Goal: Task Accomplishment & Management: Manage account settings

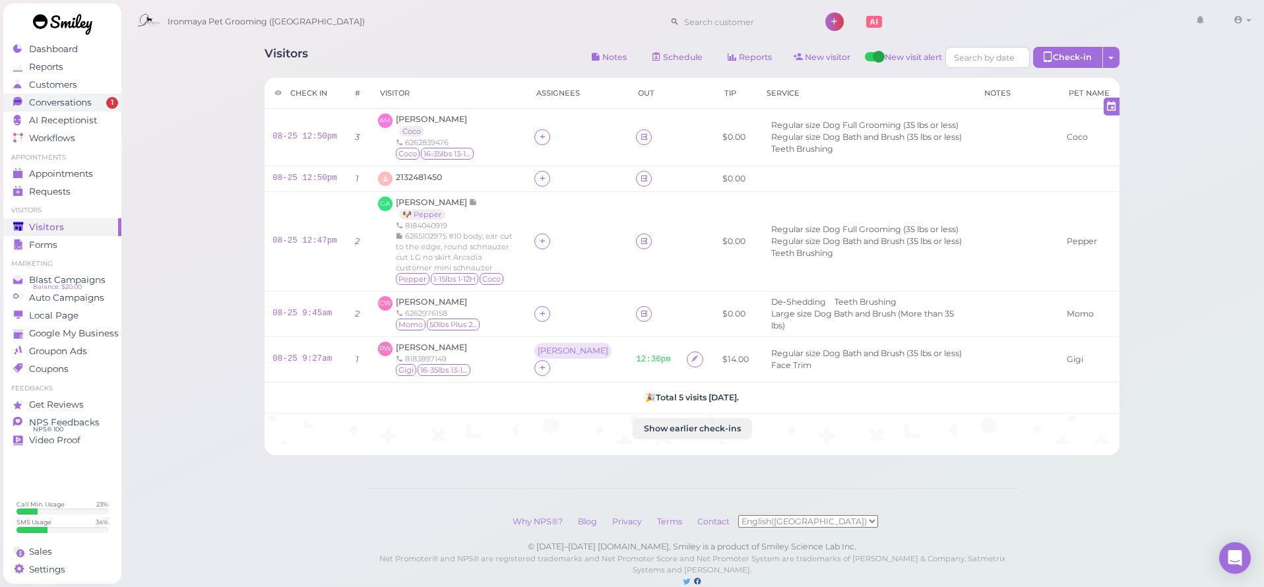
click at [65, 107] on span "Conversations" at bounding box center [60, 102] width 63 height 11
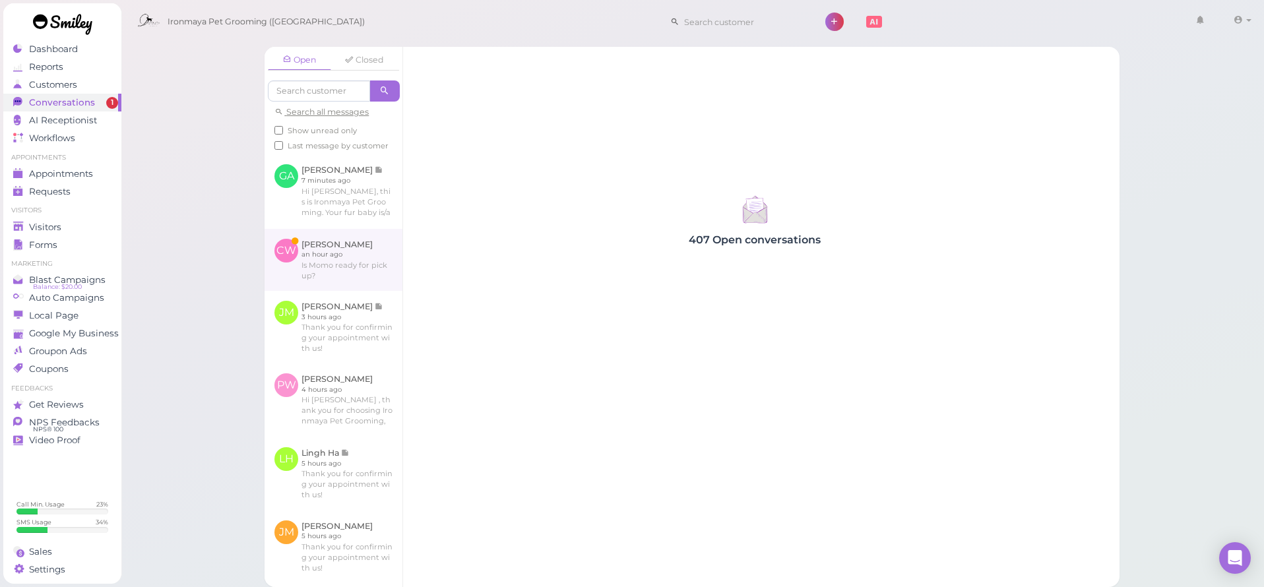
click at [348, 241] on link at bounding box center [334, 260] width 138 height 62
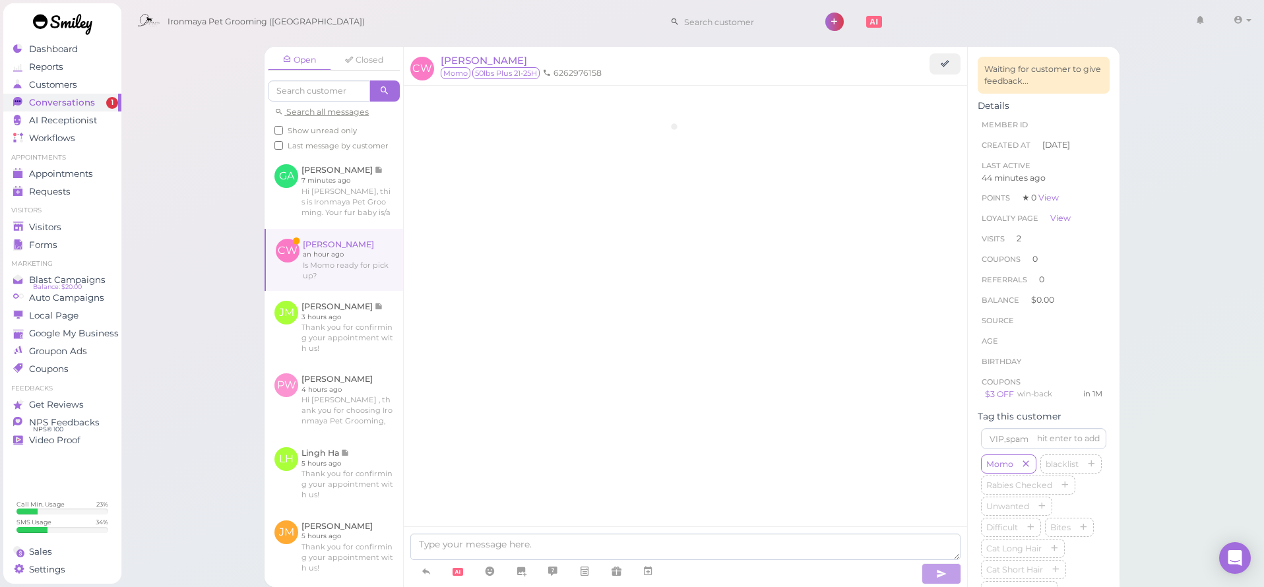
scroll to position [1710, 0]
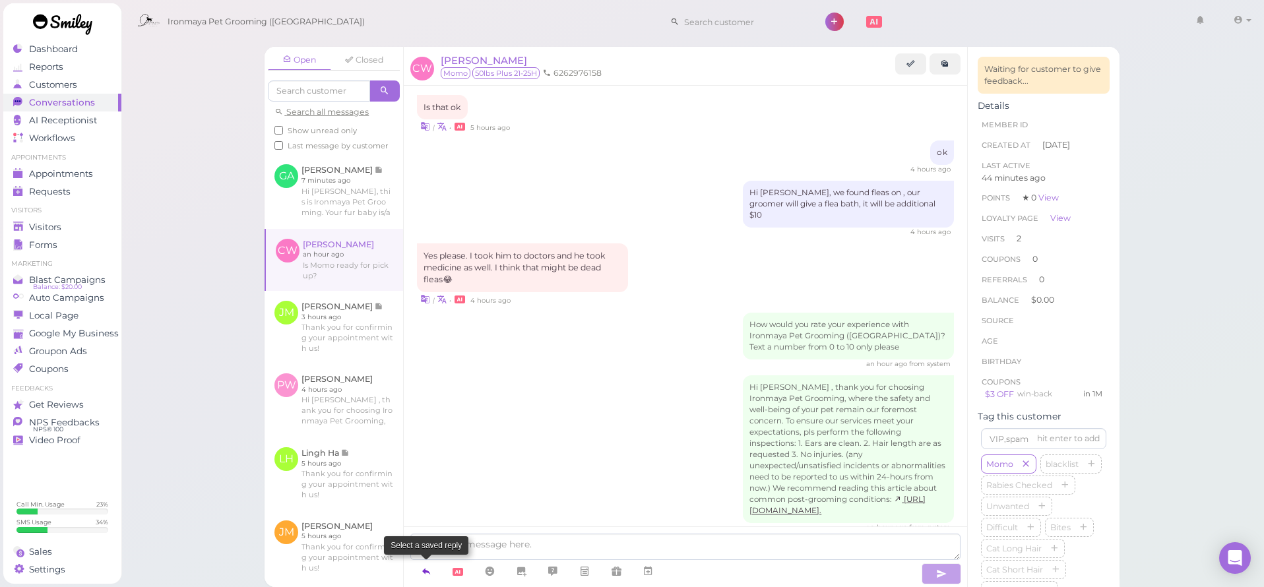
click at [432, 567] on link at bounding box center [426, 571] width 32 height 23
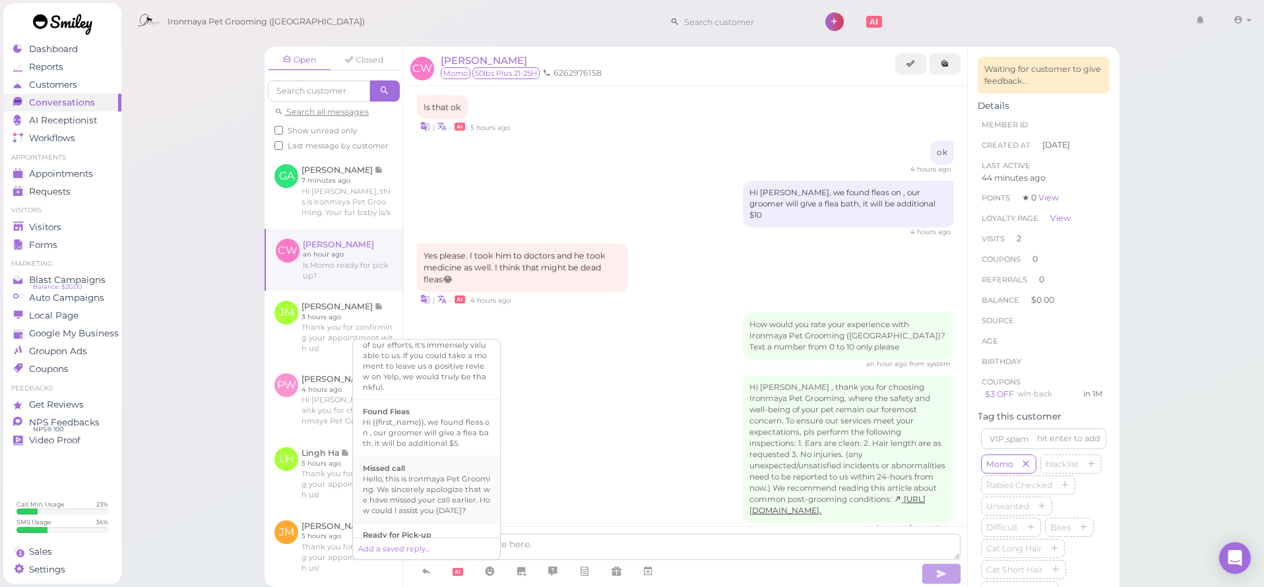
scroll to position [233, 0]
drag, startPoint x: 427, startPoint y: 520, endPoint x: 735, endPoint y: 561, distance: 310.9
click at [427, 520] on b "Ready for Pick-up" at bounding box center [397, 519] width 69 height 9
type textarea "Hi {{first_name}}, this is Ironmaya Pet Grooming. Your fur baby is/are ready fo…"
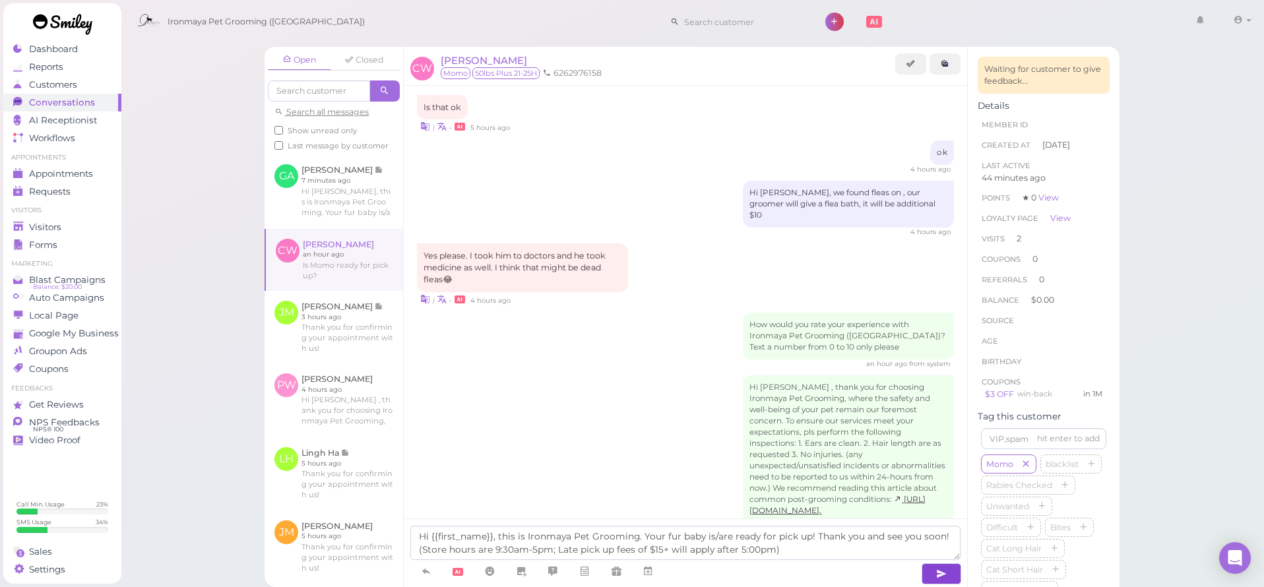
click at [955, 568] on button "button" at bounding box center [942, 573] width 40 height 21
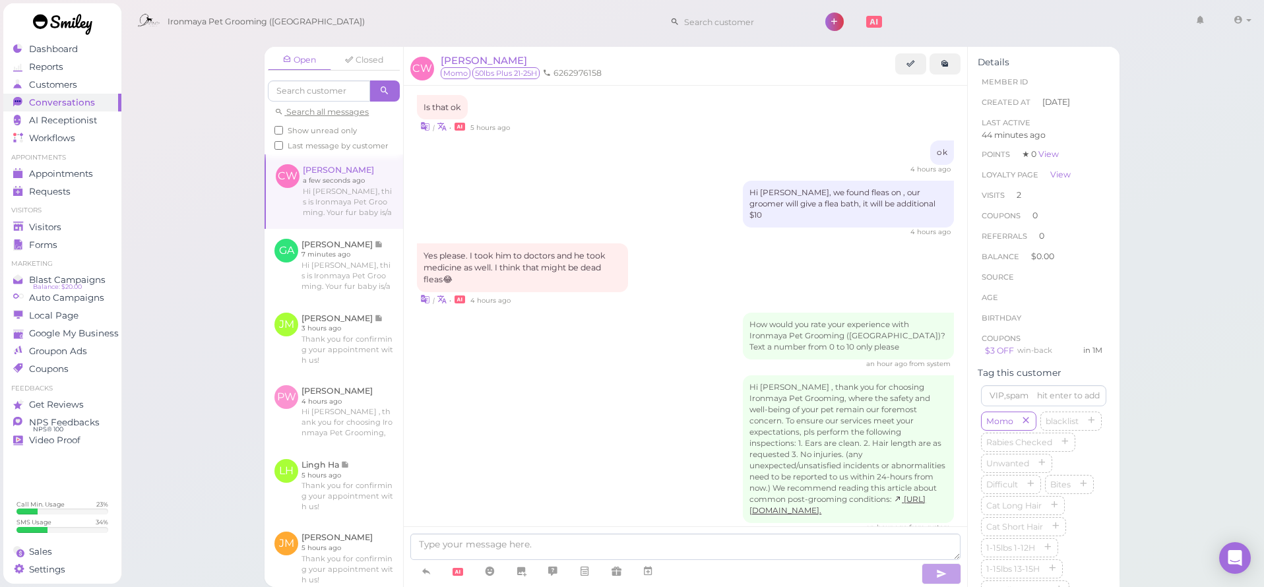
scroll to position [1772, 0]
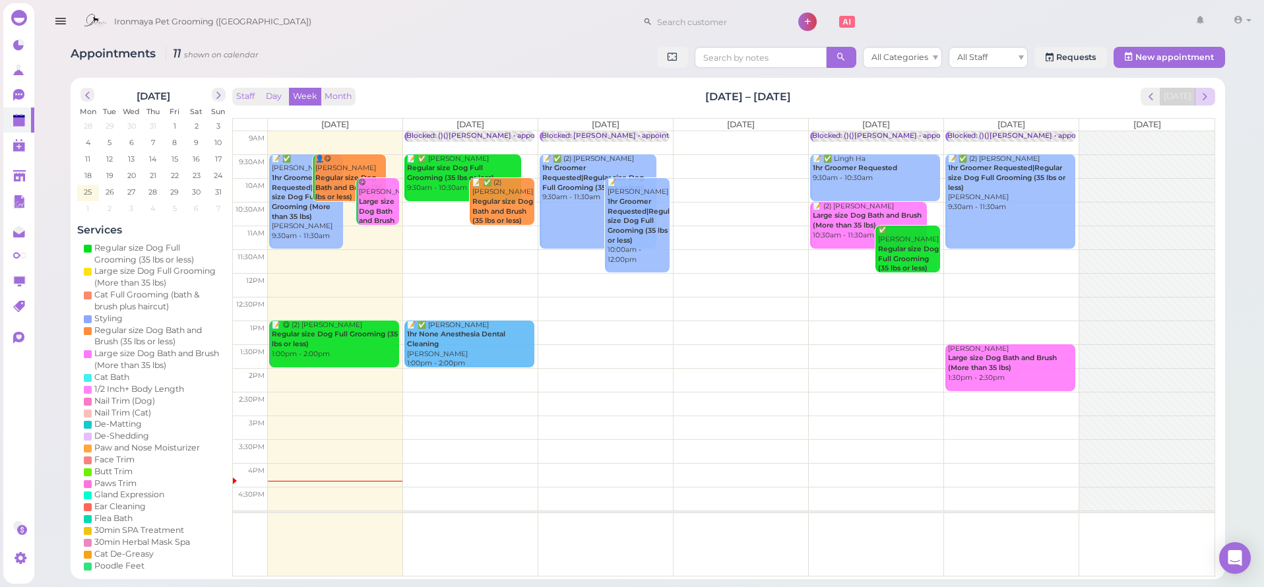
click at [1200, 94] on span "next" at bounding box center [1205, 96] width 13 height 13
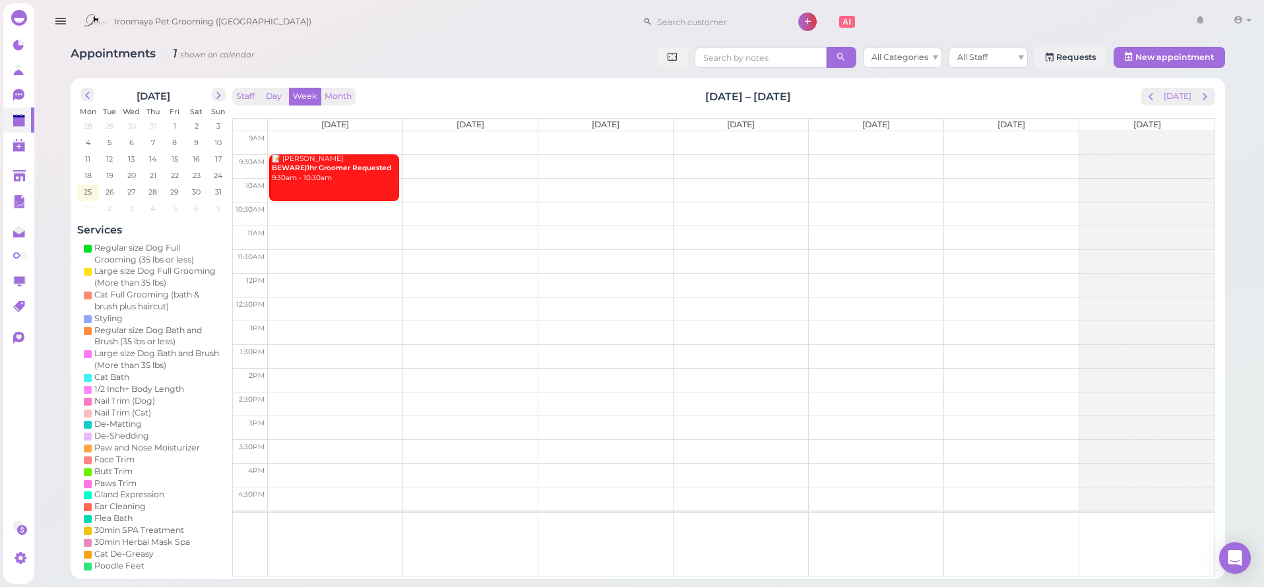
click at [477, 158] on td at bounding box center [741, 166] width 947 height 24
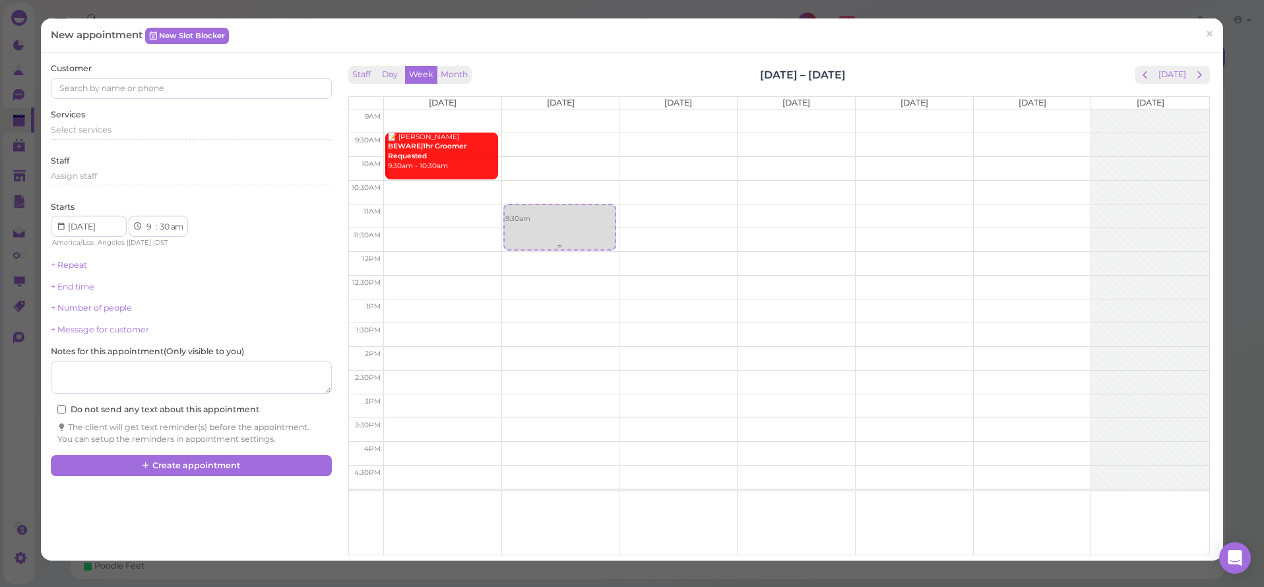
drag, startPoint x: 581, startPoint y: 165, endPoint x: 586, endPoint y: 230, distance: 65.5
click at [586, 110] on div "9:30am 9:30am" at bounding box center [560, 110] width 117 height 0
select select "11"
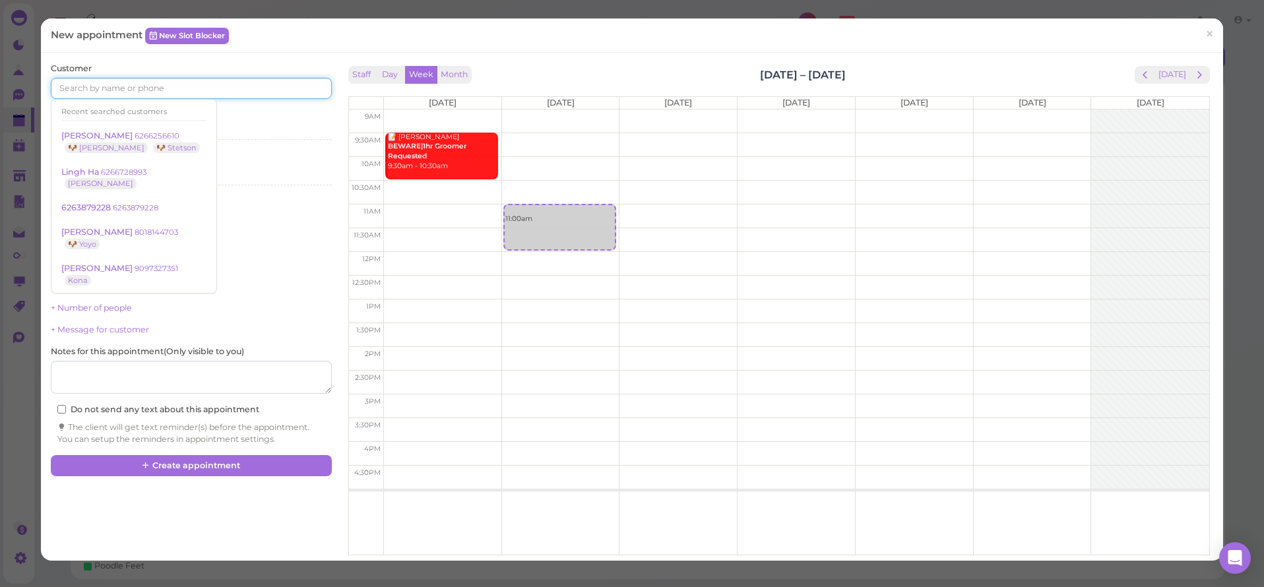
click at [137, 88] on input at bounding box center [191, 88] width 280 height 21
drag, startPoint x: 535, startPoint y: 220, endPoint x: 202, endPoint y: 159, distance: 338.6
click at [533, 110] on div "11:00am 11:00am" at bounding box center [560, 110] width 117 height 0
select select "30"
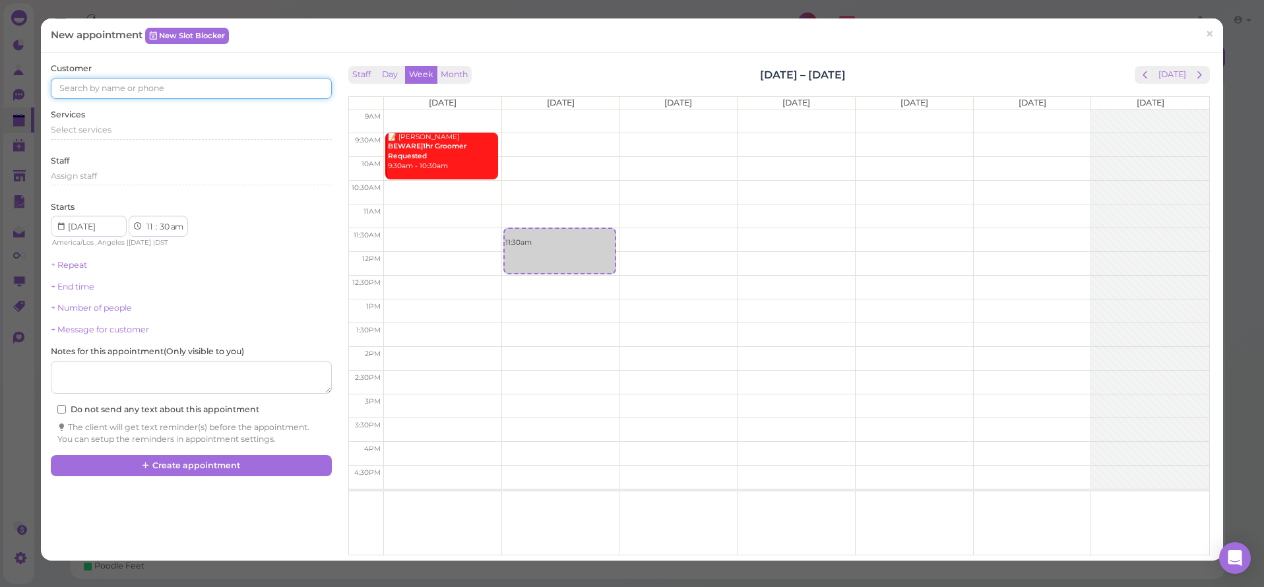
click at [69, 82] on input at bounding box center [191, 88] width 280 height 21
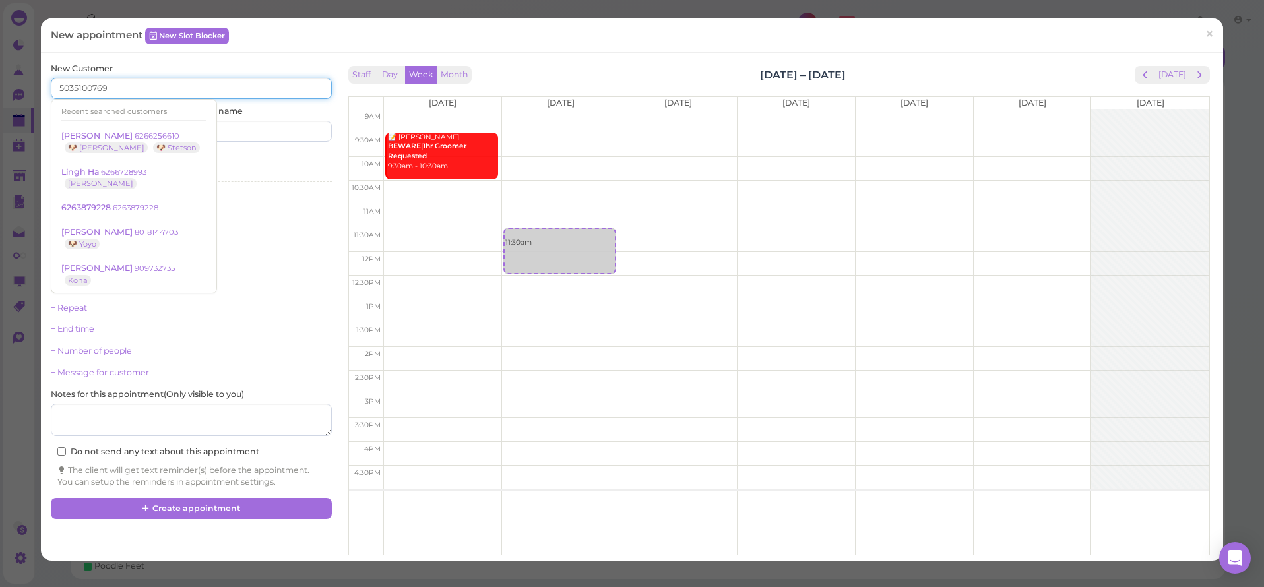
type input "5035100769"
click at [219, 157] on div "Services Select services" at bounding box center [191, 170] width 280 height 36
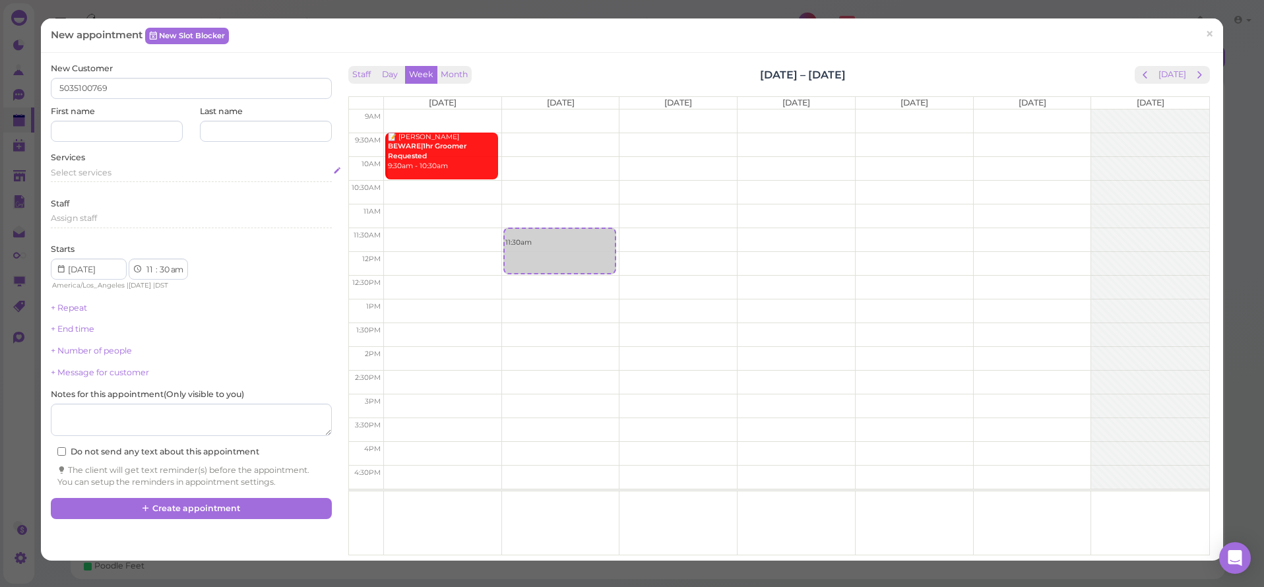
click at [87, 168] on span "Select services" at bounding box center [81, 173] width 61 height 10
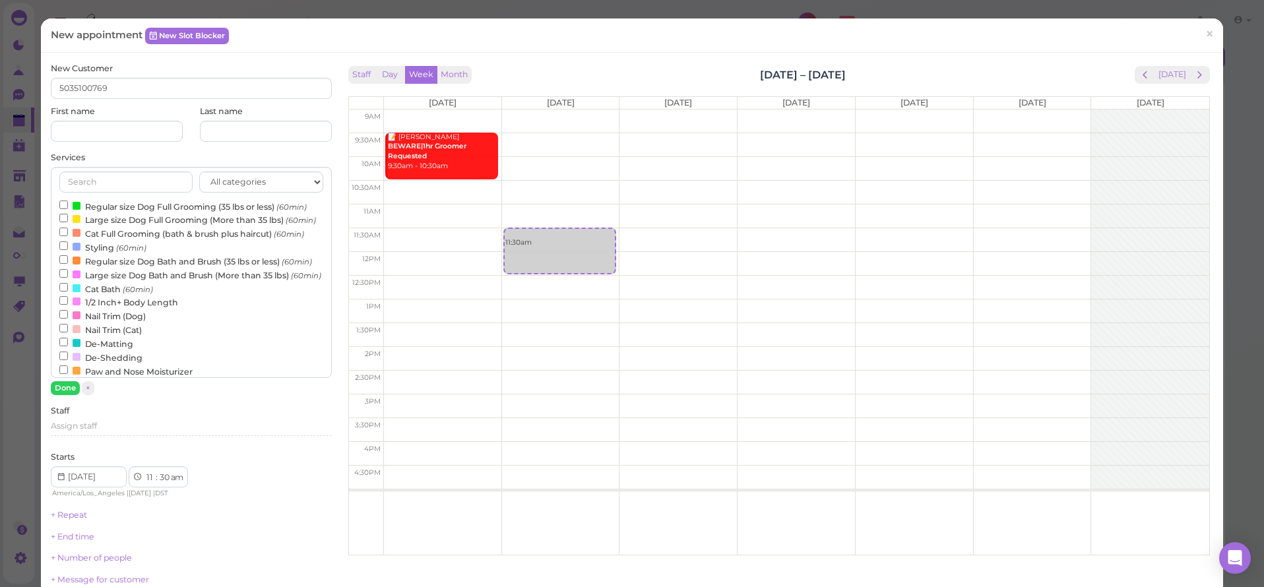
click at [100, 268] on label "Large size Dog Bath and Brush (More than 35 lbs) (60min)" at bounding box center [190, 275] width 262 height 14
click at [68, 269] on input "Large size Dog Bath and Brush (More than 35 lbs) (60min)" at bounding box center [63, 273] width 9 height 9
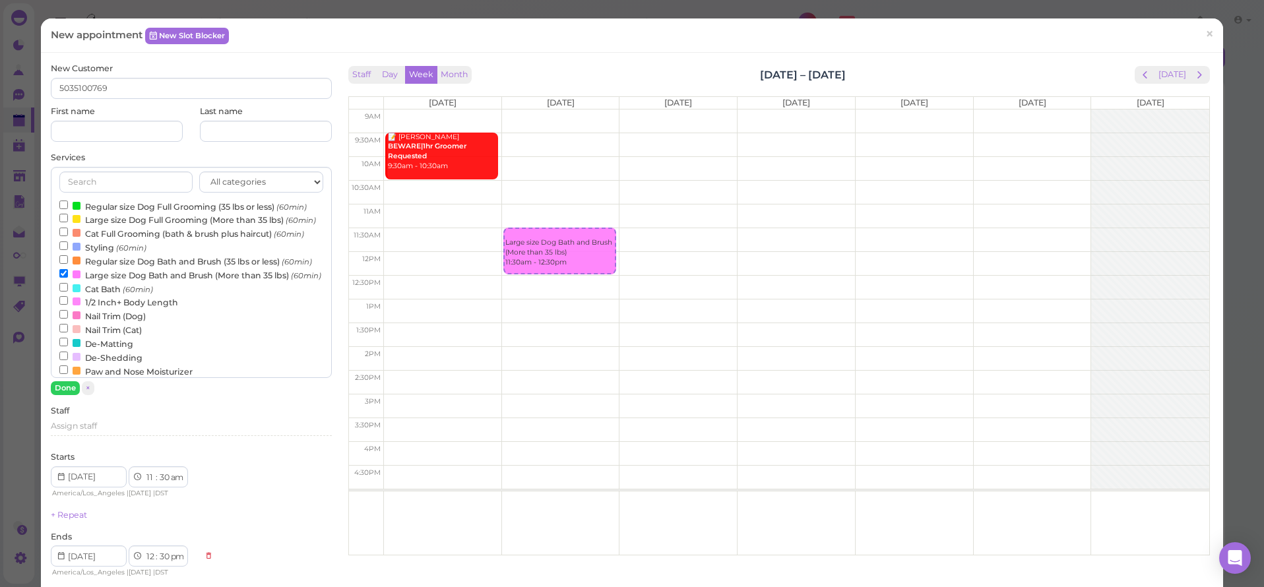
click at [103, 254] on label "Regular size Dog Bath and Brush (35 lbs or less) (60min)" at bounding box center [185, 261] width 253 height 14
click at [68, 255] on input "Regular size Dog Bath and Brush (35 lbs or less) (60min)" at bounding box center [63, 259] width 9 height 9
select select "1"
click at [69, 386] on button "Done" at bounding box center [65, 388] width 29 height 14
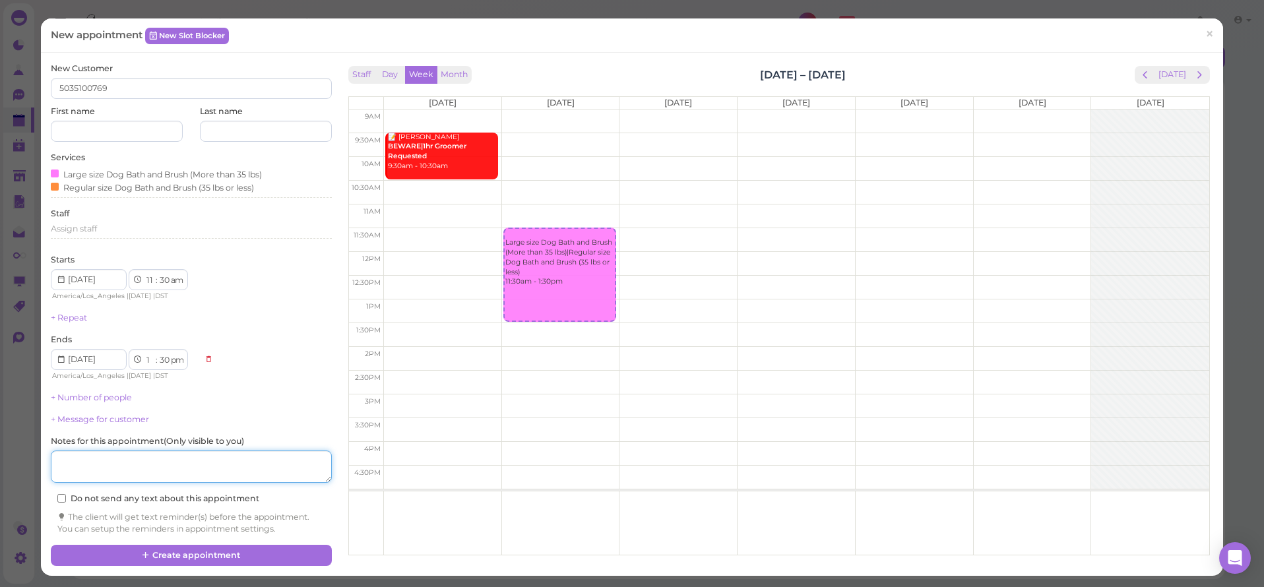
click at [111, 453] on textarea at bounding box center [191, 467] width 280 height 33
click at [98, 393] on link "+ Number of people" at bounding box center [91, 398] width 81 height 10
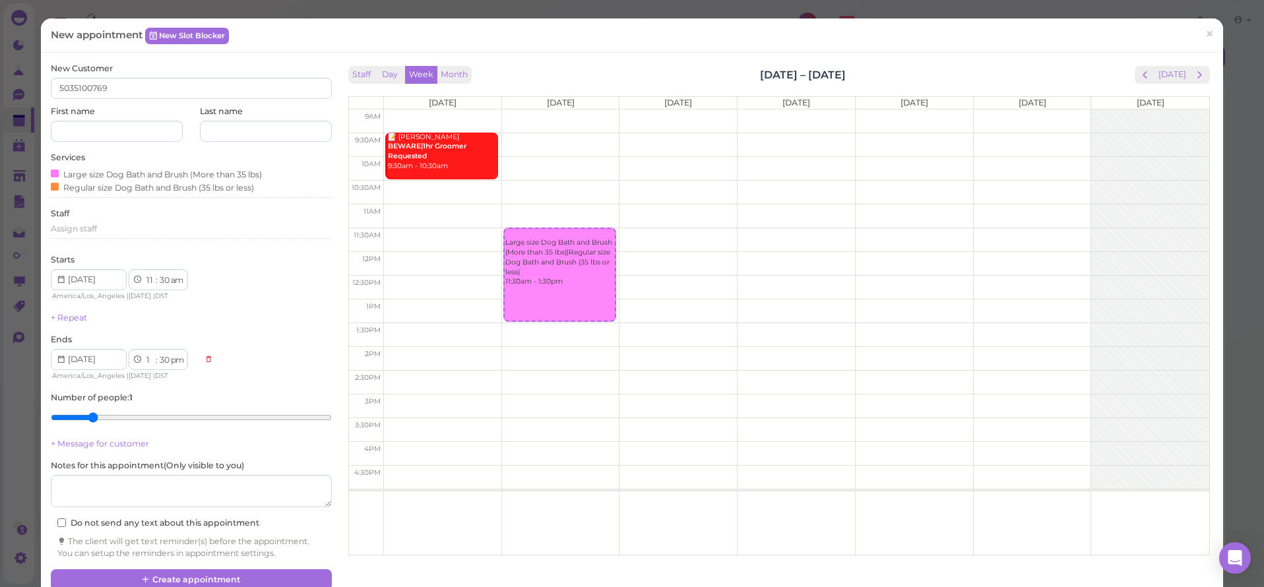
type input "2"
click at [90, 412] on input "range" at bounding box center [191, 417] width 280 height 21
click at [168, 569] on button "Create appointment" at bounding box center [191, 579] width 280 height 21
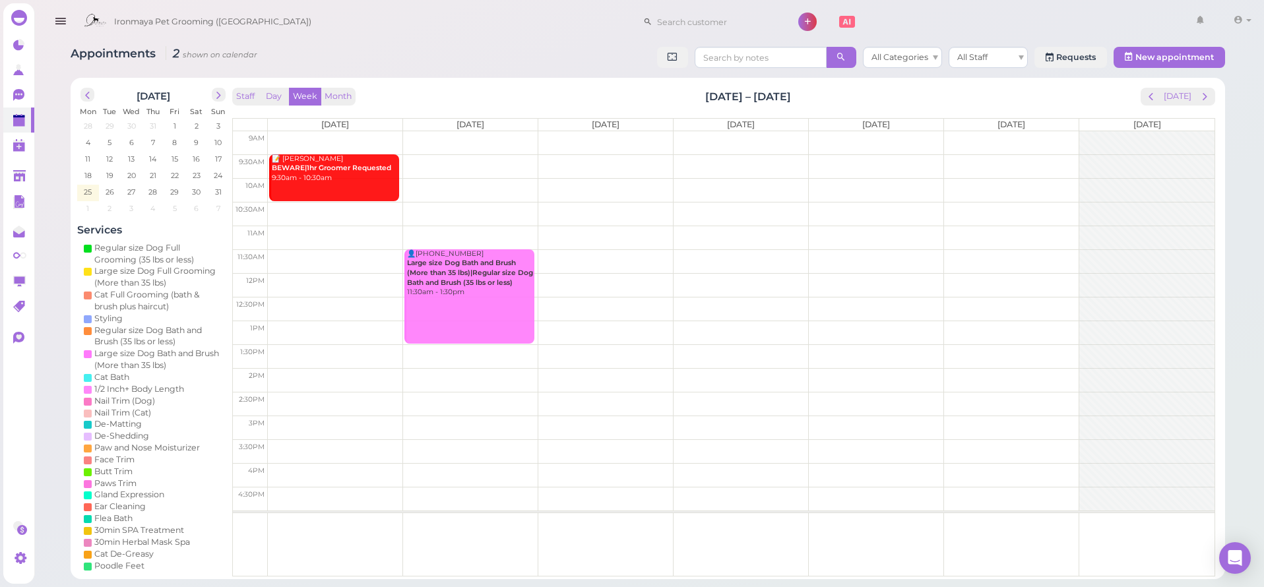
click at [60, 18] on icon "button" at bounding box center [60, 21] width 14 height 16
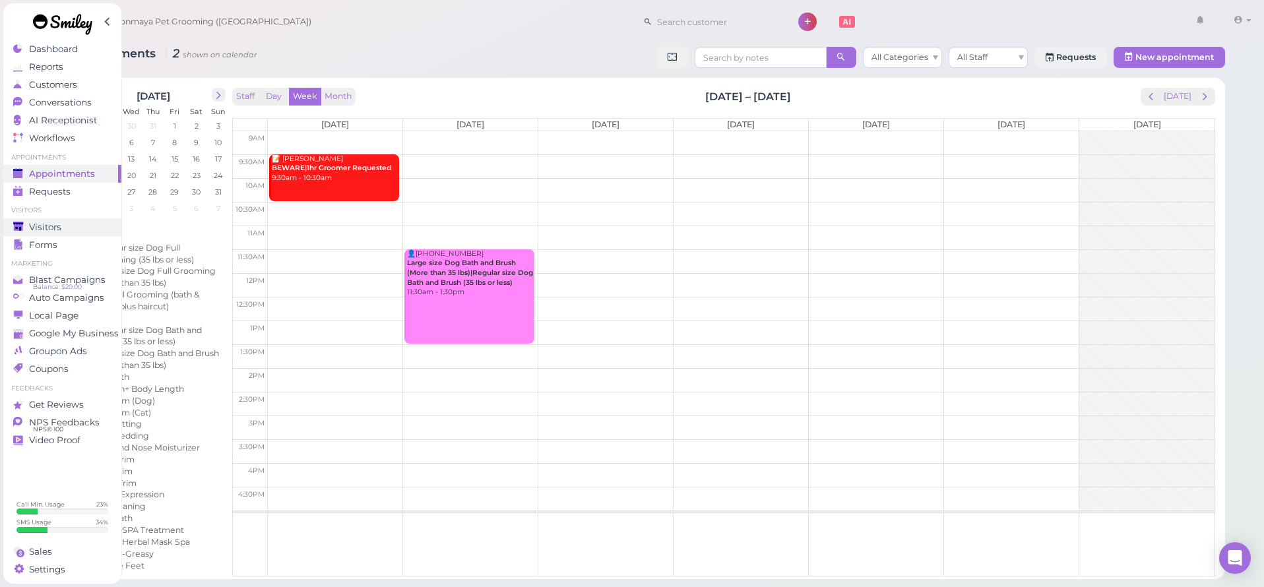
click at [61, 230] on div "Visitors" at bounding box center [60, 227] width 95 height 11
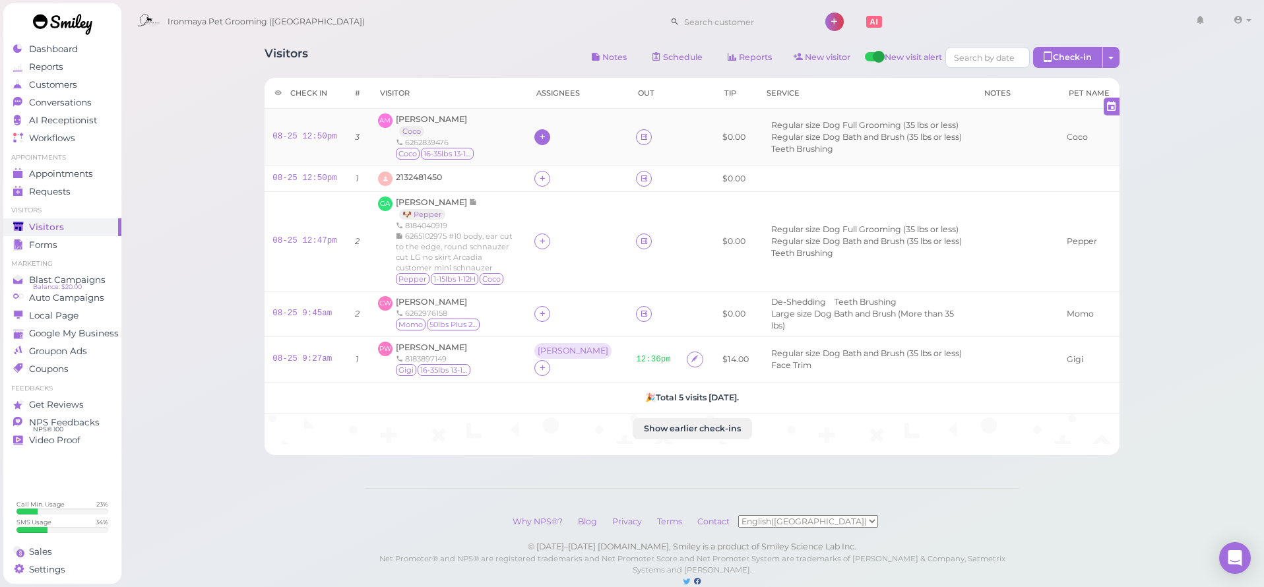
click at [545, 136] on icon at bounding box center [542, 137] width 9 height 10
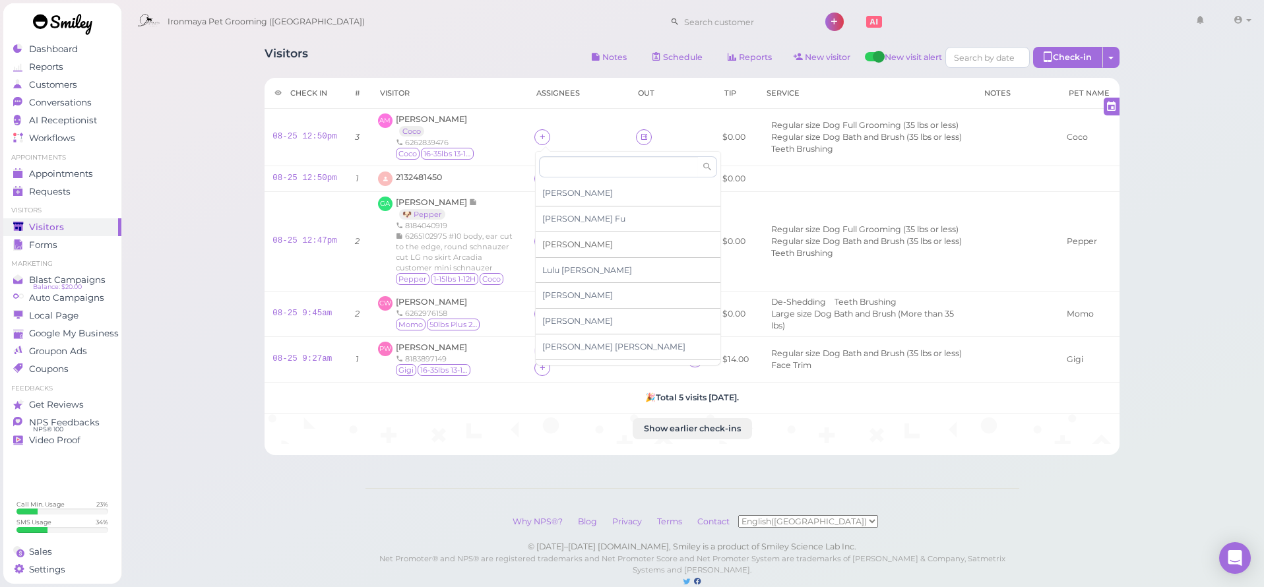
click at [560, 243] on span "[PERSON_NAME]" at bounding box center [577, 244] width 71 height 10
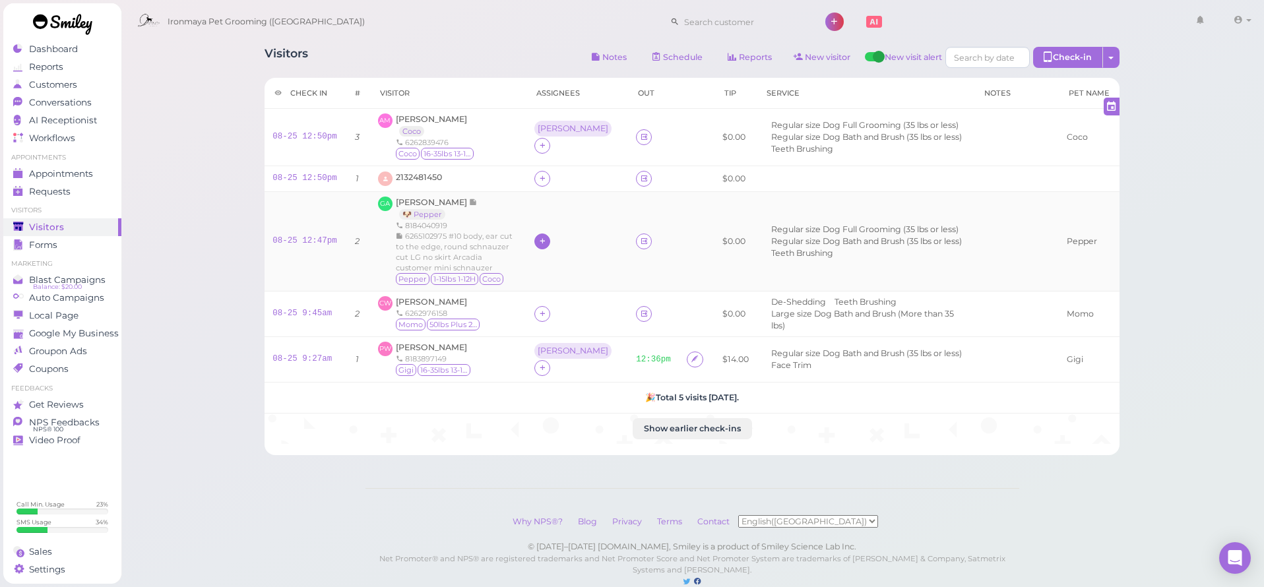
click at [541, 238] on icon at bounding box center [542, 241] width 9 height 10
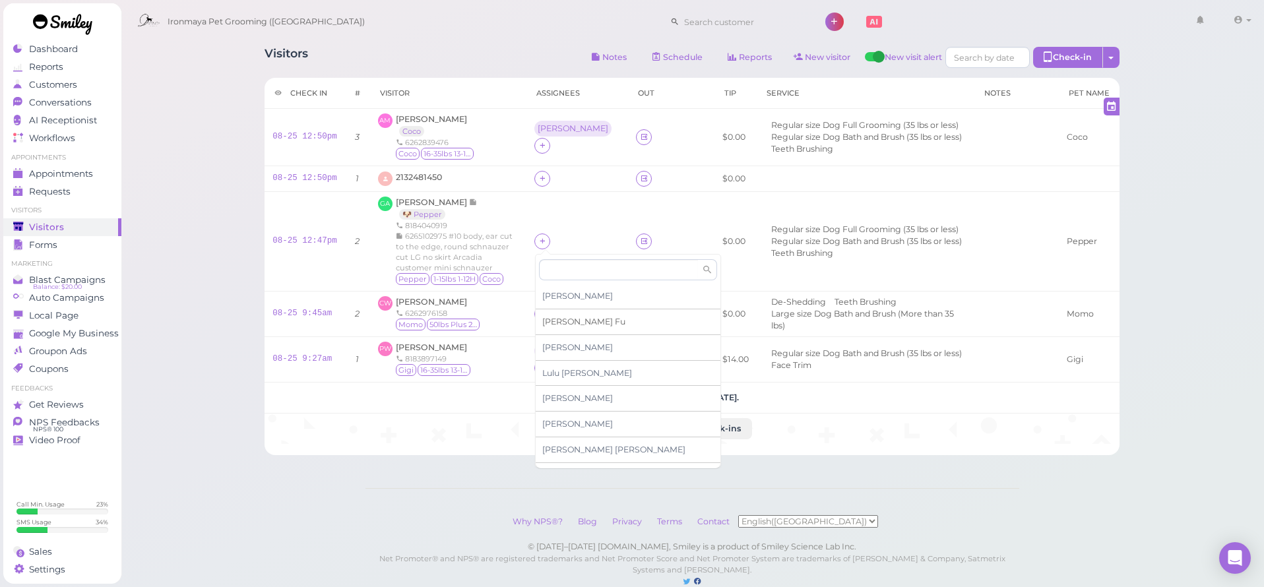
click at [561, 320] on span "Ida Fu" at bounding box center [583, 322] width 83 height 10
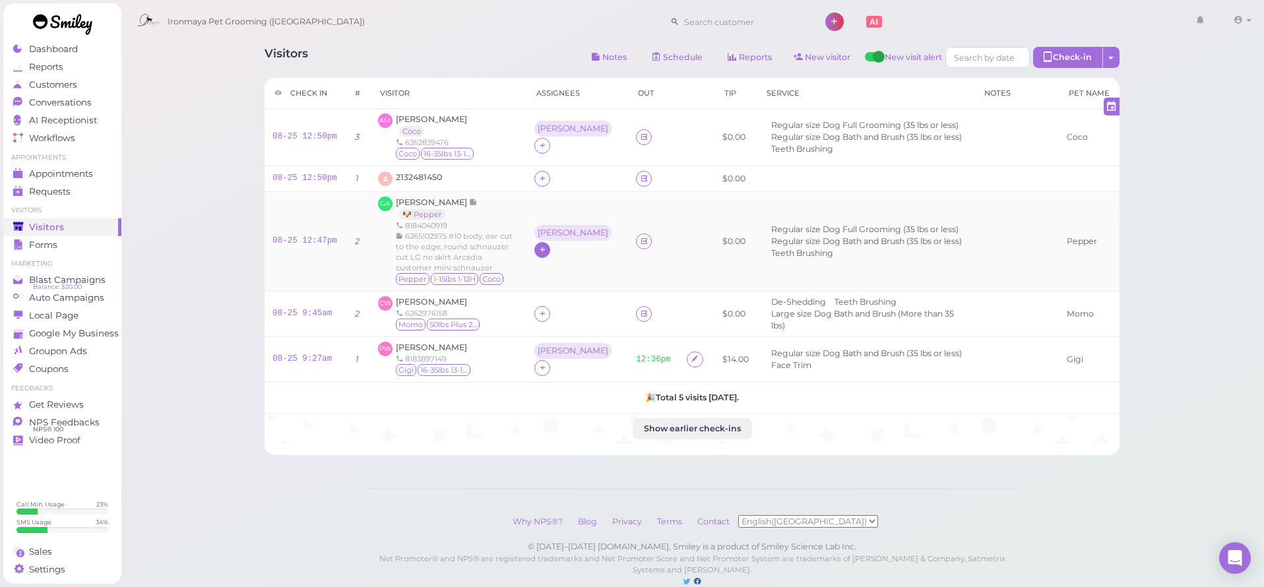
click at [547, 245] on icon at bounding box center [542, 250] width 9 height 10
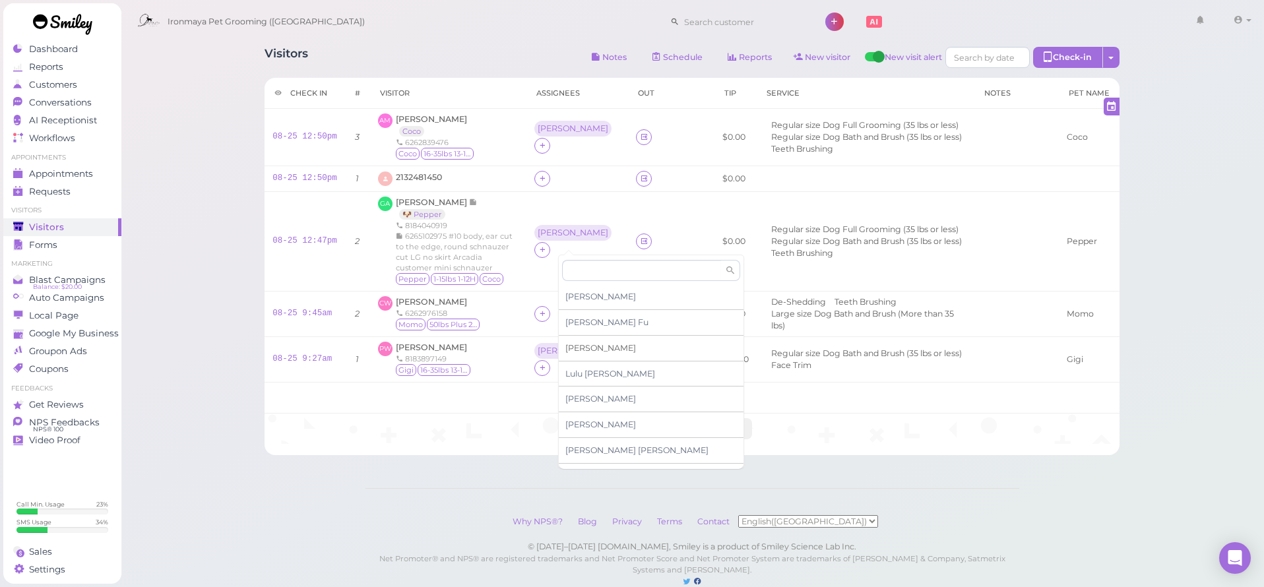
click at [579, 344] on span "[PERSON_NAME]" at bounding box center [600, 348] width 71 height 10
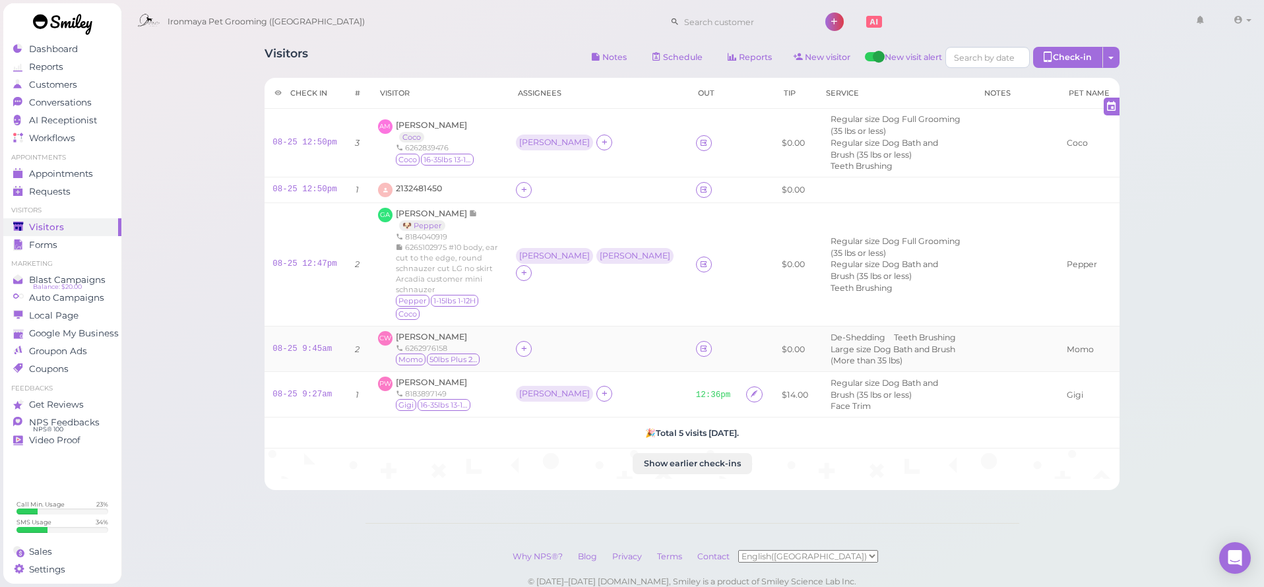
click at [531, 327] on td at bounding box center [597, 350] width 179 height 46
click at [532, 341] on div at bounding box center [524, 349] width 16 height 16
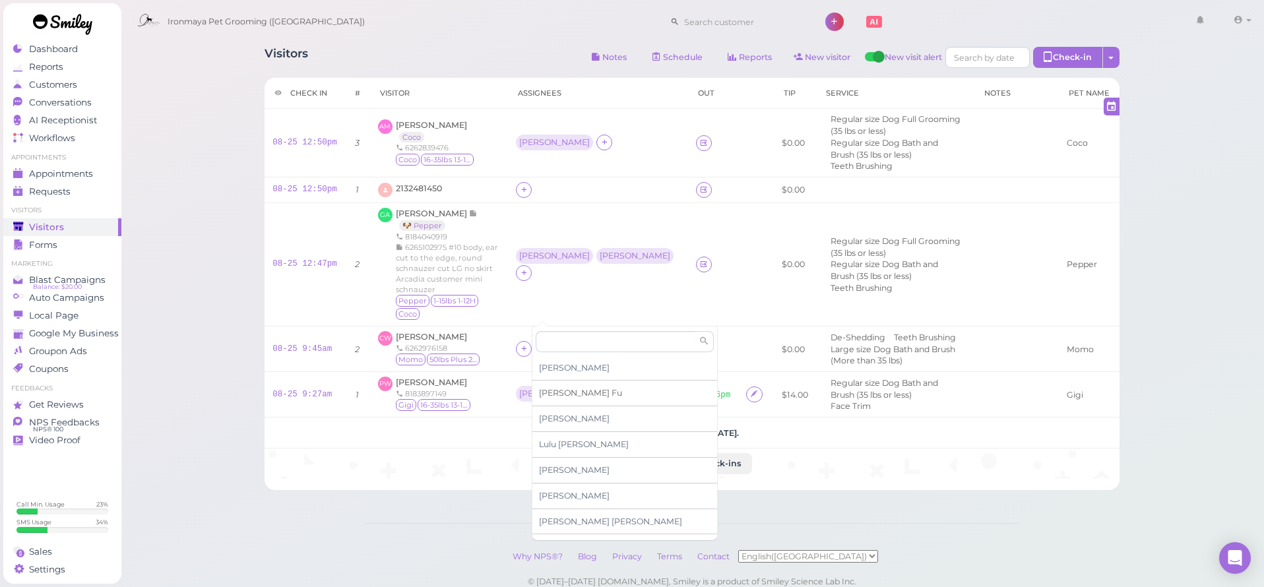
click at [546, 391] on span "Ida Fu" at bounding box center [580, 393] width 83 height 10
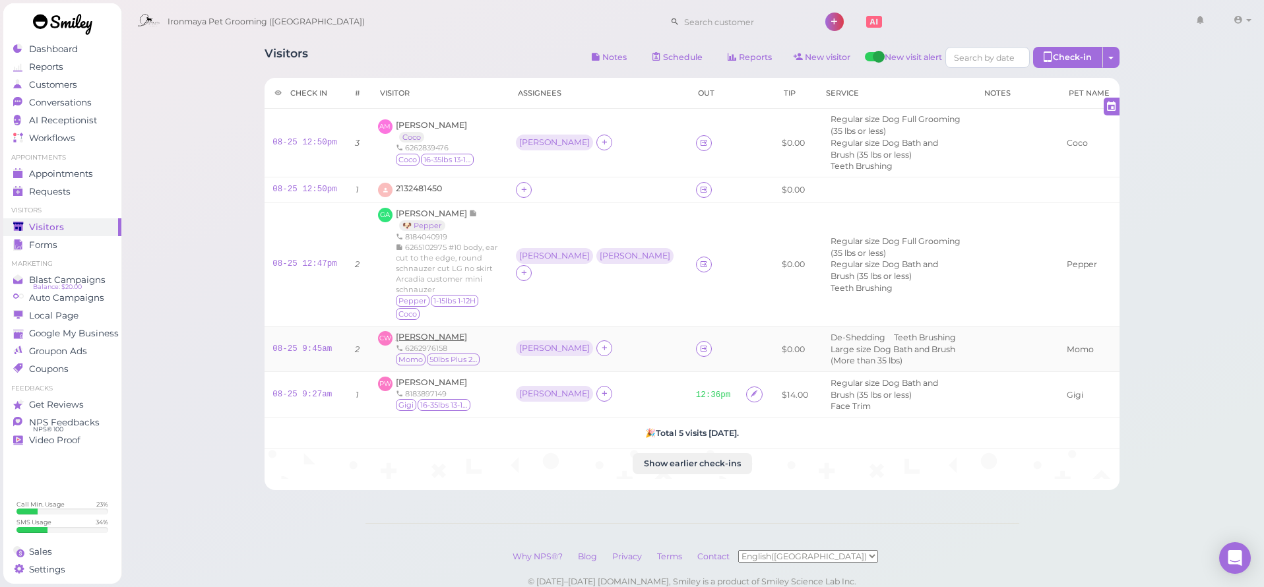
click at [440, 332] on span "[PERSON_NAME]" at bounding box center [431, 337] width 71 height 10
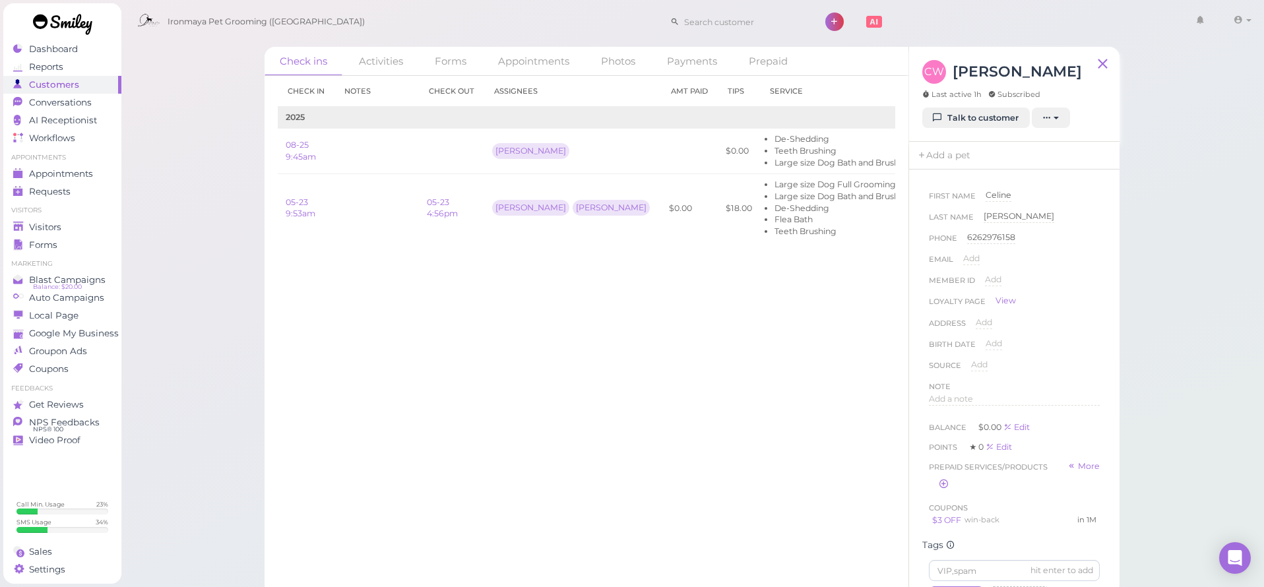
click at [1003, 128] on div "CW Celine Wang Last active 1h Subscribed Talk to customer New appointment Add s…" at bounding box center [1014, 94] width 210 height 95
click at [1003, 123] on link "Talk to customer" at bounding box center [976, 118] width 108 height 21
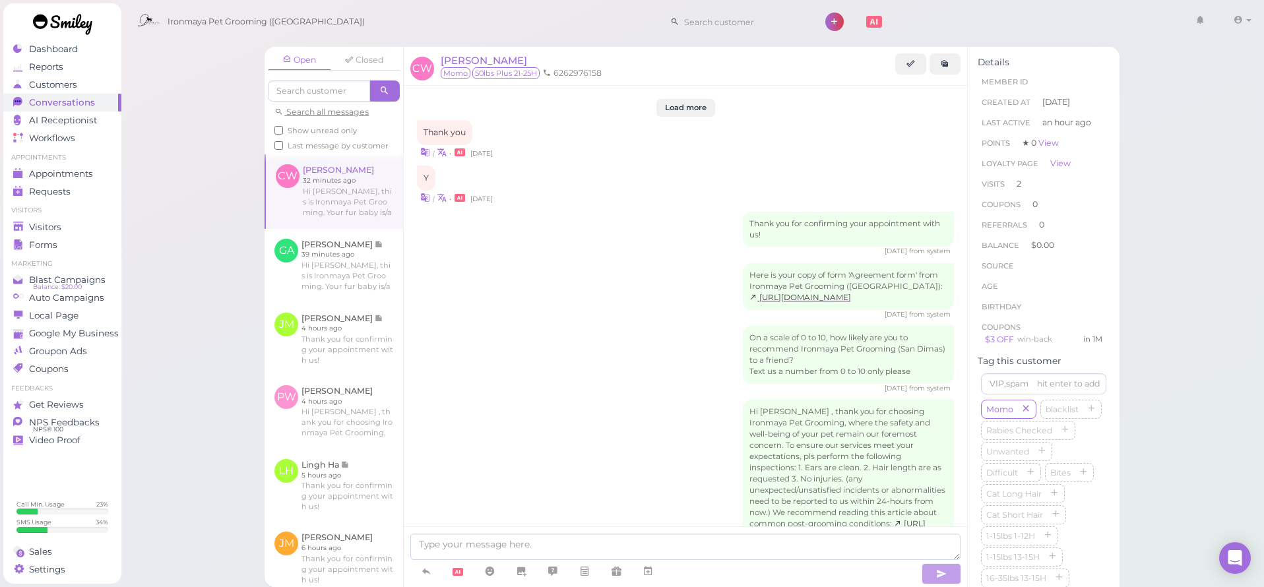
scroll to position [1678, 0]
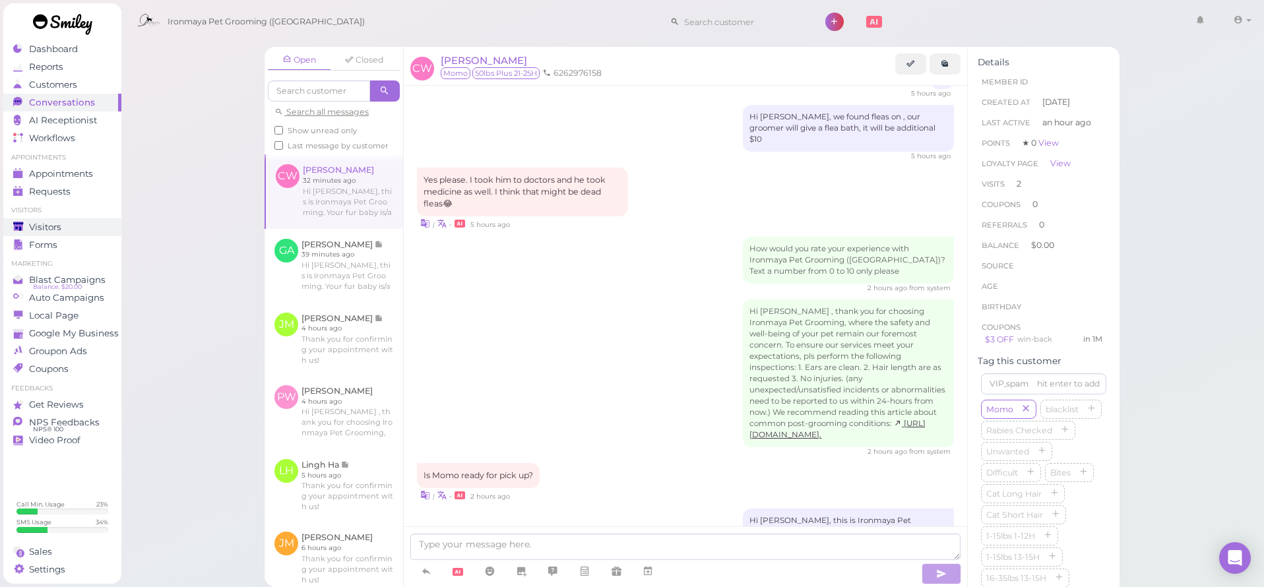
click at [76, 228] on div "Visitors" at bounding box center [60, 227] width 95 height 11
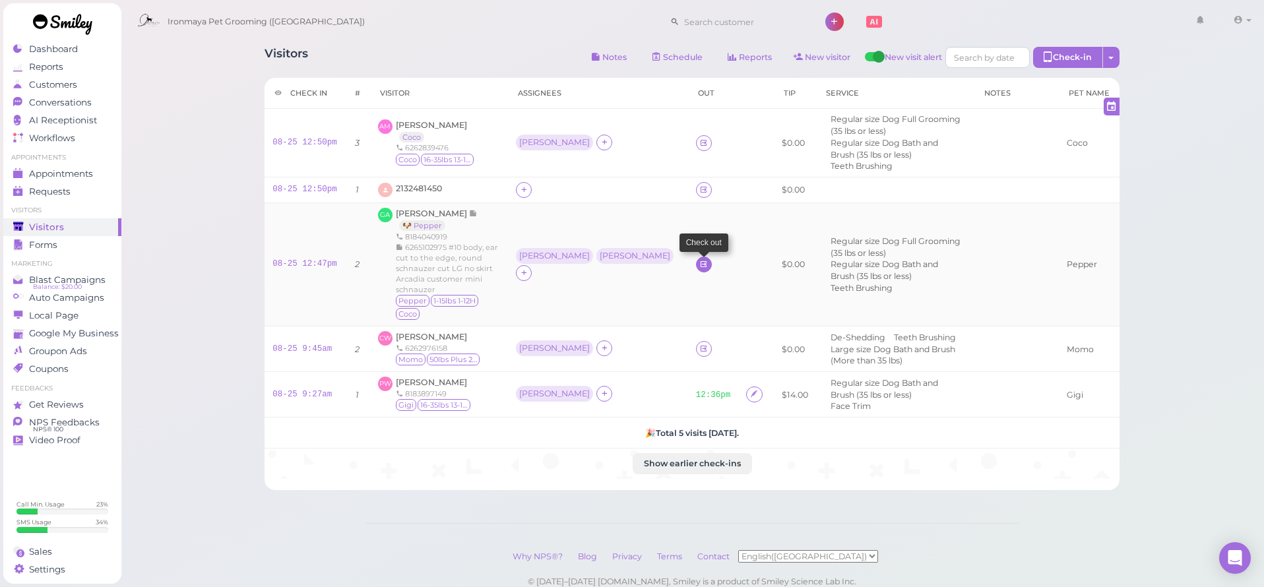
click at [699, 259] on icon at bounding box center [703, 264] width 9 height 10
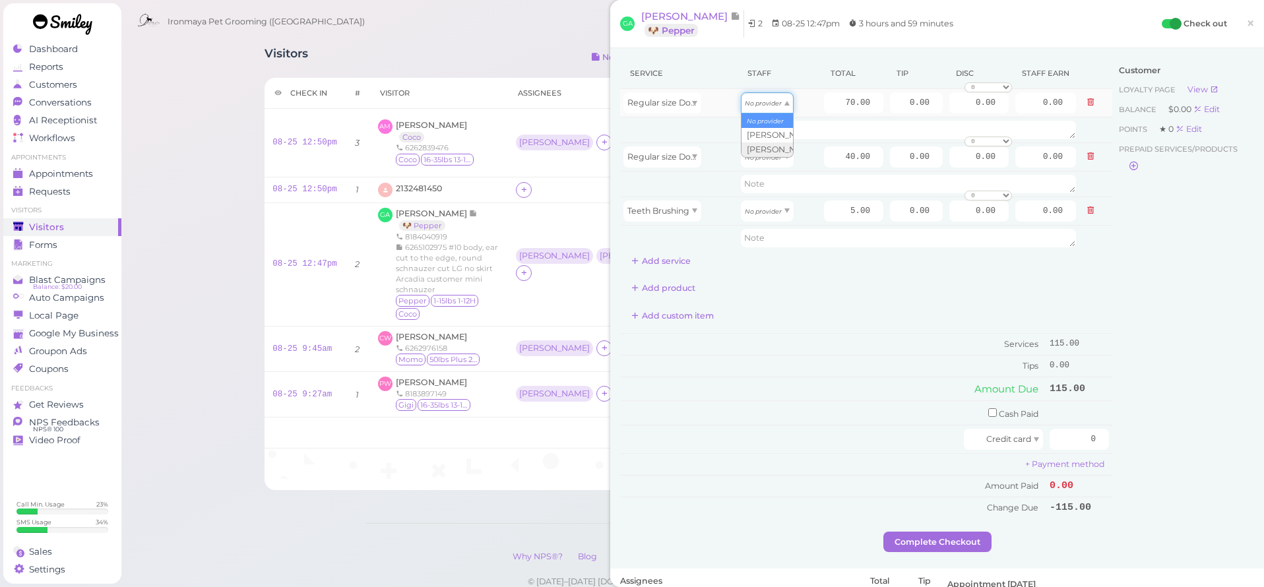
click at [749, 109] on div "No provider" at bounding box center [767, 102] width 53 height 21
click at [654, 111] on div "Regular size Dog Full Grooming (35 lbs or less)" at bounding box center [662, 102] width 78 height 21
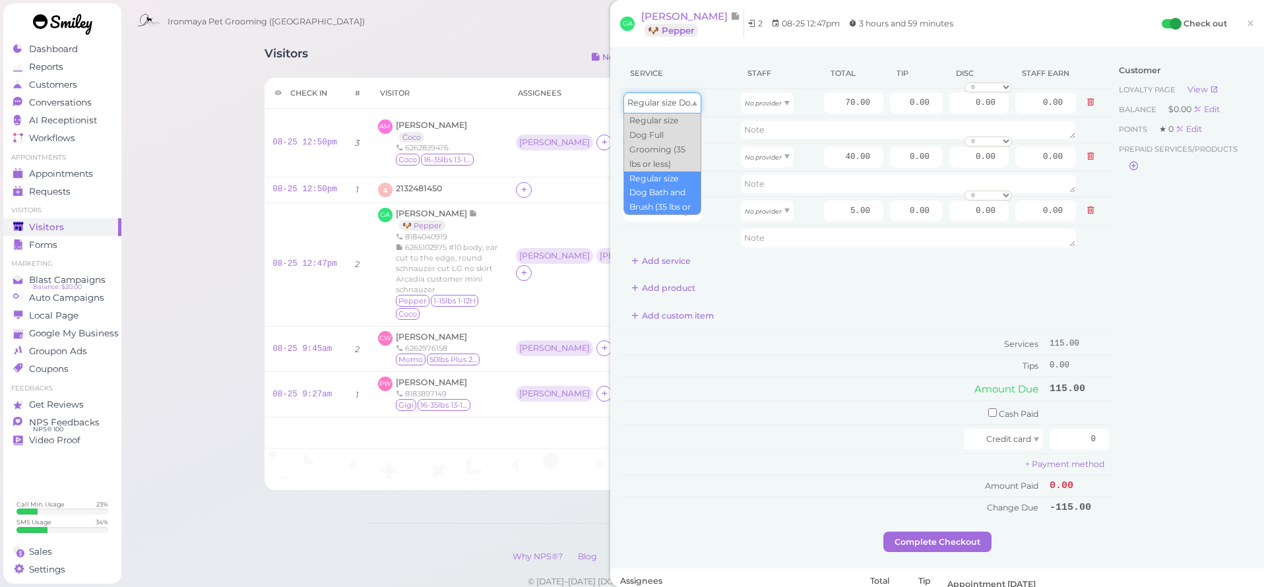
type input "40.00"
click at [688, 104] on span "Regular size Dog Bath and Brush (35 lbs or less)" at bounding box center [722, 103] width 191 height 10
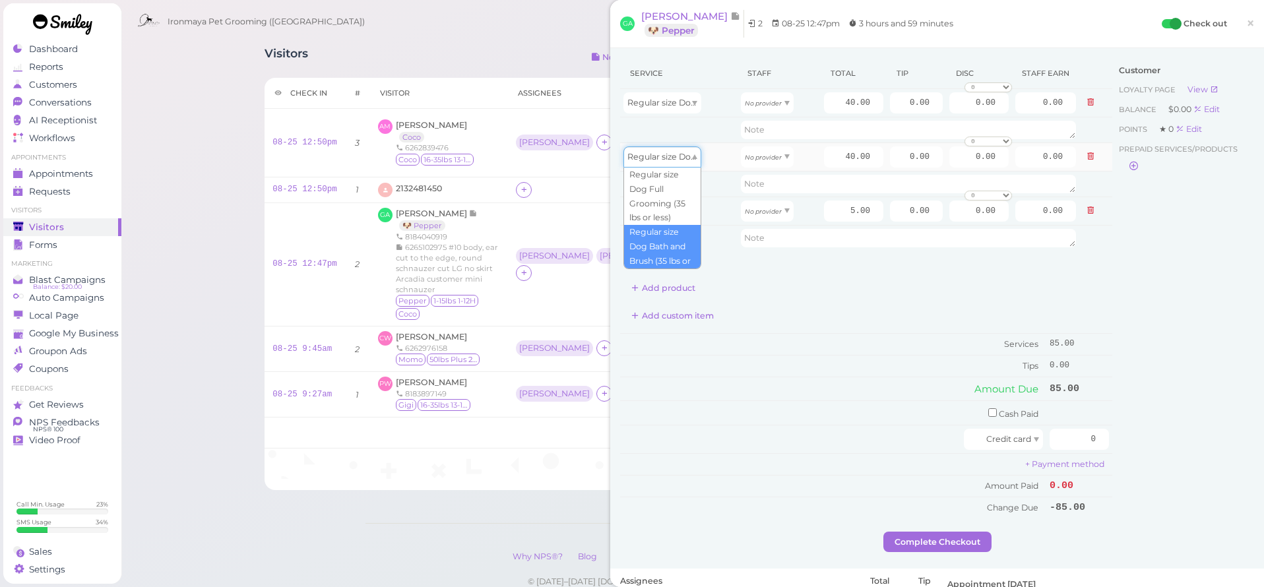
click at [652, 158] on span "Regular size Dog Bath and Brush (35 lbs or less)" at bounding box center [722, 157] width 191 height 10
type input "70.00"
click at [749, 106] on icon "No provider" at bounding box center [763, 103] width 37 height 7
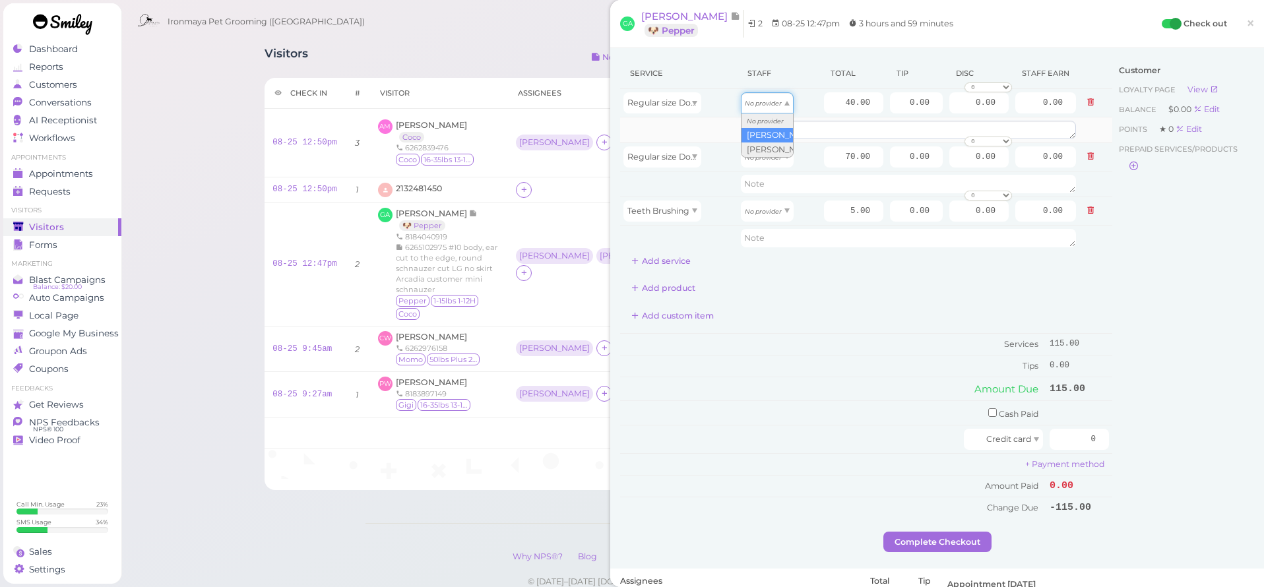
type input "17.20"
click at [757, 152] on span "No provider" at bounding box center [763, 157] width 37 height 10
type input "31.50"
drag, startPoint x: 850, startPoint y: 210, endPoint x: 882, endPoint y: 214, distance: 32.5
click at [882, 214] on input "5.00" at bounding box center [853, 211] width 59 height 21
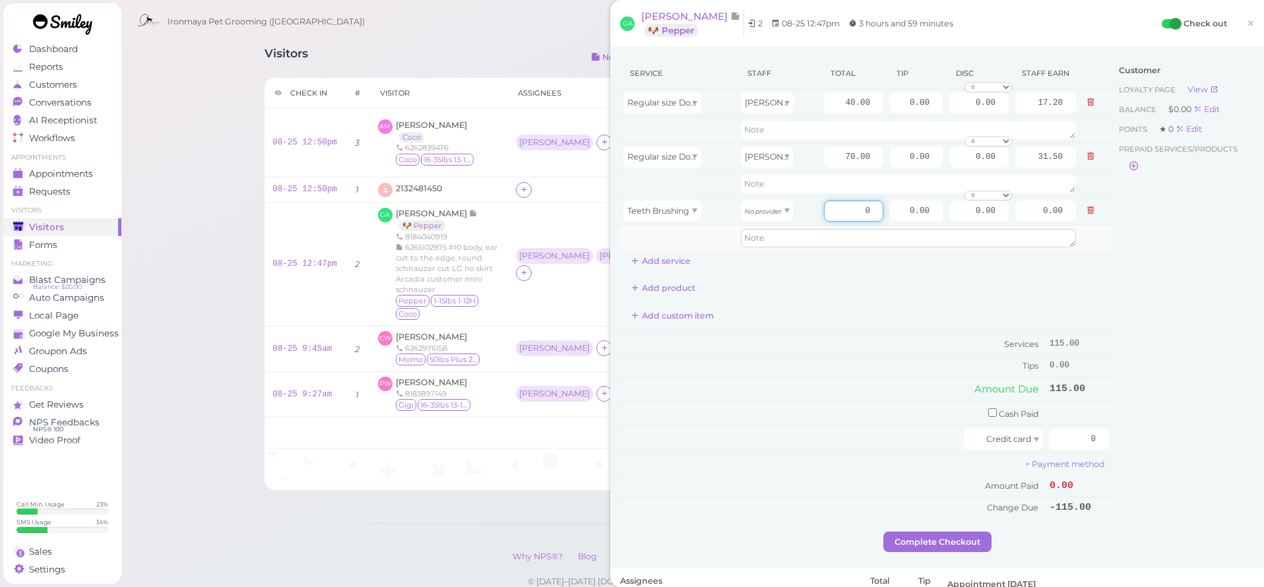
type input "0"
click at [871, 236] on textarea at bounding box center [908, 238] width 335 height 18
type textarea "slipt with BB and FG"
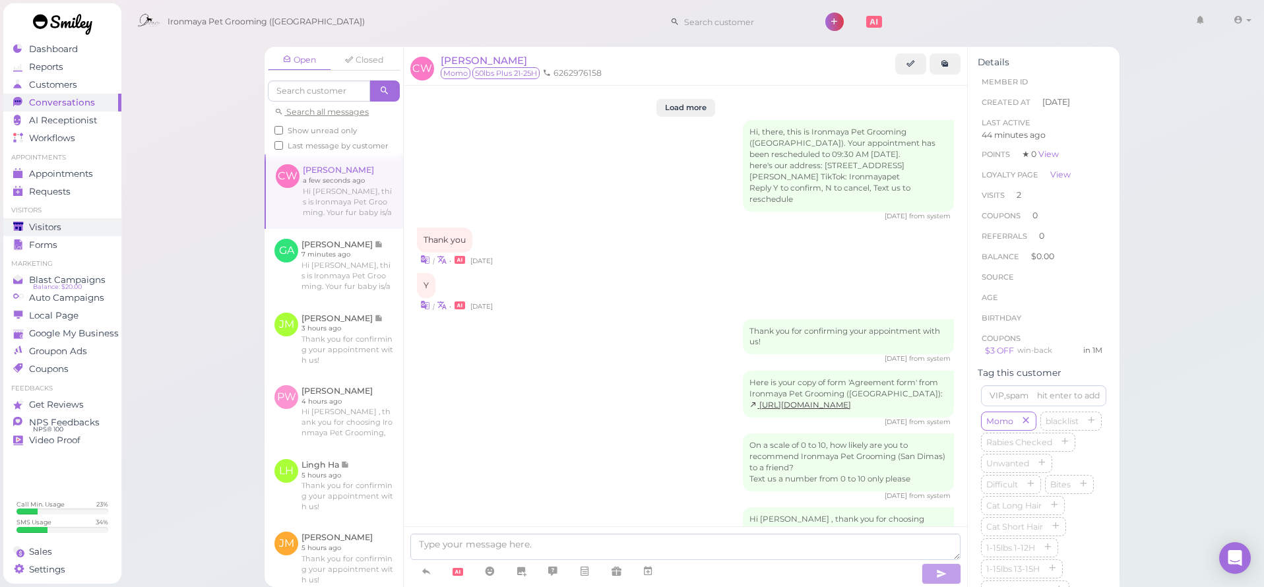
scroll to position [1772, 0]
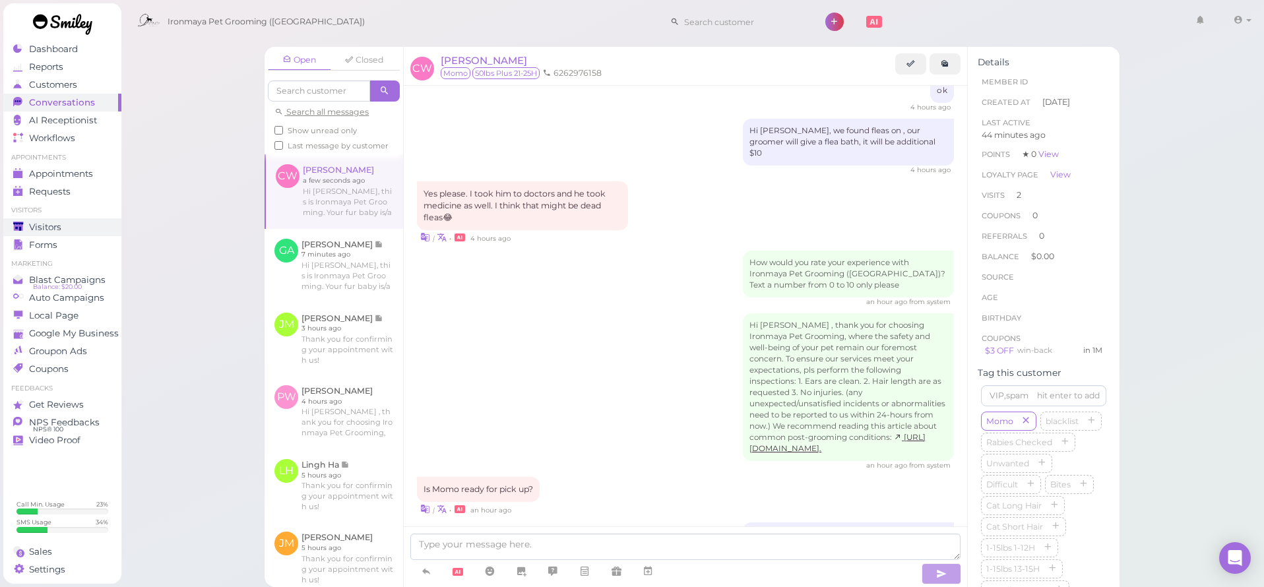
click at [73, 233] on link "Visitors" at bounding box center [62, 227] width 118 height 18
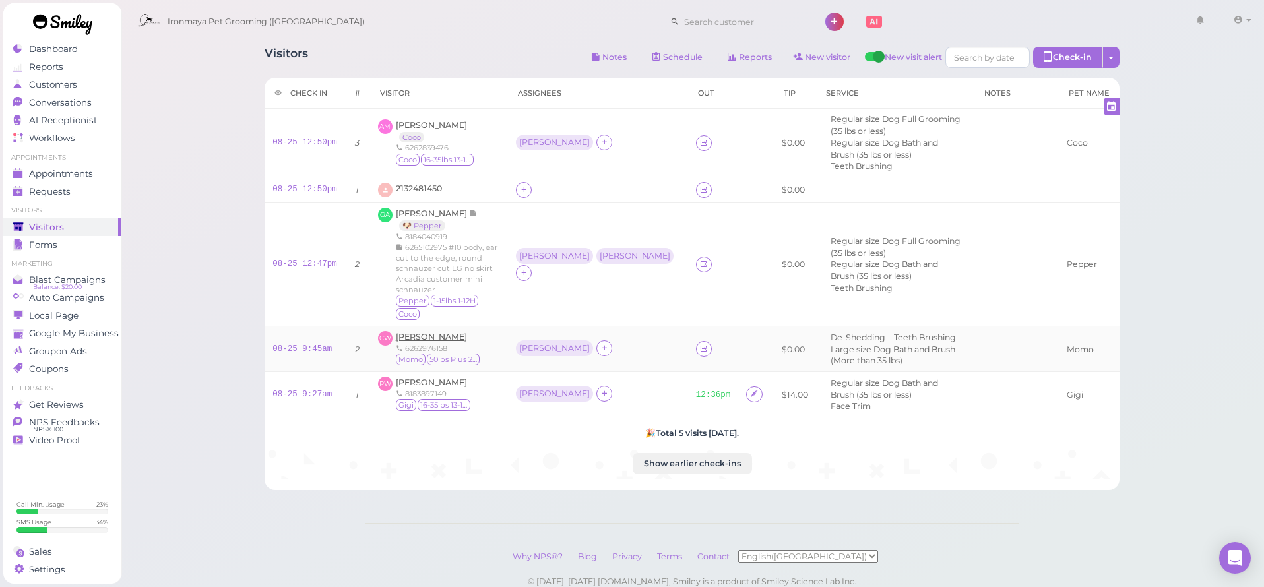
click at [437, 332] on span "[PERSON_NAME]" at bounding box center [431, 337] width 71 height 10
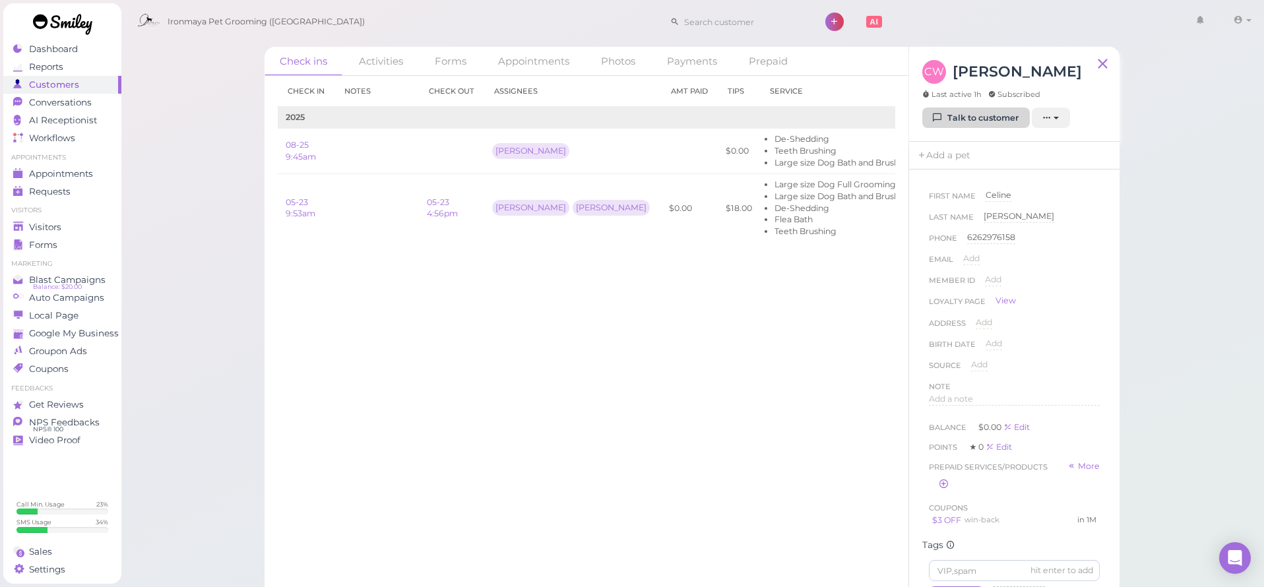
click at [984, 126] on link "Talk to customer" at bounding box center [976, 118] width 108 height 21
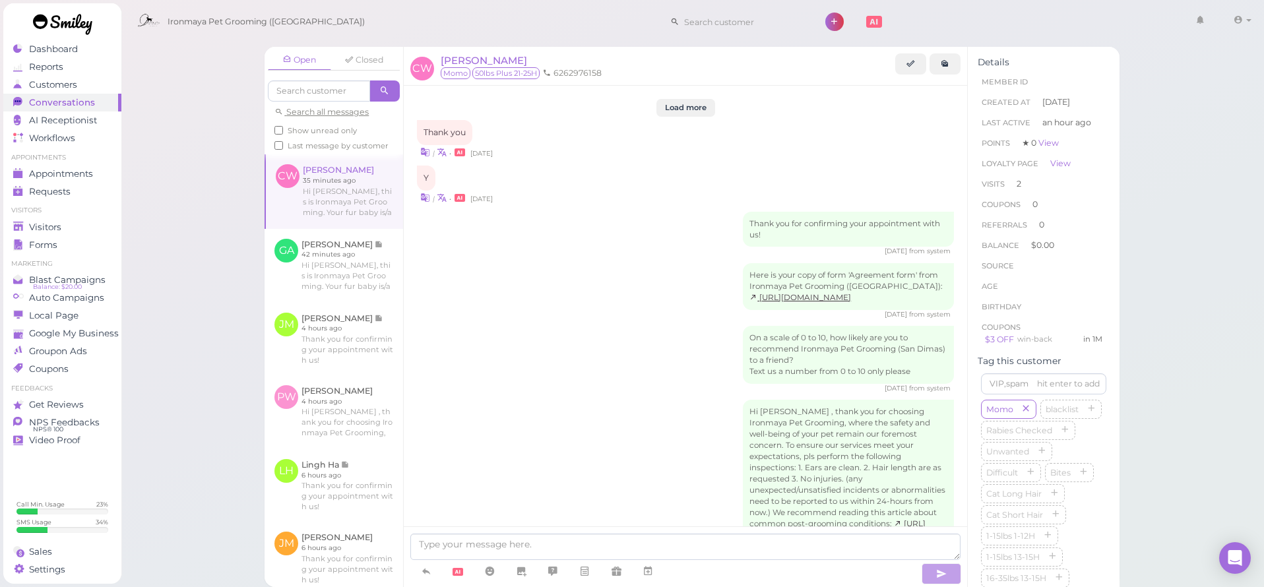
scroll to position [1678, 0]
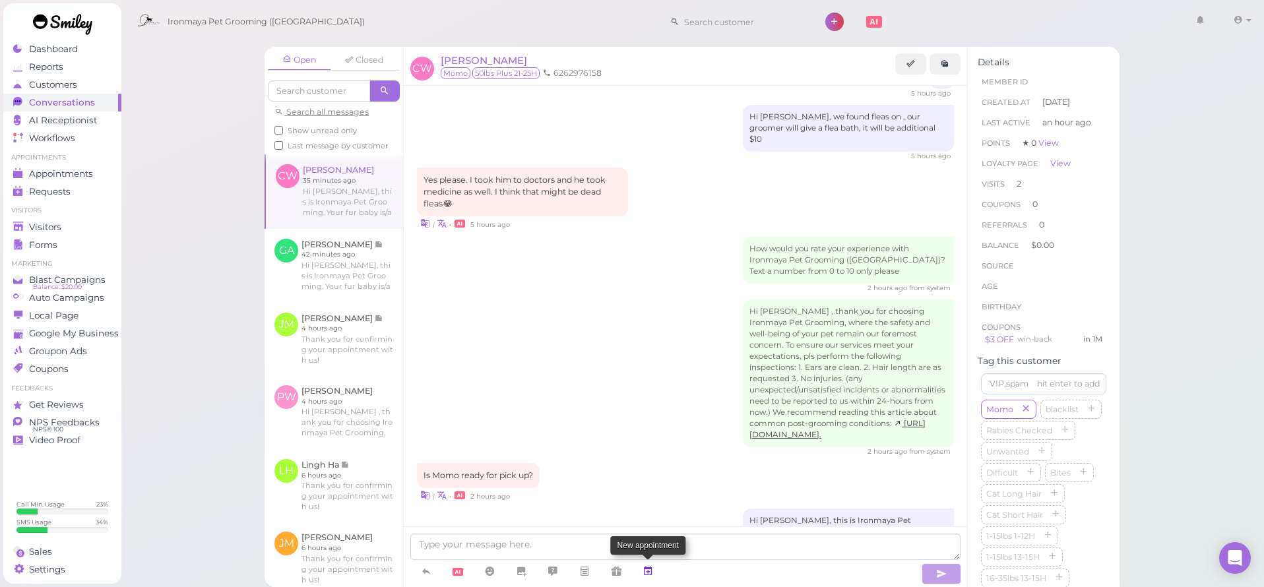
click at [645, 580] on link at bounding box center [648, 571] width 32 height 23
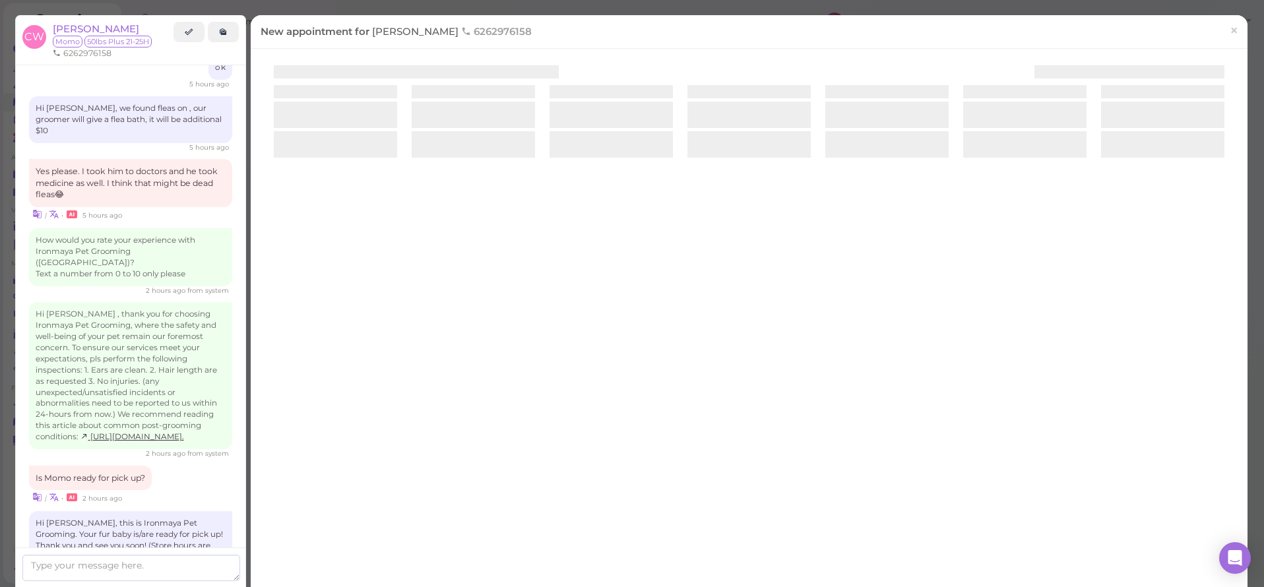
scroll to position [1667, 0]
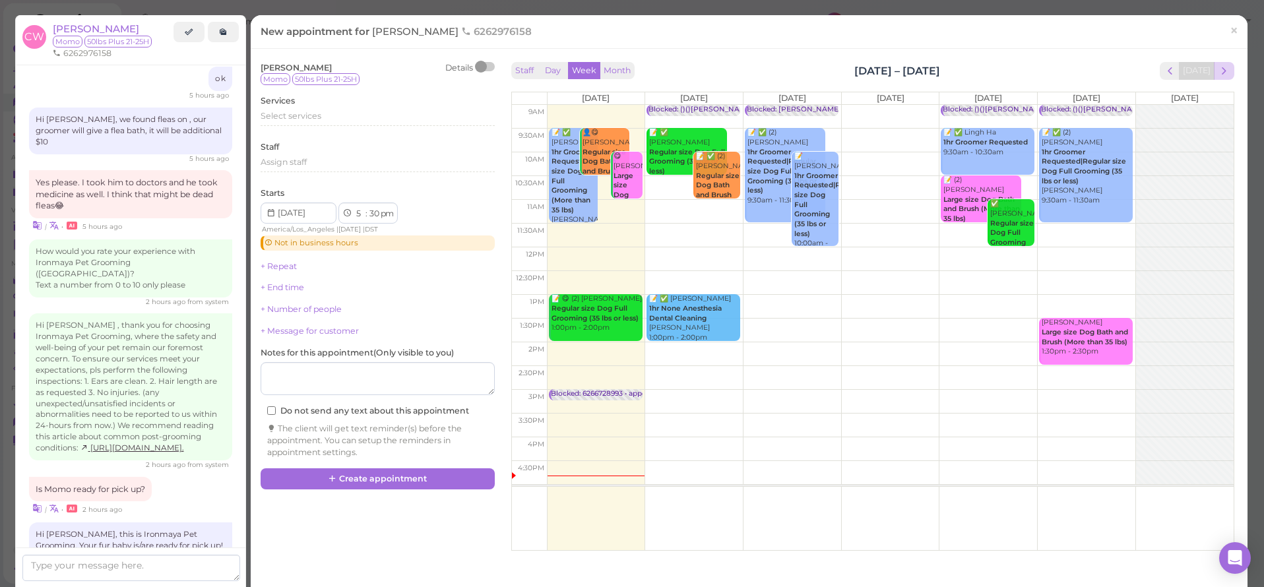
click at [1229, 73] on span "next" at bounding box center [1224, 71] width 13 height 13
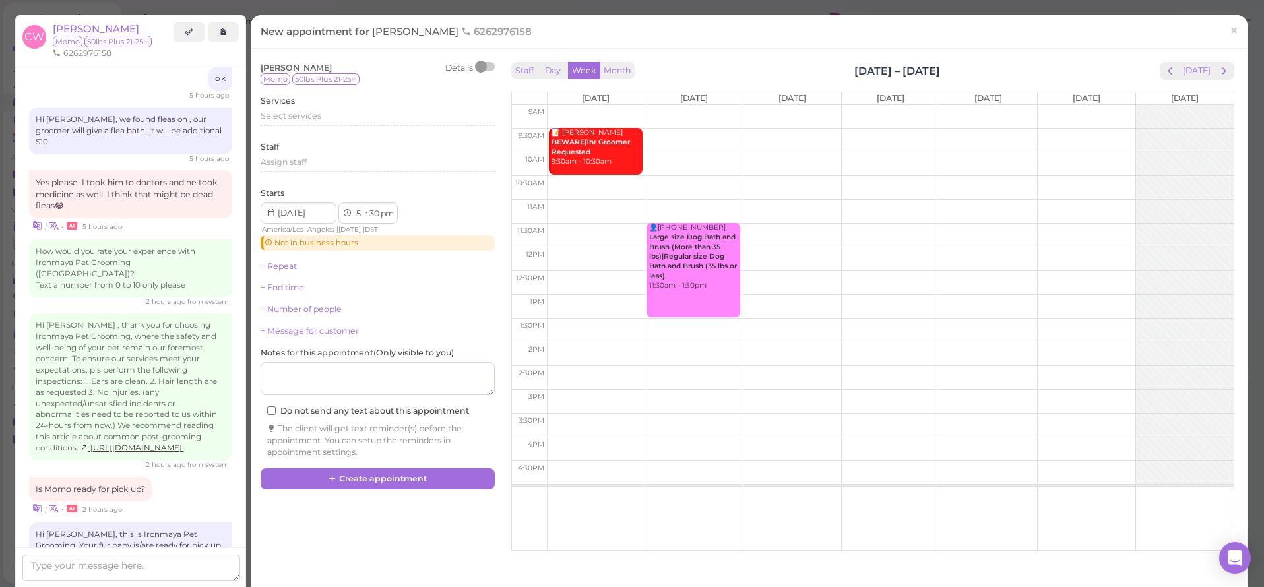
click at [1105, 133] on td at bounding box center [890, 141] width 687 height 24
type input "2025-09-06"
select select "9"
select select "am"
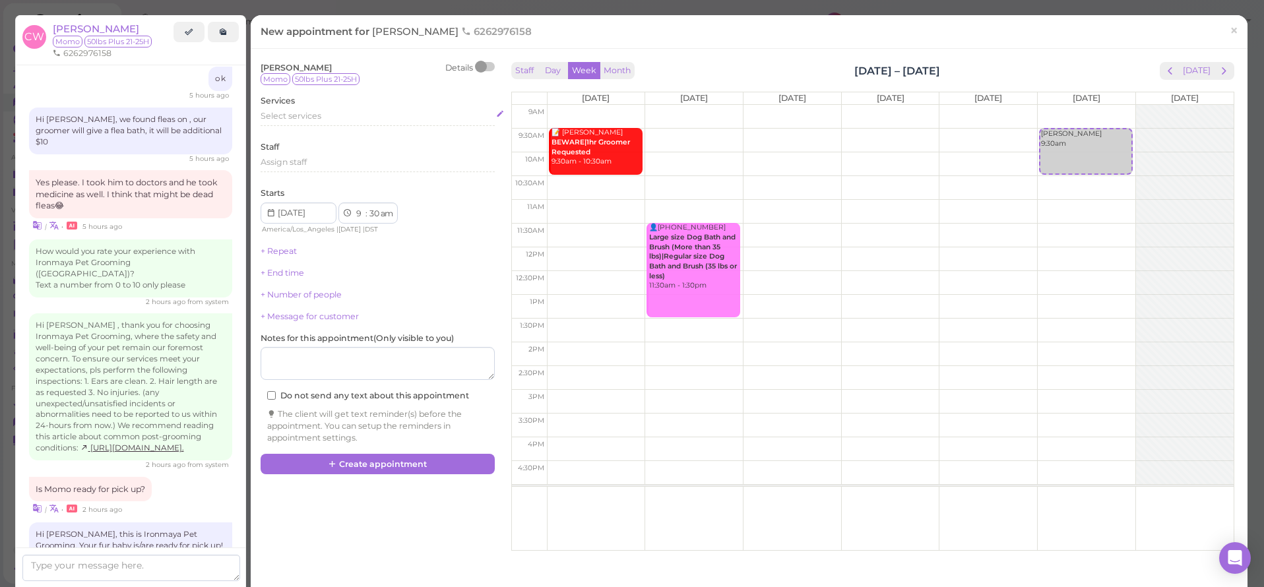
click at [284, 111] on span "Select services" at bounding box center [291, 116] width 61 height 10
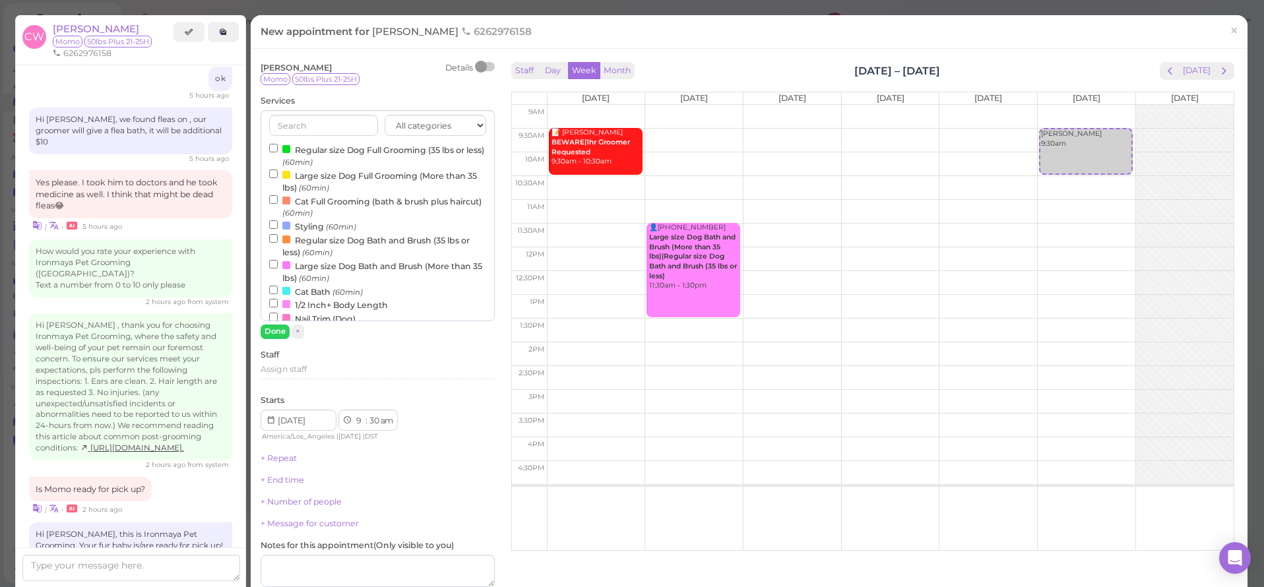
click at [309, 262] on label "Large size Dog Bath and Brush (More than 35 lbs) (60min)" at bounding box center [377, 272] width 217 height 26
click at [278, 262] on input "Large size Dog Bath and Brush (More than 35 lbs) (60min)" at bounding box center [273, 264] width 9 height 9
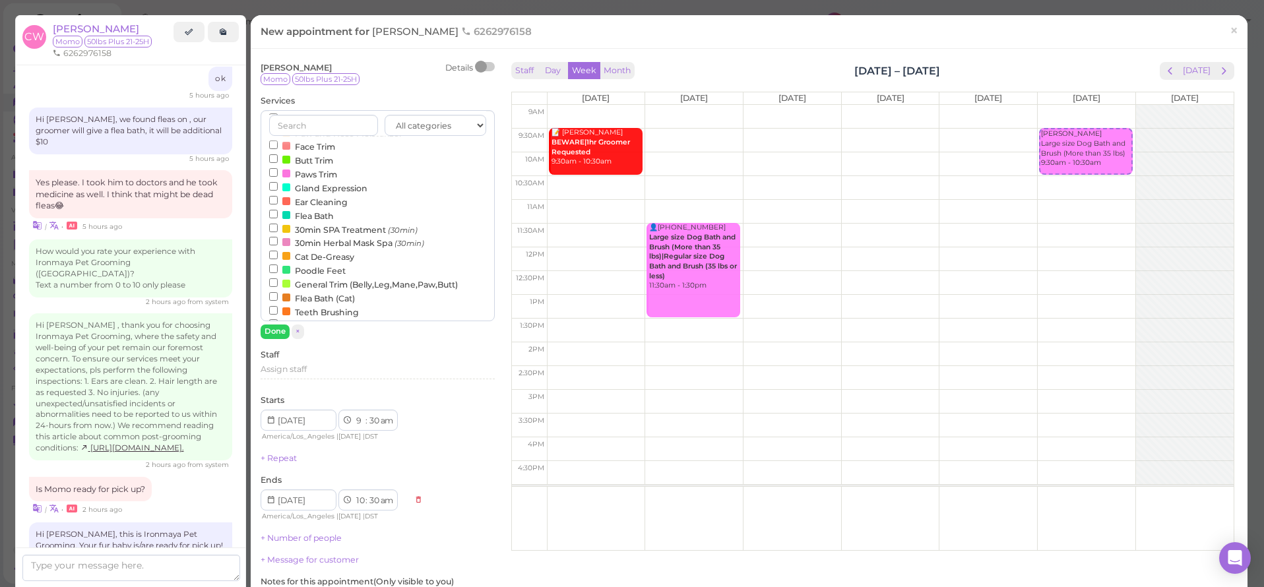
scroll to position [243, 0]
click at [348, 315] on label "1hr None Anesthesia Dental Cleaning (60min)" at bounding box center [375, 322] width 213 height 14
click at [278, 317] on input "1hr None Anesthesia Dental Cleaning (60min)" at bounding box center [273, 321] width 9 height 9
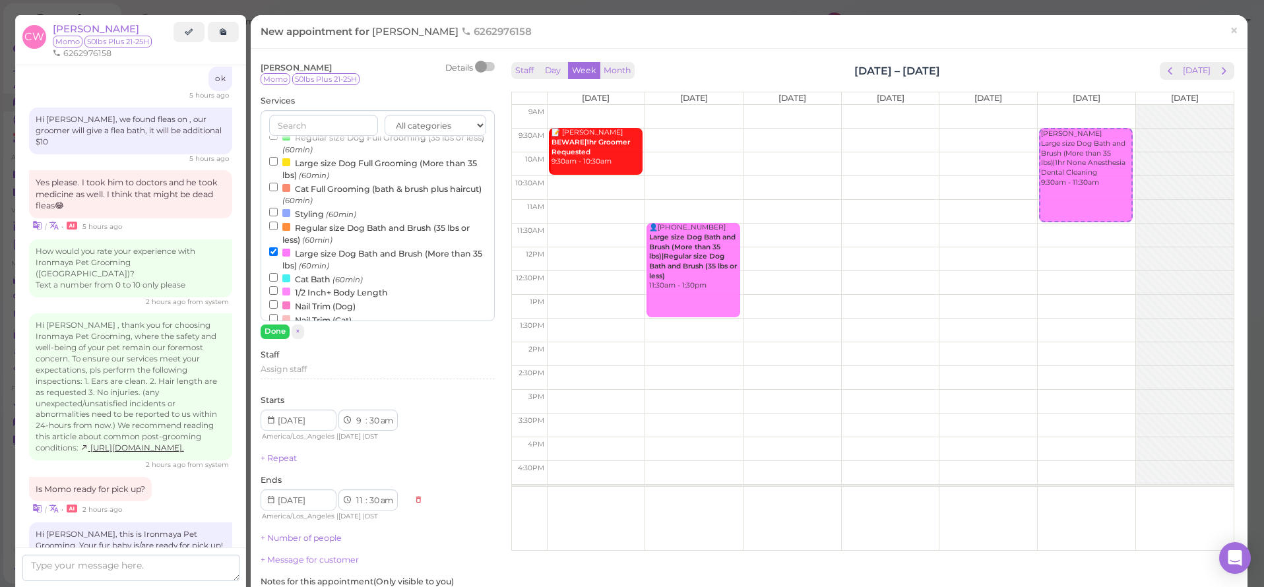
click at [329, 247] on label "Large size Dog Bath and Brush (More than 35 lbs) (60min)" at bounding box center [377, 259] width 217 height 26
click at [278, 247] on input "Large size Dog Bath and Brush (More than 35 lbs) (60min)" at bounding box center [273, 251] width 9 height 9
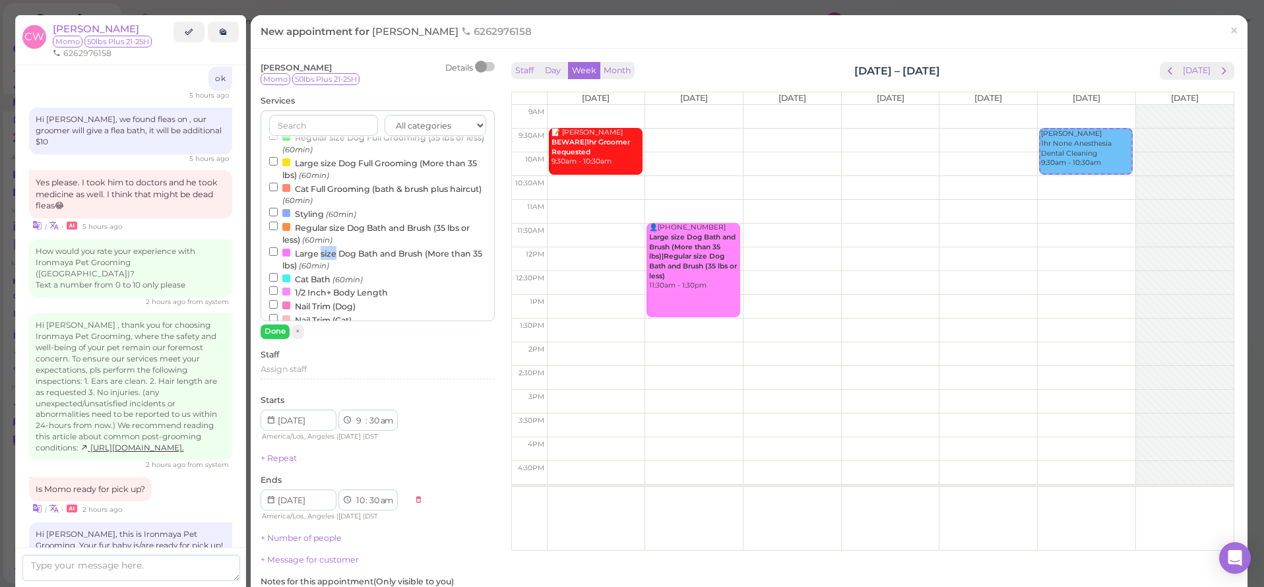
click at [329, 247] on label "Large size Dog Bath and Brush (More than 35 lbs) (60min)" at bounding box center [377, 259] width 217 height 26
click at [278, 247] on input "Large size Dog Bath and Brush (More than 35 lbs) (60min)" at bounding box center [273, 251] width 9 height 9
select select "11"
click at [278, 330] on button "Done" at bounding box center [275, 332] width 29 height 14
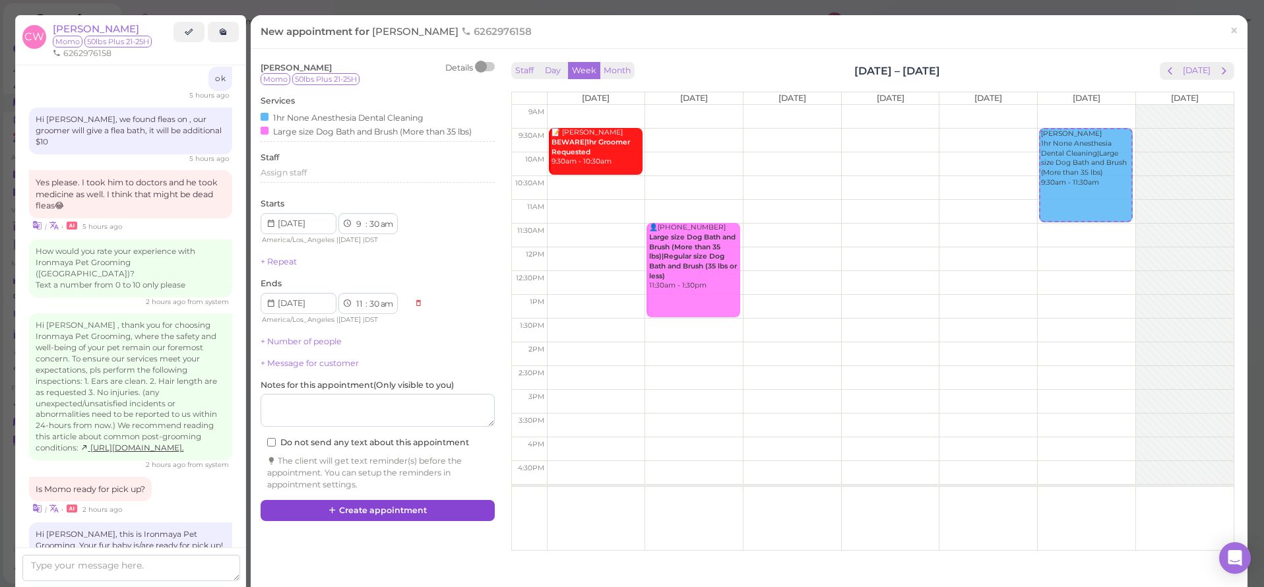
click at [387, 500] on button "Create appointment" at bounding box center [378, 510] width 234 height 21
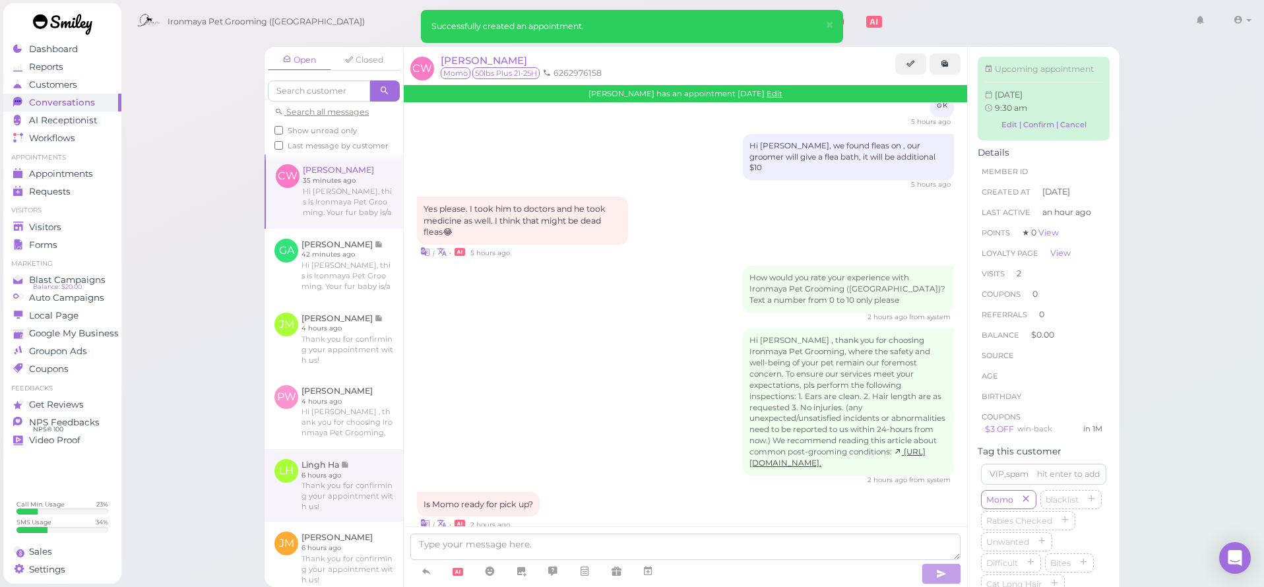
scroll to position [1802, 0]
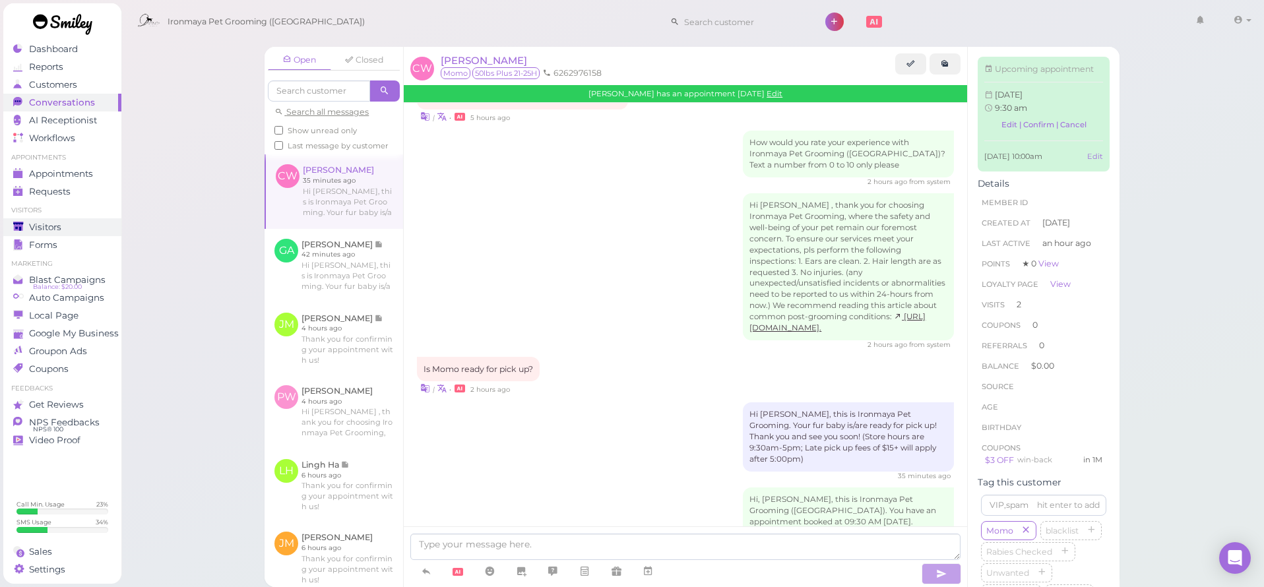
click at [75, 224] on div "Visitors" at bounding box center [60, 227] width 95 height 11
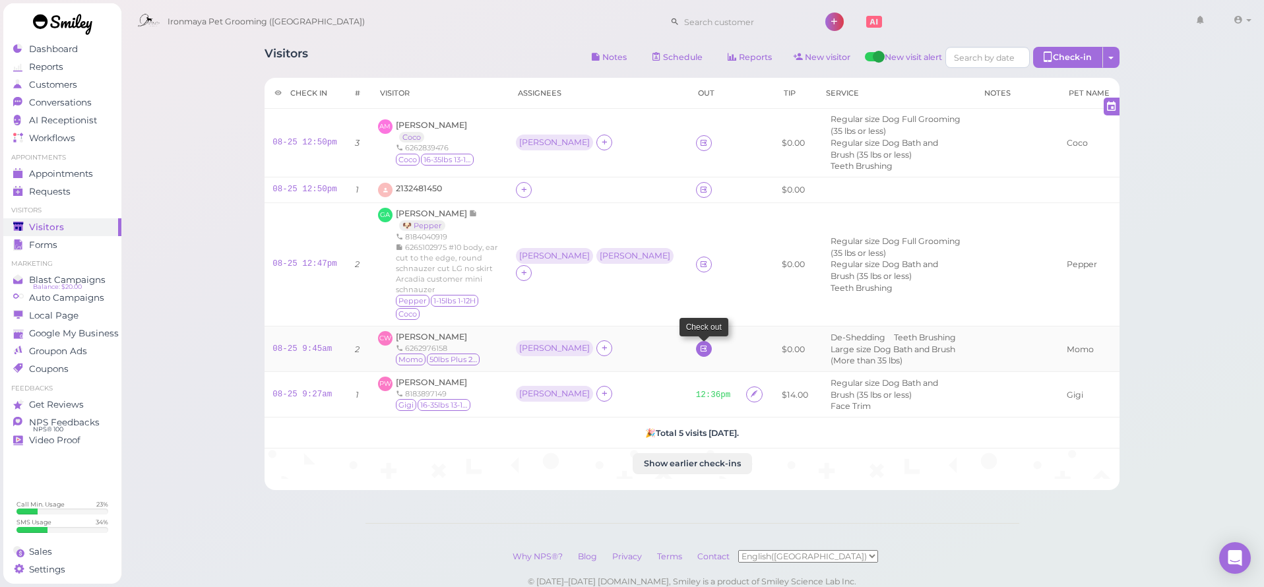
click at [699, 344] on icon at bounding box center [703, 349] width 9 height 10
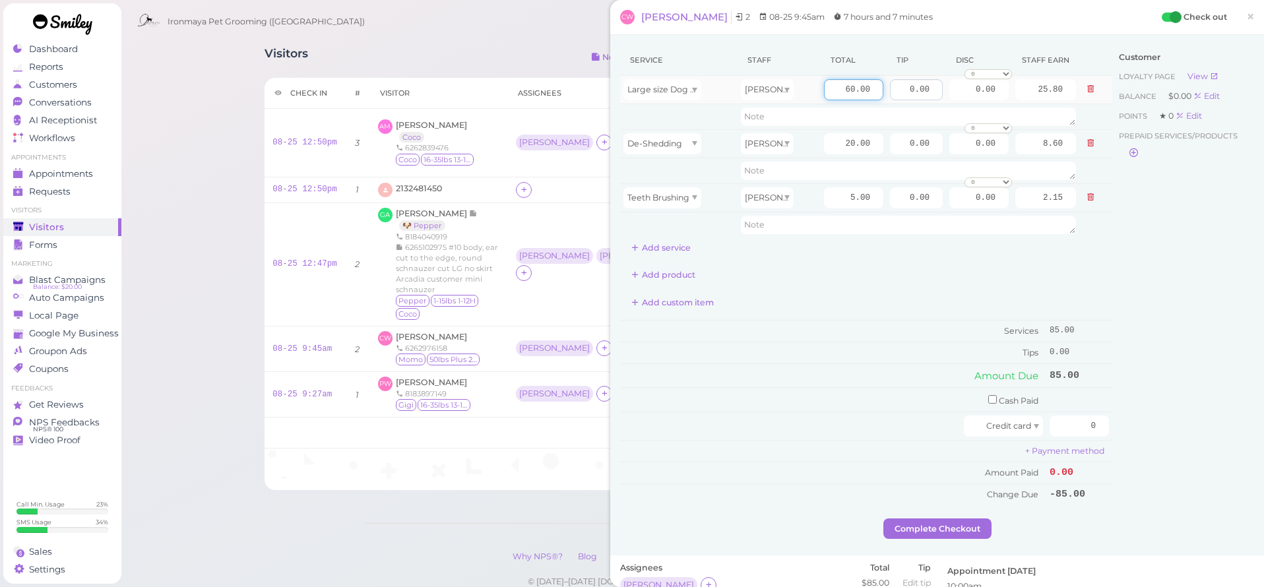
drag, startPoint x: 838, startPoint y: 90, endPoint x: 900, endPoint y: 92, distance: 62.0
click at [900, 92] on tr "Large size Dog Bath and Brush (More than 35 lbs) Ida 60.00 0.00 0.00 0 10% off …" at bounding box center [866, 90] width 492 height 28
type input "150"
type input "64.50"
click at [1094, 142] on icon at bounding box center [1090, 143] width 8 height 9
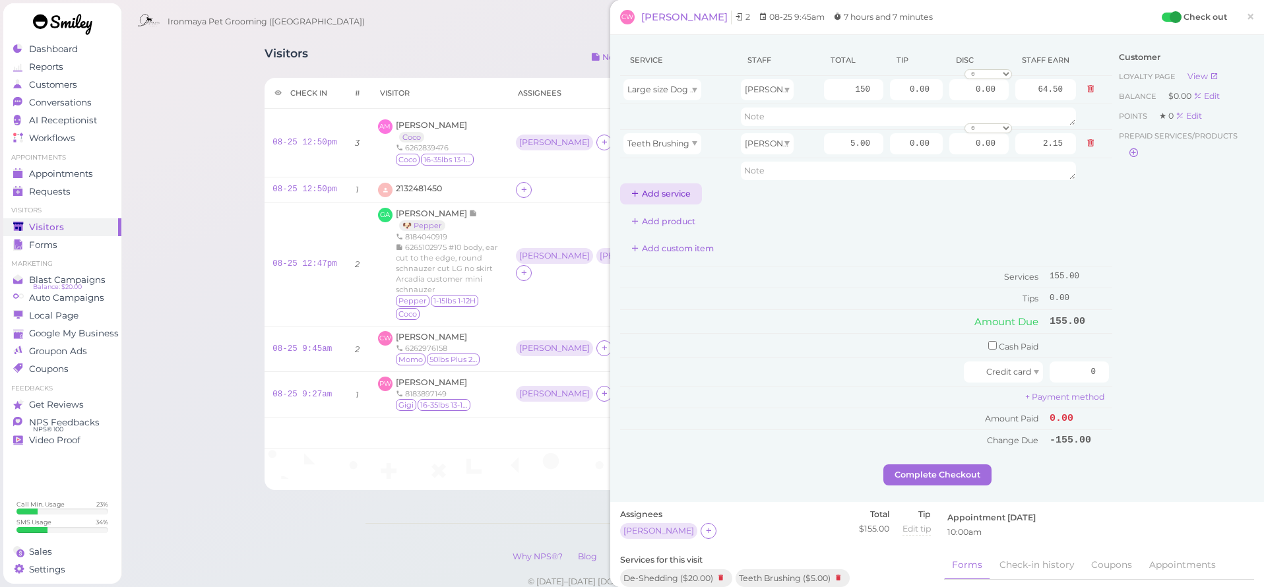
click at [669, 191] on button "Add service" at bounding box center [661, 193] width 82 height 21
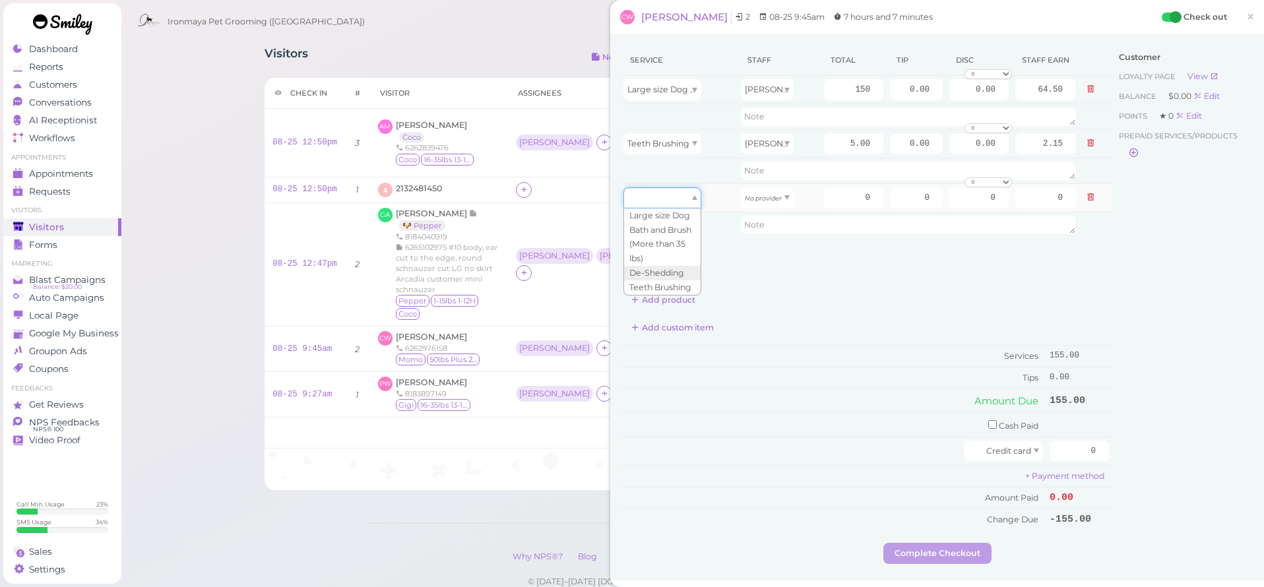
click at [681, 201] on div at bounding box center [662, 197] width 78 height 21
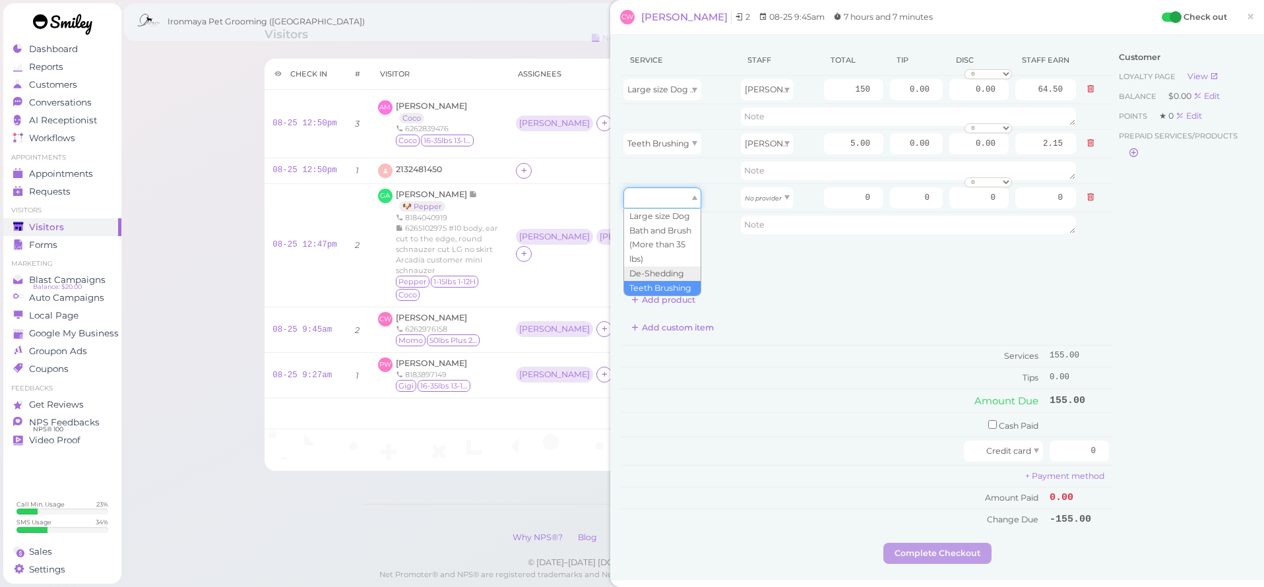
scroll to position [20, 0]
click at [735, 384] on td "Tips" at bounding box center [833, 377] width 426 height 21
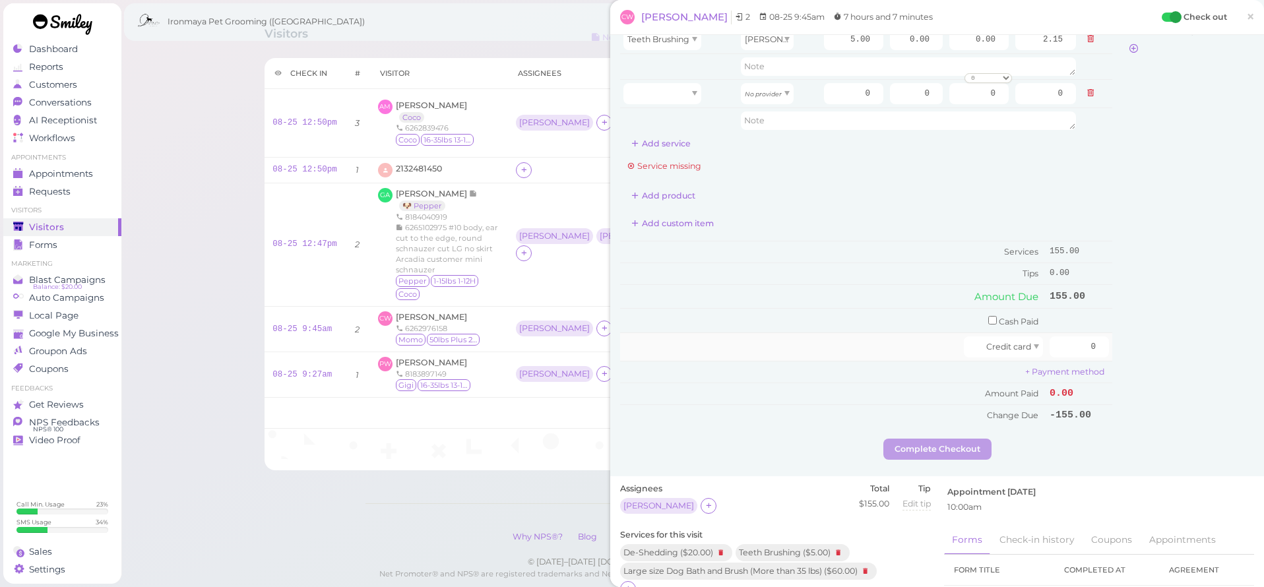
scroll to position [0, 0]
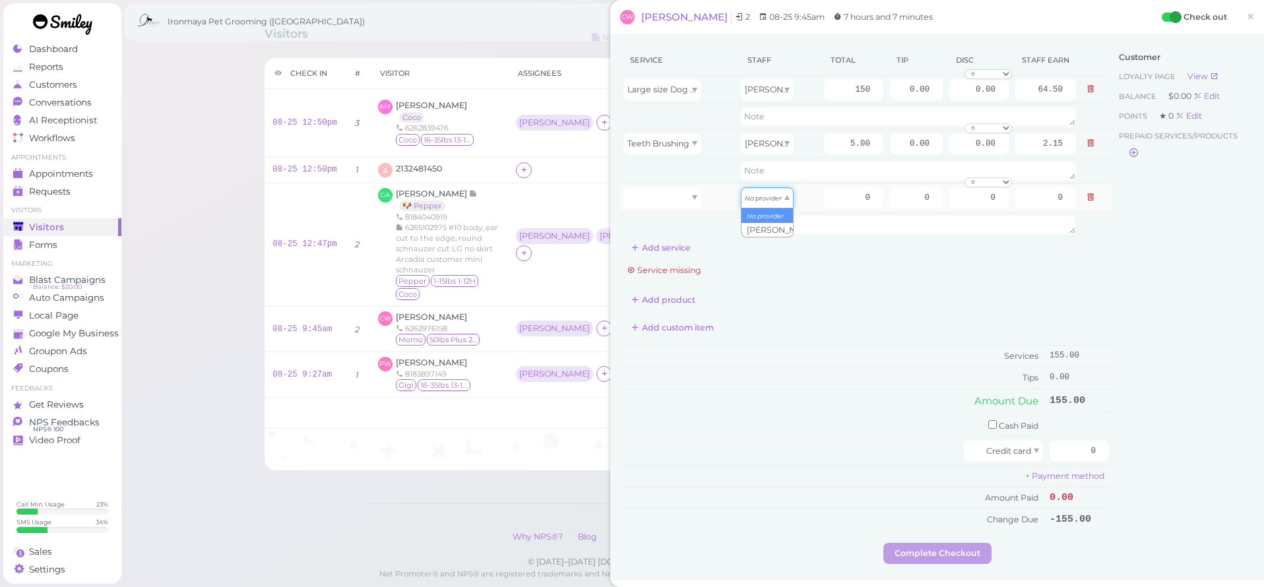
click at [767, 203] on div "No provider" at bounding box center [767, 197] width 53 height 21
click at [860, 199] on input "0" at bounding box center [853, 197] width 59 height 21
type input "10"
type input "4.30"
click at [827, 303] on div "Add product" at bounding box center [866, 300] width 492 height 21
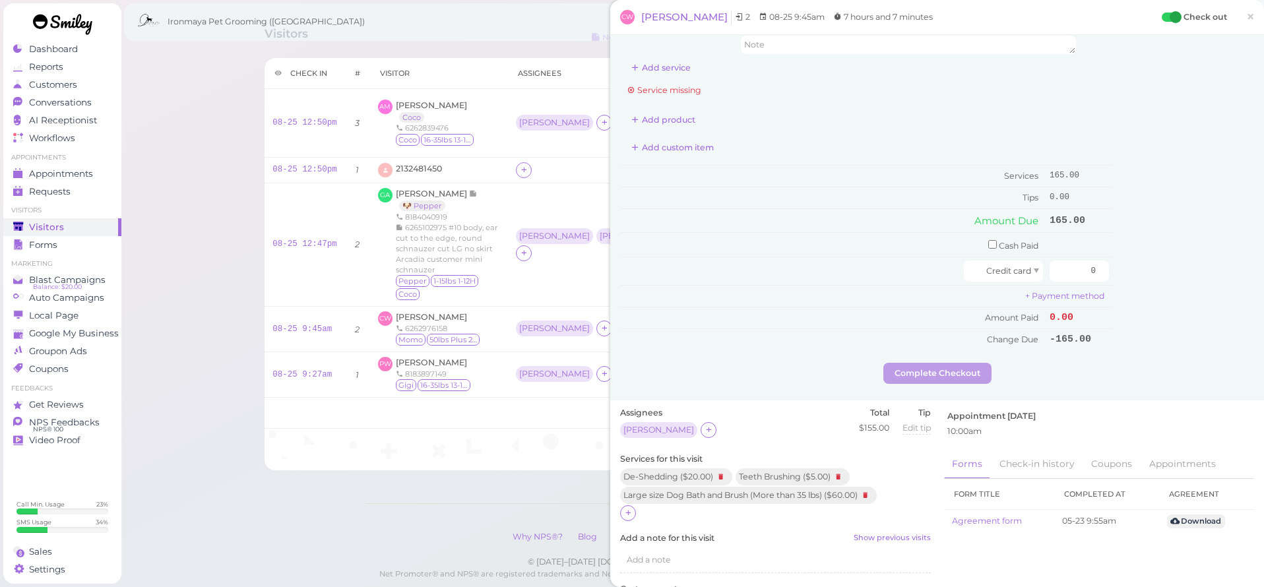
scroll to position [191, 0]
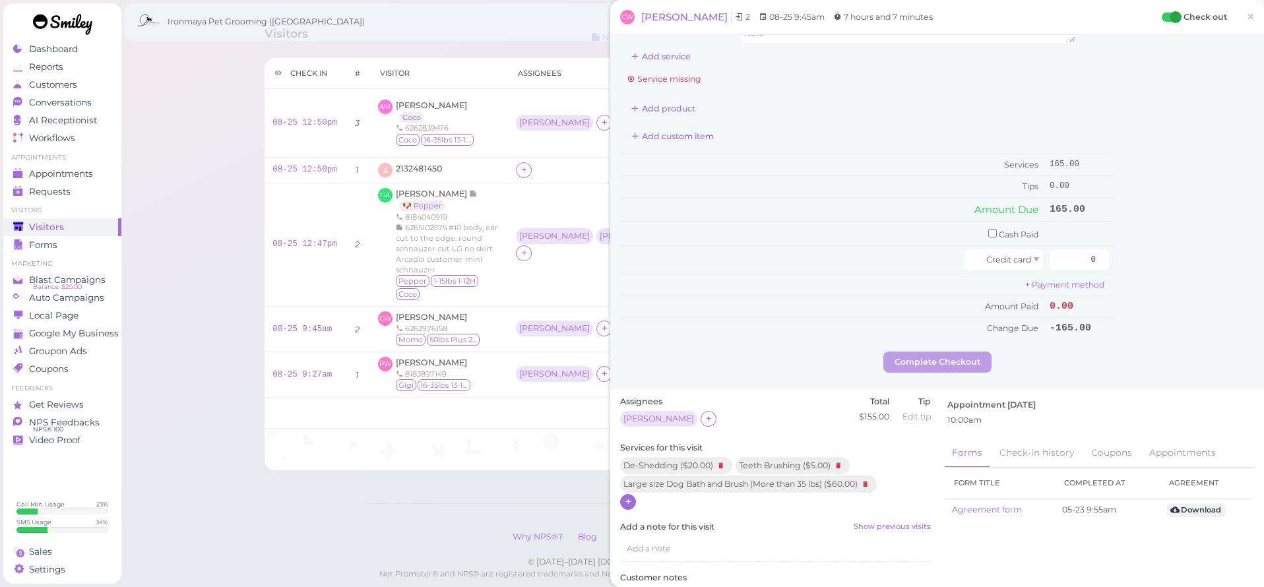
click at [624, 497] on icon at bounding box center [628, 502] width 9 height 10
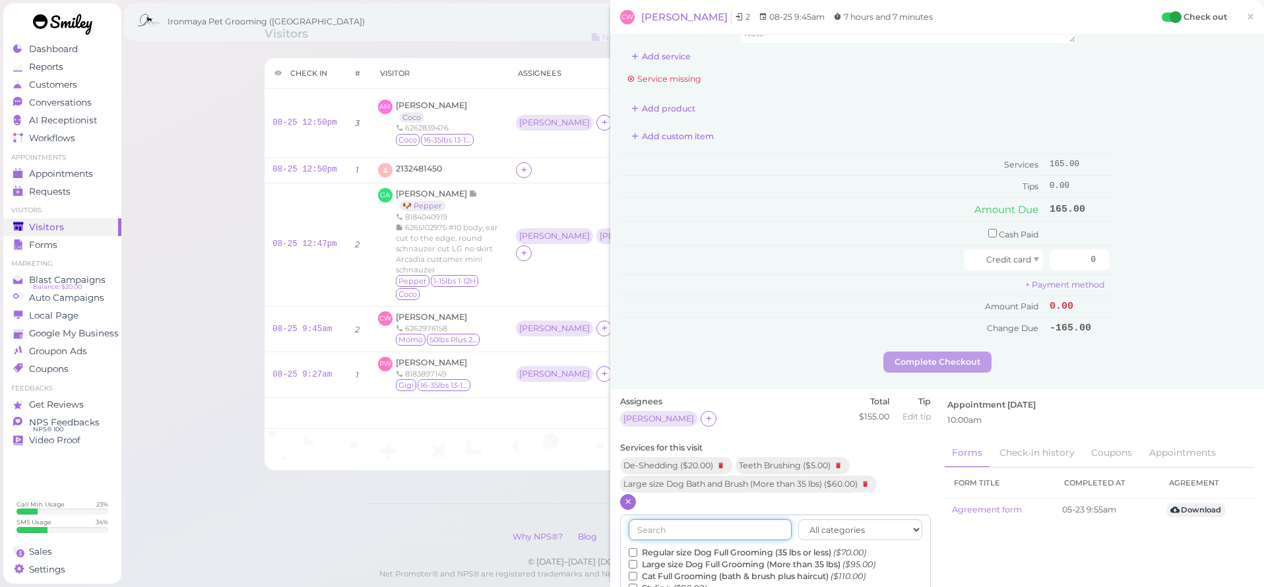
click at [708, 520] on input "text" at bounding box center [710, 529] width 163 height 21
type input "flea"
click at [631, 548] on input "Flea Bath ($5.00)" at bounding box center [633, 552] width 9 height 9
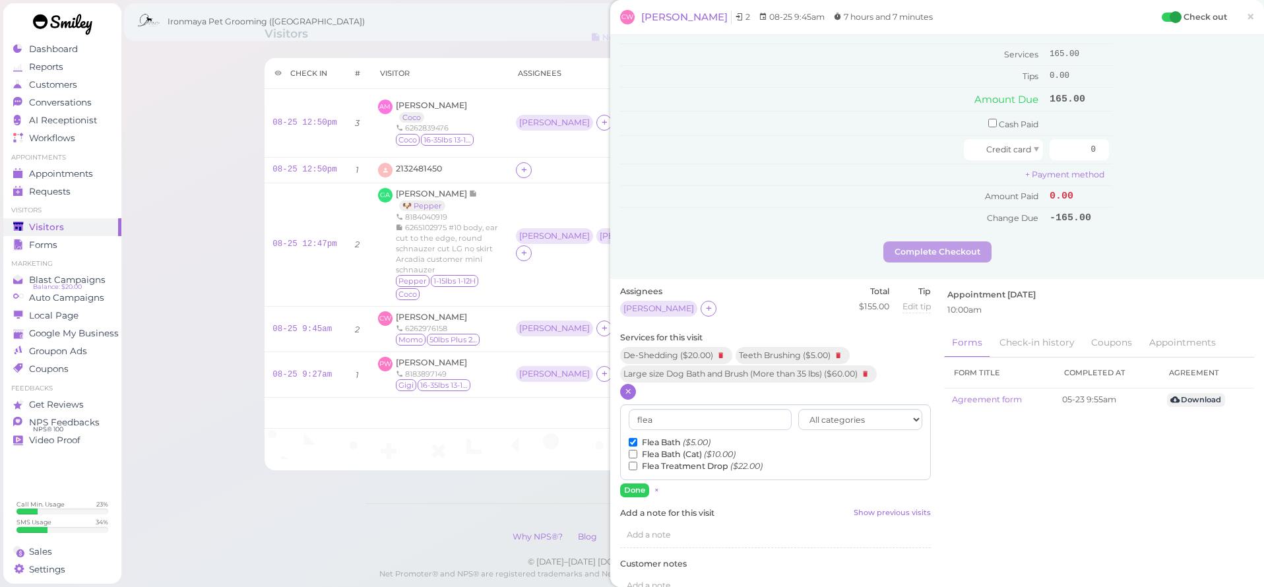
click at [637, 484] on button "Done" at bounding box center [634, 491] width 29 height 14
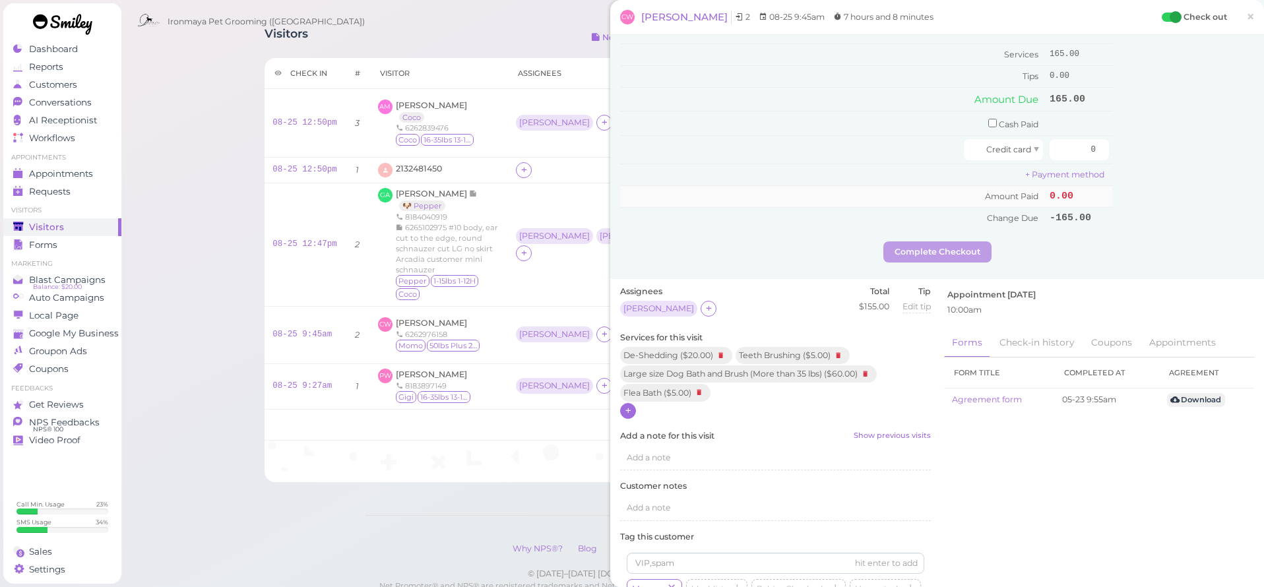
scroll to position [0, 0]
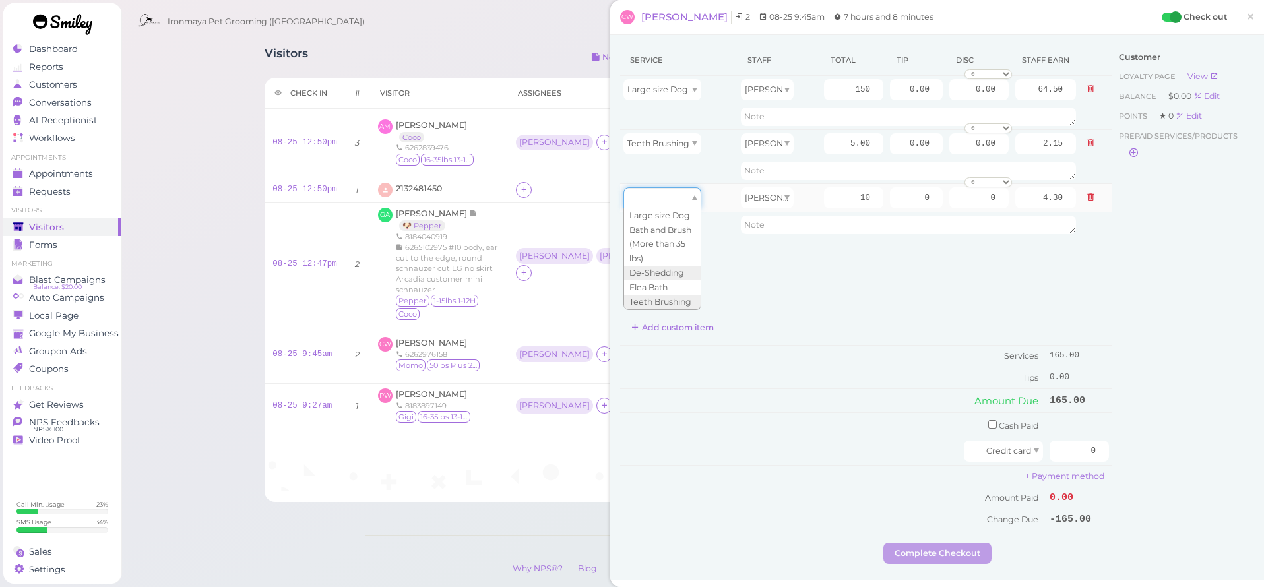
click at [689, 194] on div at bounding box center [662, 197] width 78 height 21
type input "5.00"
type input "2.15"
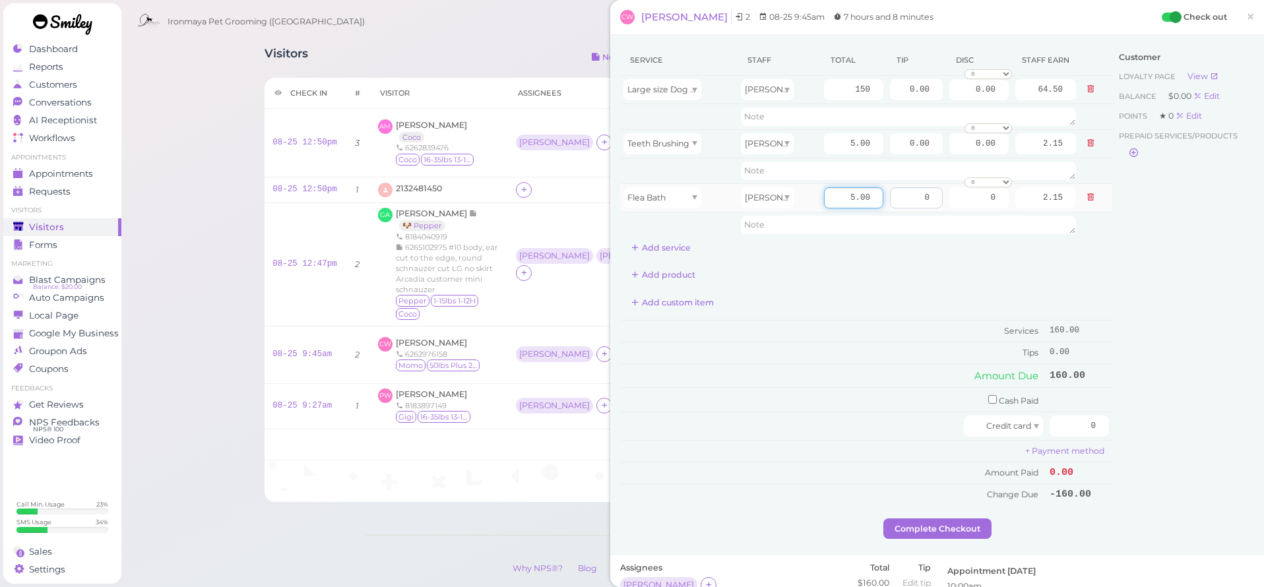
drag, startPoint x: 846, startPoint y: 197, endPoint x: 918, endPoint y: 200, distance: 72.6
click at [918, 200] on tr "Flea Bath Ida 5.00 0 0 0 10% off 15% off 20% off 25% off 30% off 50% off 2.15" at bounding box center [866, 197] width 492 height 28
type input "10"
type input "4.30"
click at [891, 287] on div "Service Staff Total Tip Disc Staff earn Large size Dog Bath and Brush (More tha…" at bounding box center [866, 275] width 492 height 460
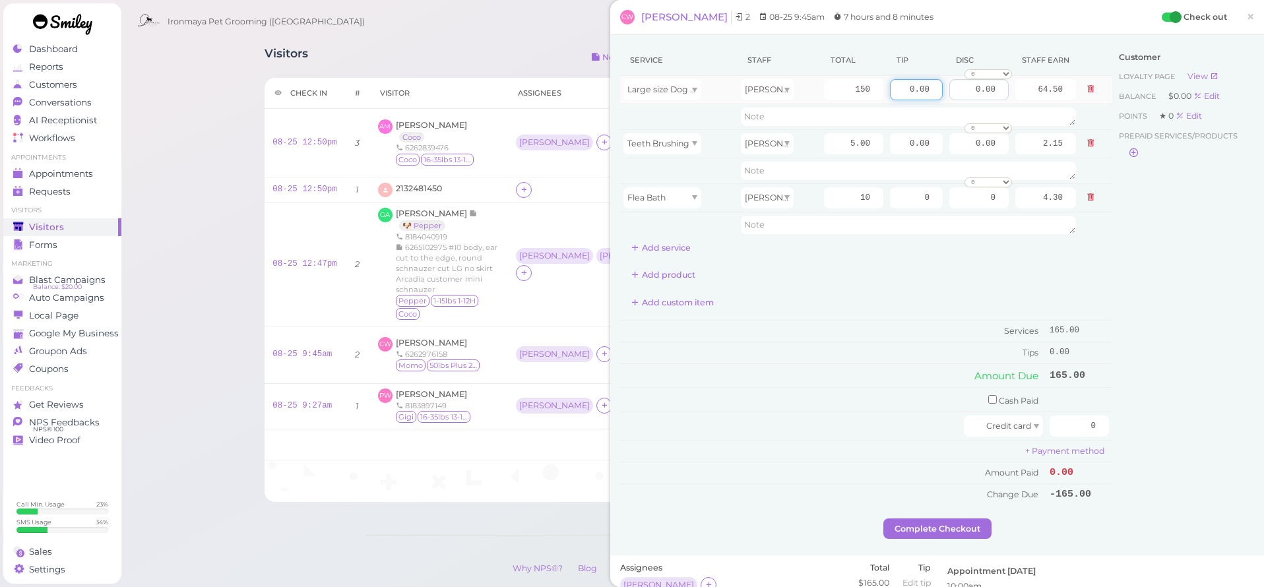
drag, startPoint x: 905, startPoint y: 87, endPoint x: 992, endPoint y: 89, distance: 87.1
click at [992, 89] on tr "Large size Dog Bath and Brush (More than 35 lbs) Ida 150 0.00 0.00 0 10% off 15…" at bounding box center [866, 90] width 492 height 28
type input "33"
click at [1081, 294] on div "Add custom item" at bounding box center [866, 302] width 492 height 21
drag, startPoint x: 1063, startPoint y: 424, endPoint x: 1163, endPoint y: 422, distance: 99.6
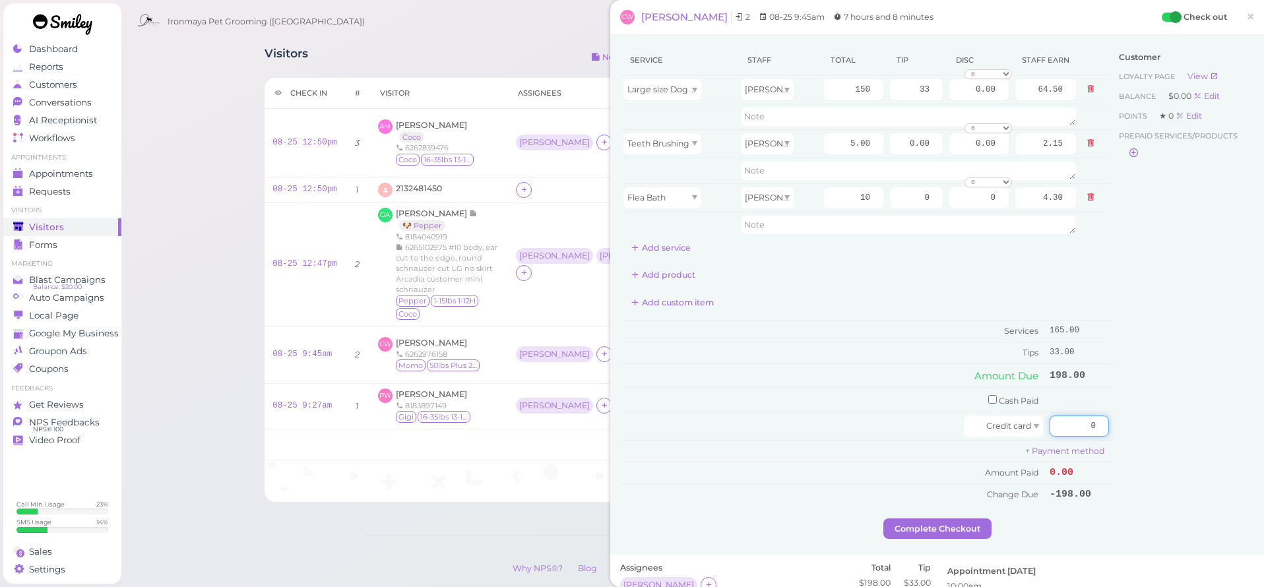
click at [1163, 422] on div "Service Staff Total Tip Disc Staff earn Large size Dog Bath and Brush (More tha…" at bounding box center [937, 282] width 634 height 474
type input "198"
click at [1181, 385] on div "Customer Loyalty page View Balance $0.00 Edit Points ★ 0 Edit Prepaid services/…" at bounding box center [1183, 282] width 142 height 474
click at [966, 522] on button "Complete Checkout" at bounding box center [937, 528] width 108 height 21
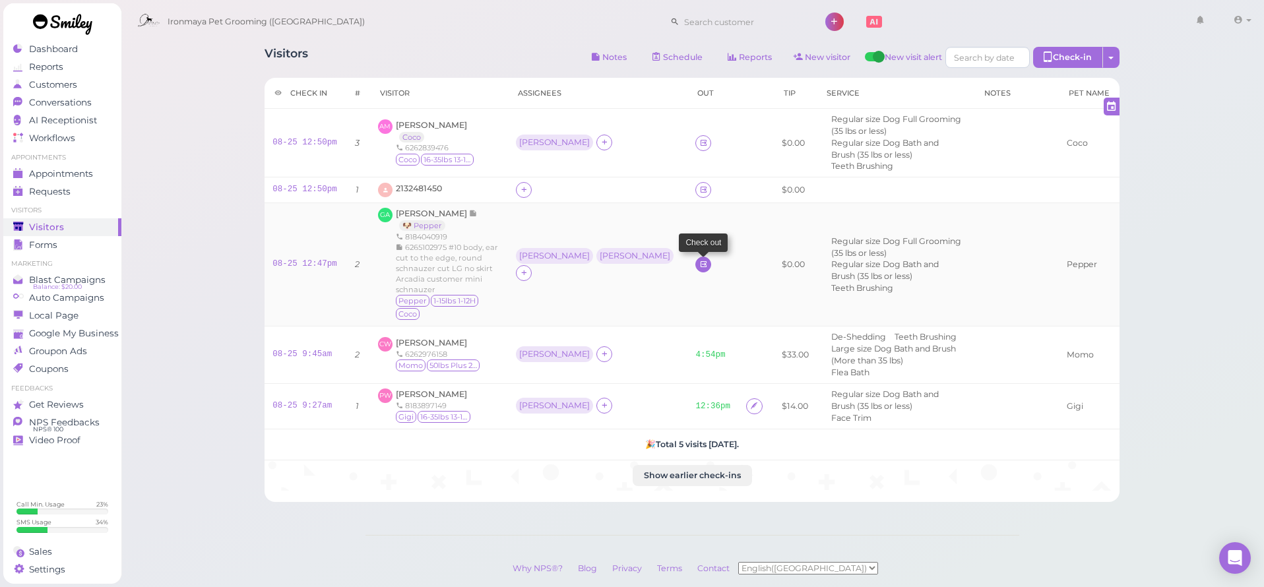
click at [699, 259] on icon at bounding box center [703, 264] width 9 height 10
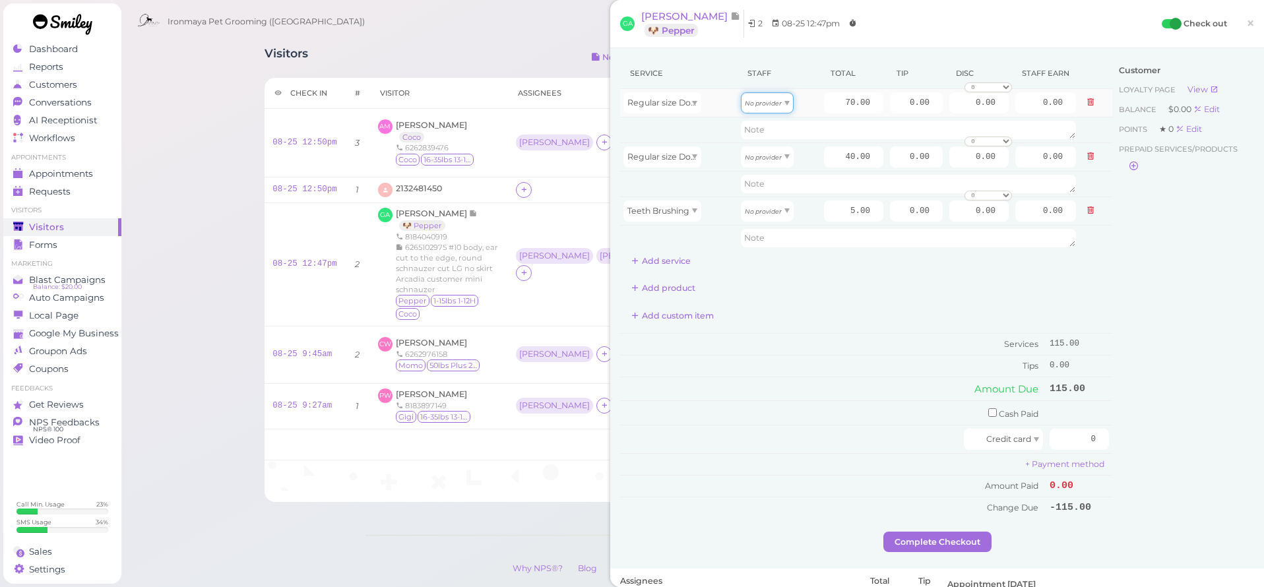
click at [755, 110] on div "No provider" at bounding box center [767, 102] width 53 height 21
type input "30.10"
click at [690, 106] on span "Regular size Dog Full Grooming (35 lbs or less)" at bounding box center [720, 103] width 187 height 10
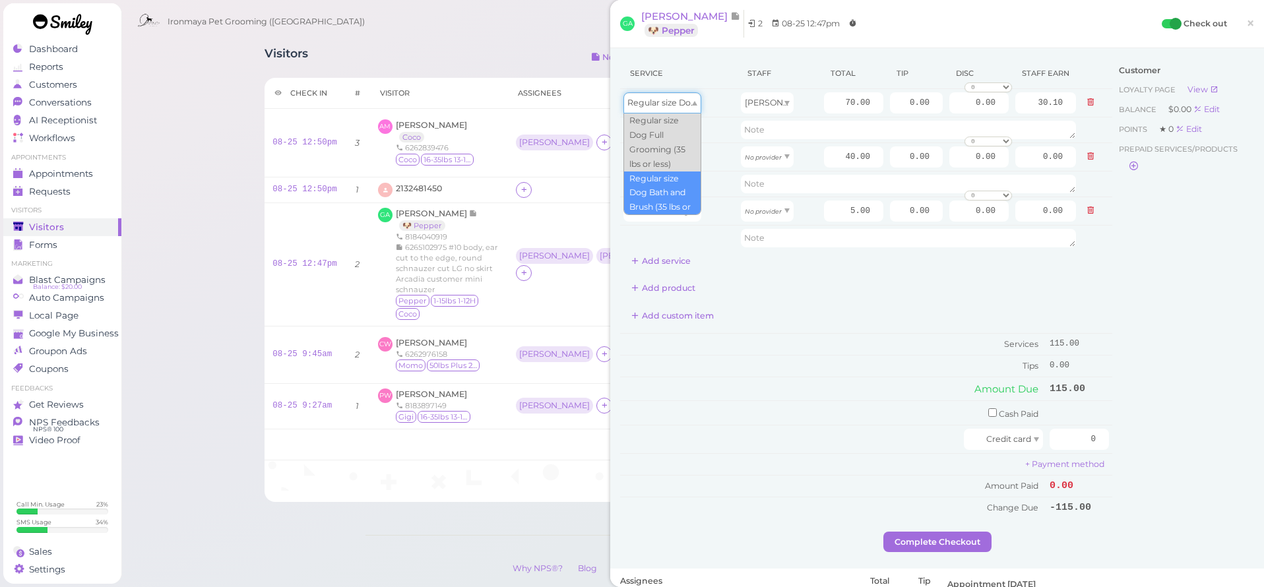
type input "40.00"
type input "17.20"
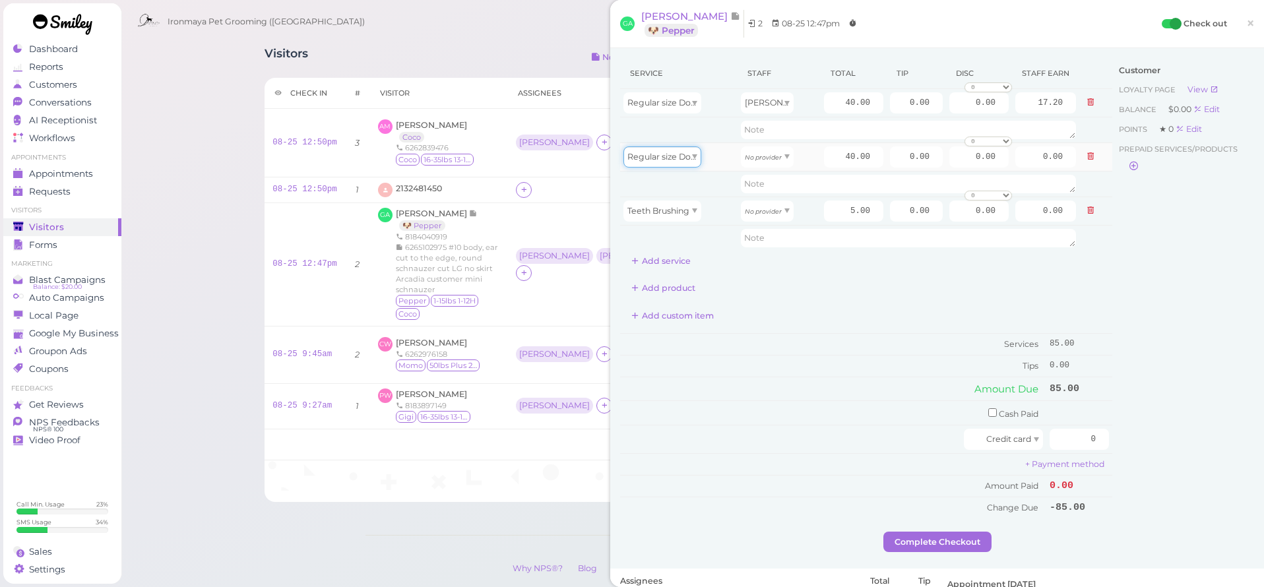
click at [698, 162] on div "Regular size Dog Bath and Brush (35 lbs or less)" at bounding box center [662, 156] width 78 height 21
type input "70.00"
click at [755, 162] on div "No provider" at bounding box center [767, 156] width 53 height 21
type input "31.50"
click at [694, 214] on div "Teeth Brushing" at bounding box center [662, 211] width 78 height 21
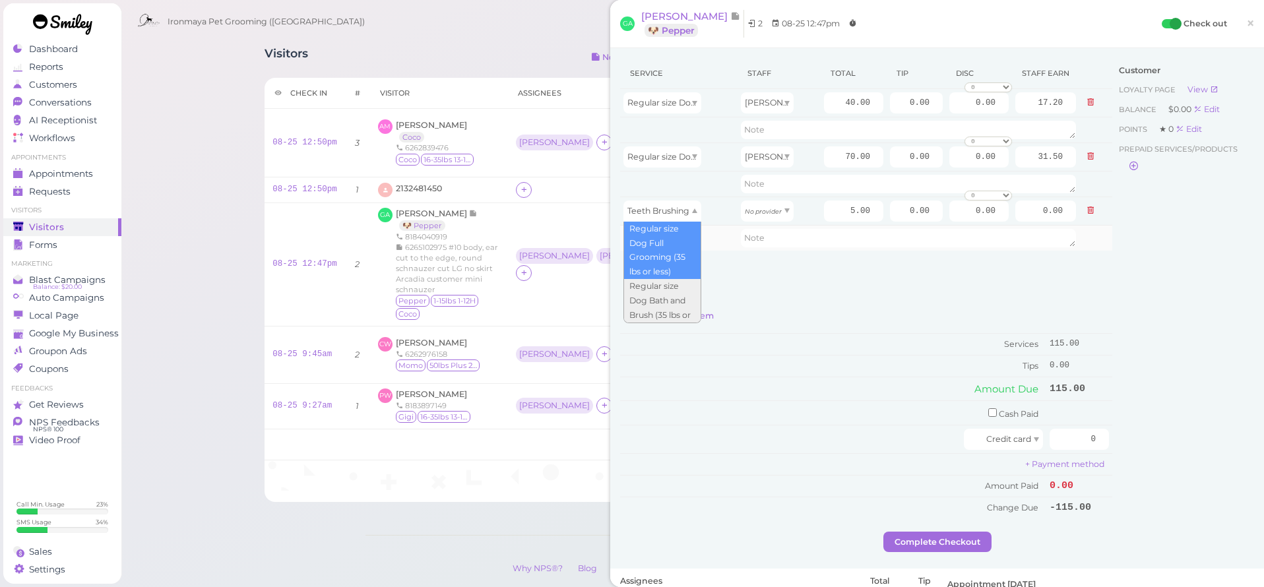
drag, startPoint x: 669, startPoint y: 237, endPoint x: 680, endPoint y: 236, distance: 11.3
type input "70.00"
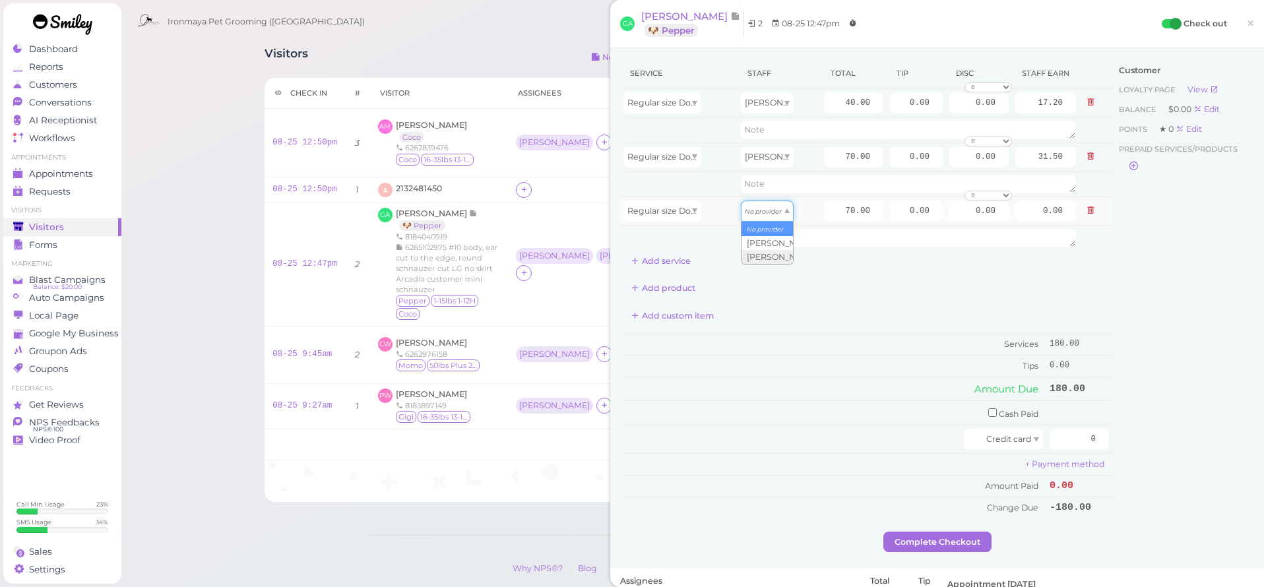
click at [764, 216] on div "No provider" at bounding box center [767, 211] width 53 height 21
type input "31.50"
click at [673, 259] on button "Add service" at bounding box center [661, 261] width 82 height 21
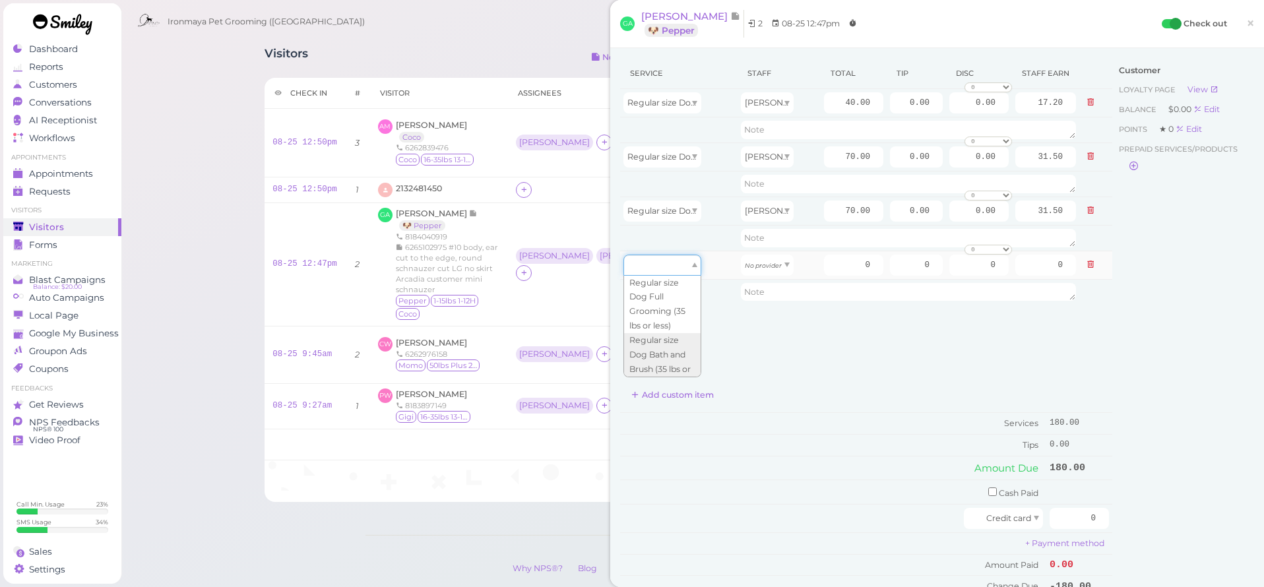
click at [668, 272] on div at bounding box center [662, 265] width 78 height 21
type input "5.00"
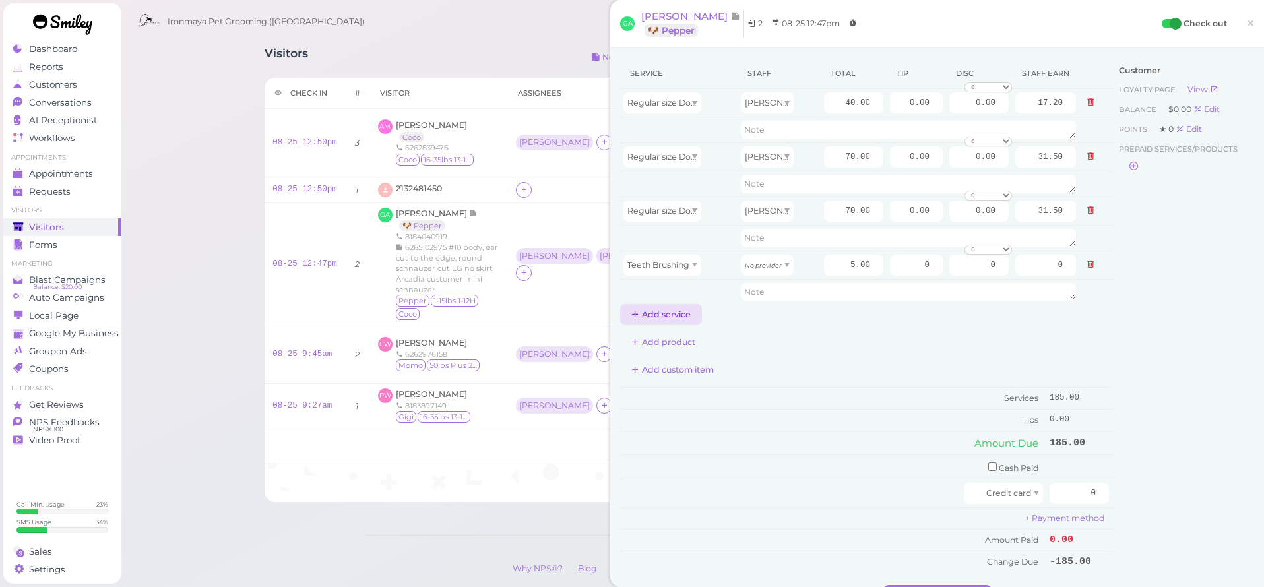
click at [674, 309] on button "Add service" at bounding box center [661, 314] width 82 height 21
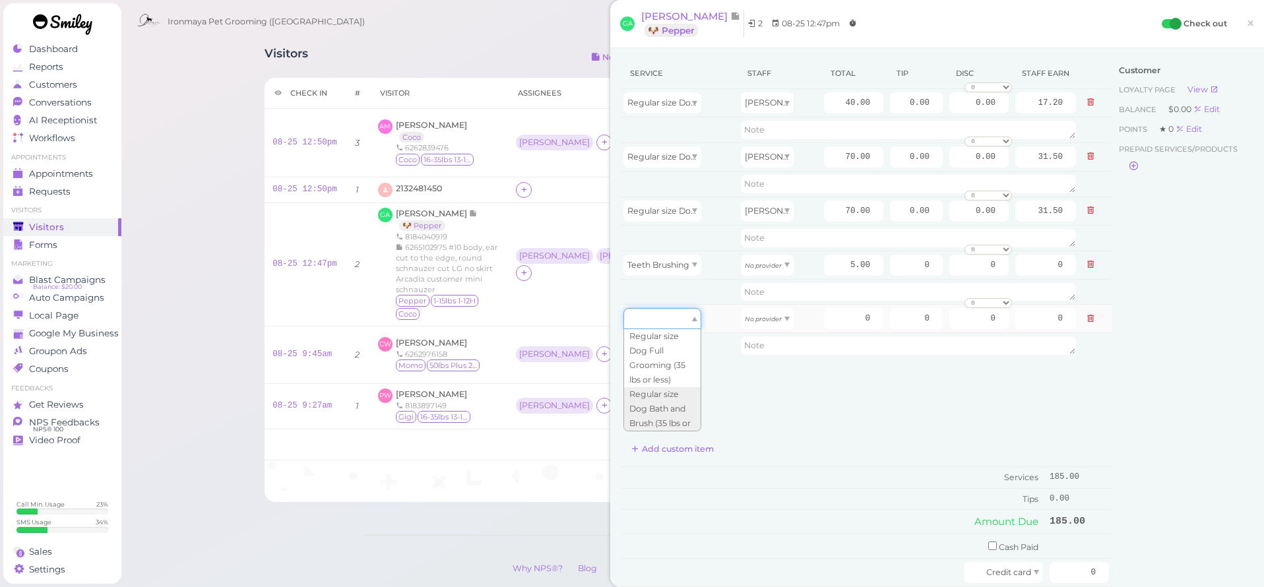
click at [672, 309] on div at bounding box center [662, 318] width 78 height 21
type input "5.00"
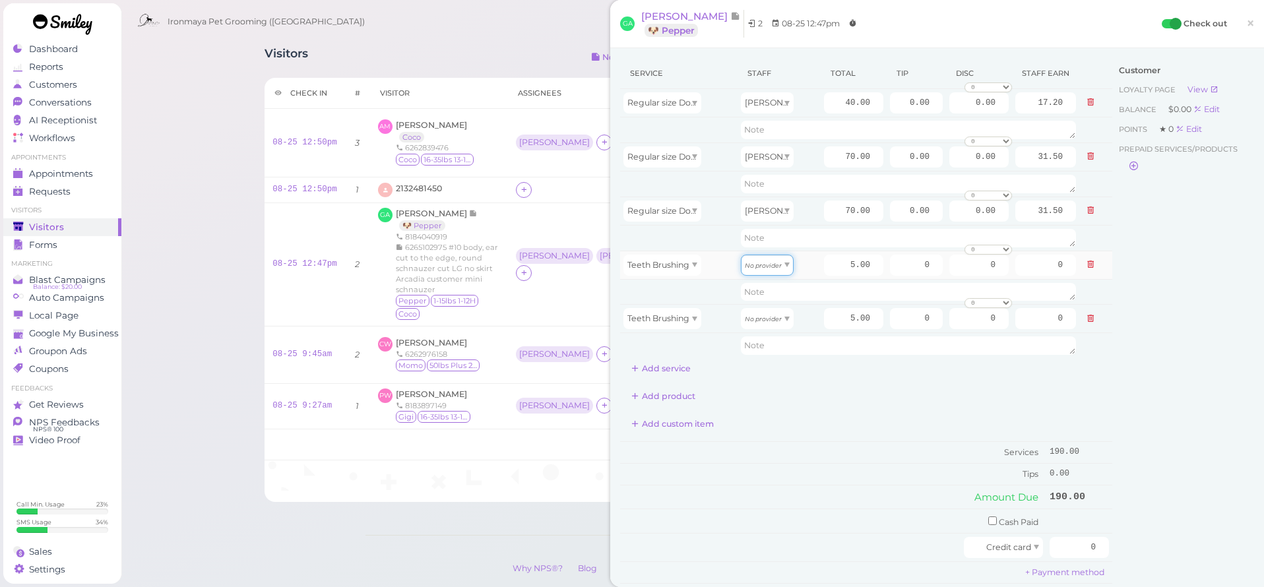
click at [785, 265] on span at bounding box center [786, 265] width 5 height 5
type input "2.25"
drag, startPoint x: 851, startPoint y: 318, endPoint x: 898, endPoint y: 327, distance: 47.6
click at [898, 327] on tr "Teeth Brushing No provider 5.00 0 0 0 10% off 15% off 20% off 25% off 30% off 5…" at bounding box center [866, 319] width 492 height 28
type input "0"
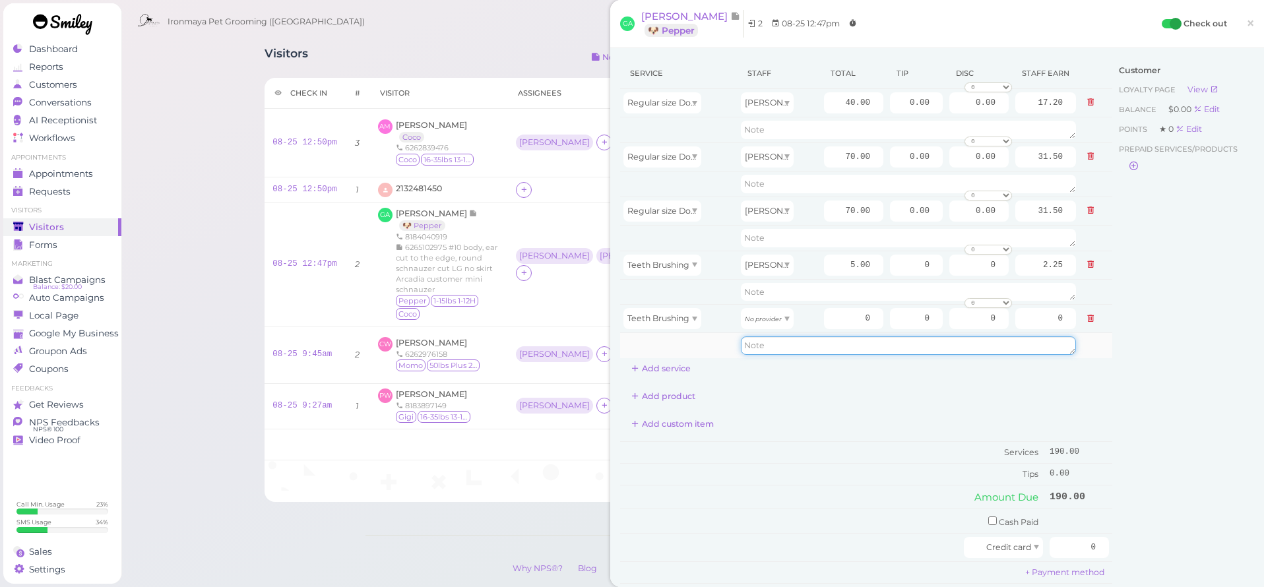
click at [757, 345] on textarea at bounding box center [908, 345] width 335 height 18
type textarea "slept with BB and FG"
click at [846, 104] on input "40.00" at bounding box center [853, 102] width 59 height 21
drag, startPoint x: 836, startPoint y: 208, endPoint x: 904, endPoint y: 216, distance: 67.7
click at [904, 216] on tr "Regular size Dog Full Grooming (35 lbs or less) Isaac 70.00 0.00 0.00 0 10% off…" at bounding box center [866, 211] width 492 height 28
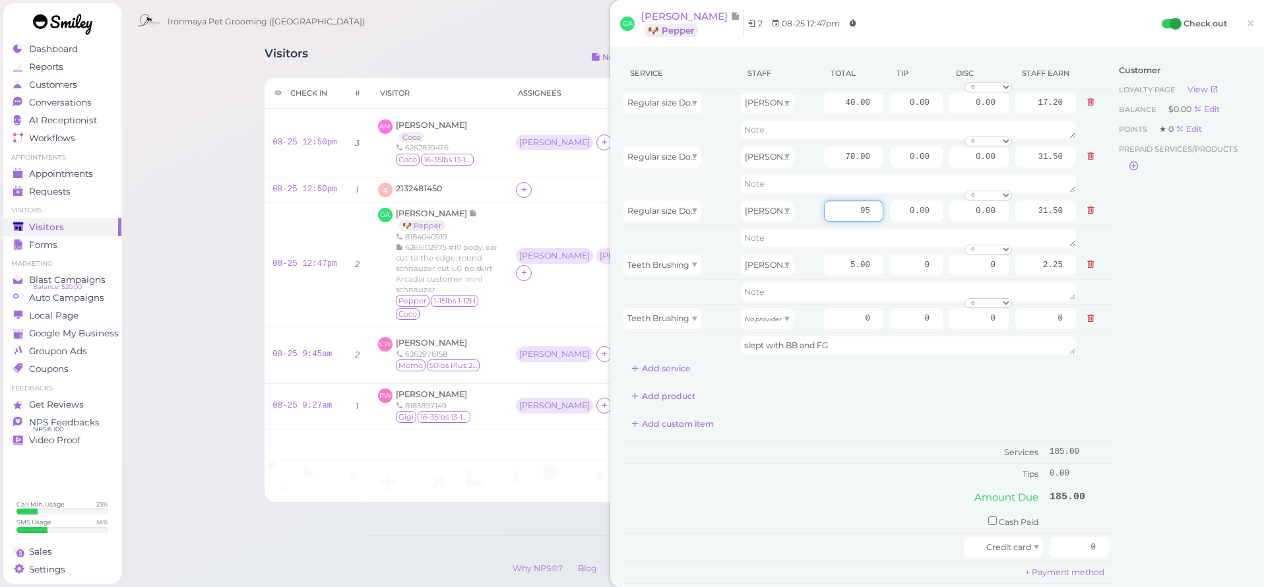
type input "95"
type input "42.75"
click at [875, 365] on div "Service Staff Total Tip Disc Staff earn Regular size Dog Bath and Brush (35 lbs…" at bounding box center [866, 218] width 492 height 321
click at [684, 366] on button "Add service" at bounding box center [661, 368] width 82 height 21
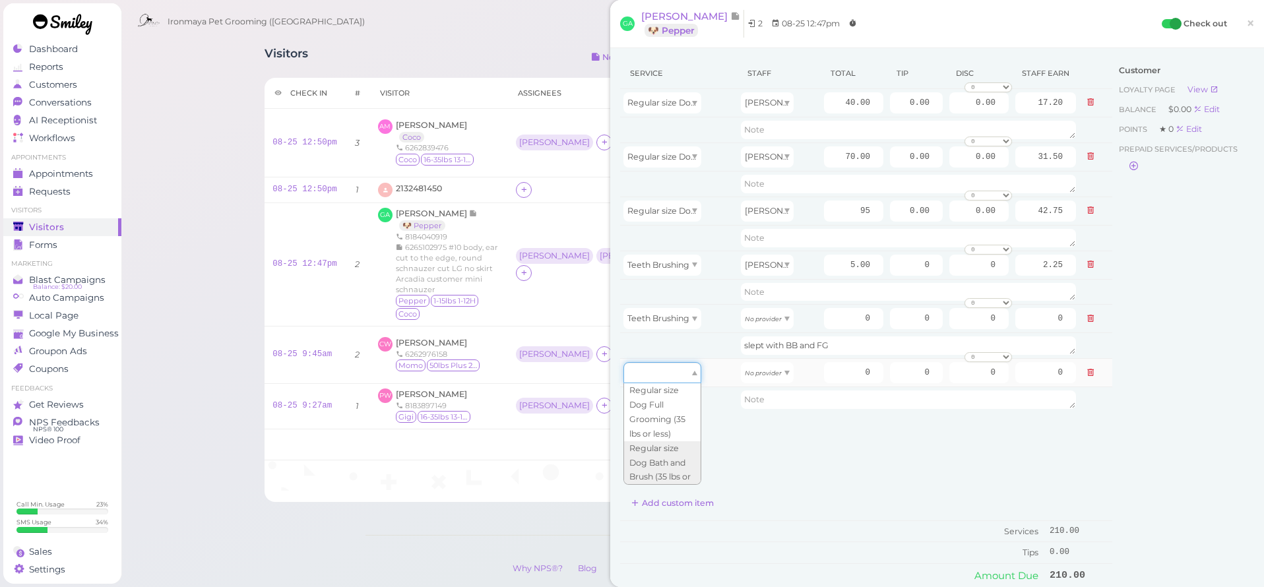
click at [689, 378] on div at bounding box center [662, 372] width 78 height 21
click at [779, 447] on div "Service missing" at bounding box center [870, 446] width 486 height 12
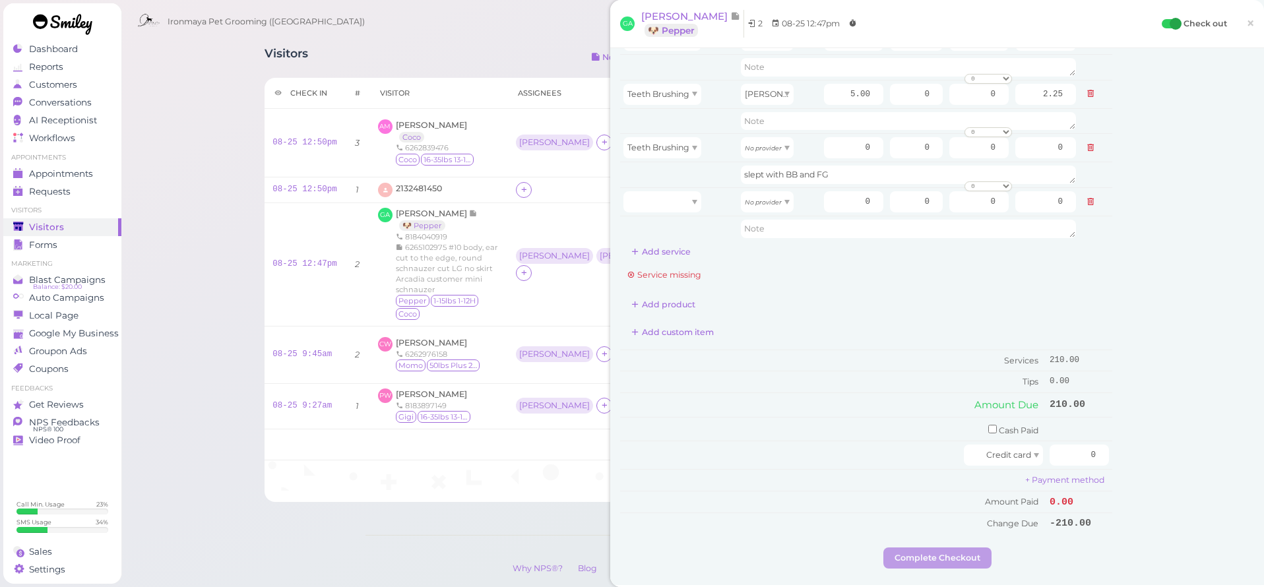
scroll to position [625, 0]
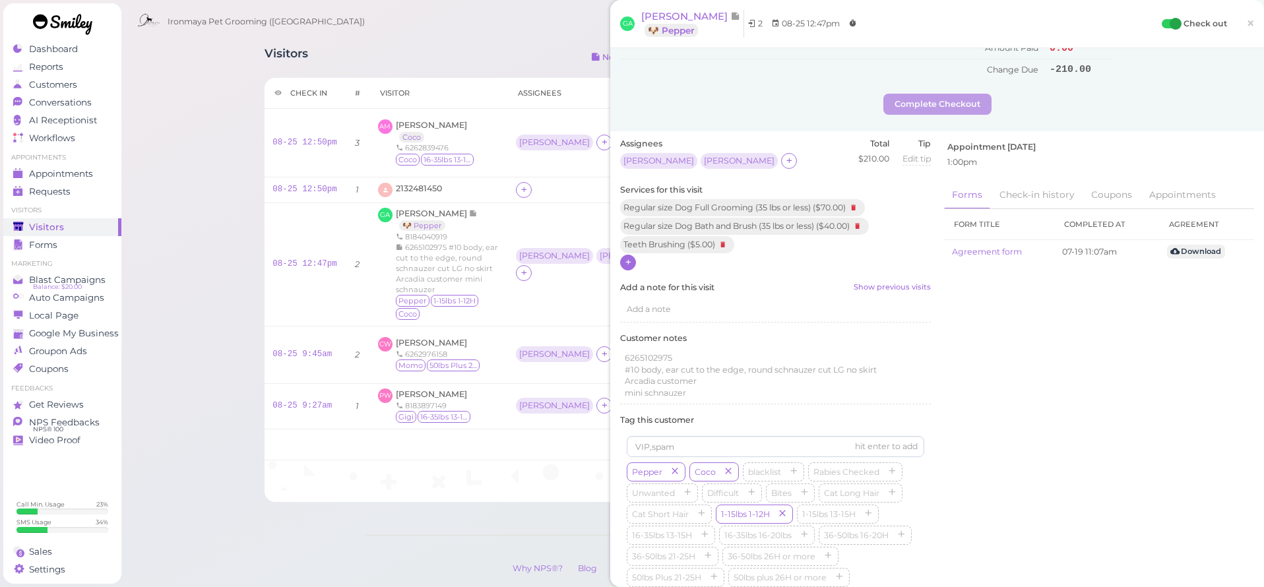
click at [631, 257] on icon at bounding box center [628, 262] width 9 height 10
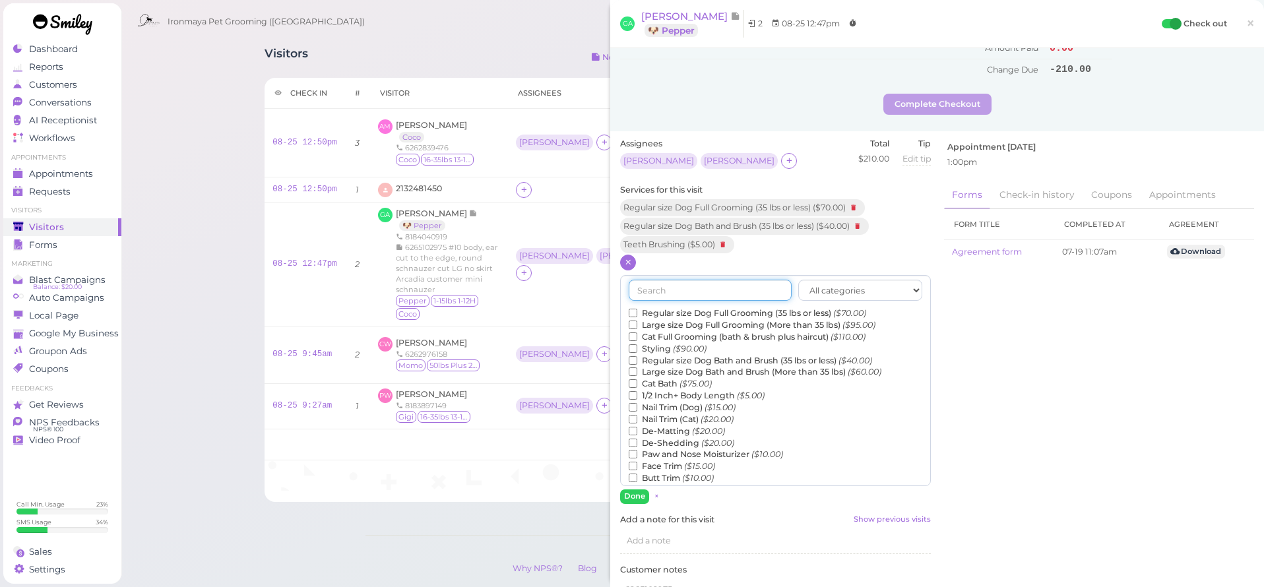
click at [687, 280] on input "text" at bounding box center [710, 290] width 163 height 21
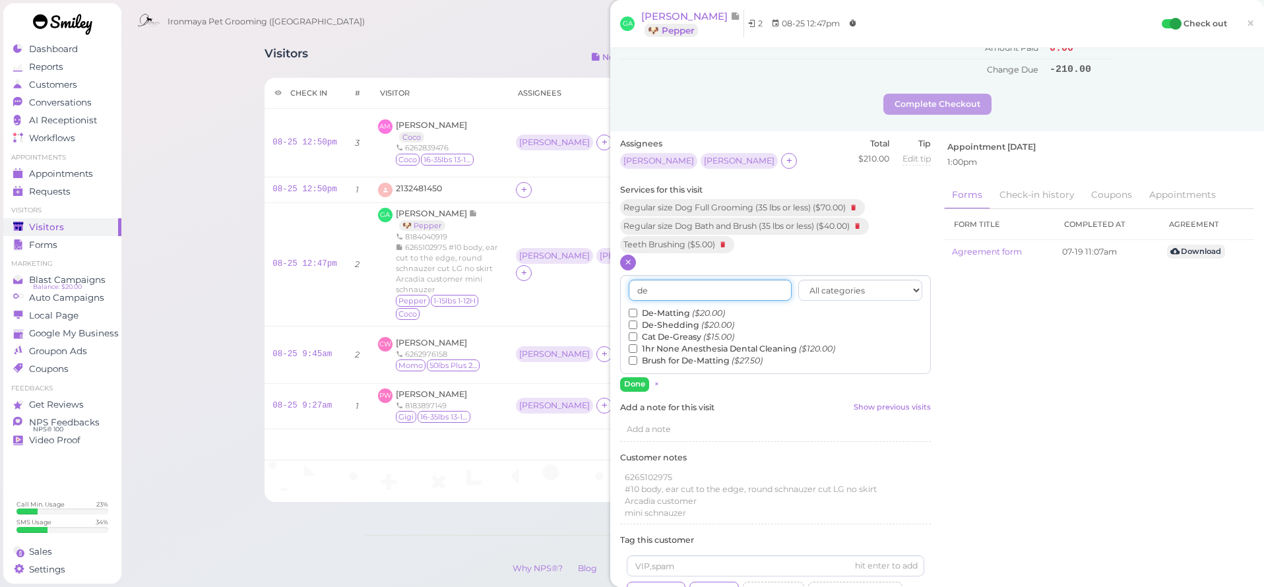
type input "de"
click at [634, 309] on input "De-Matting ($20.00)" at bounding box center [633, 313] width 9 height 9
click at [632, 377] on button "Done" at bounding box center [634, 384] width 29 height 14
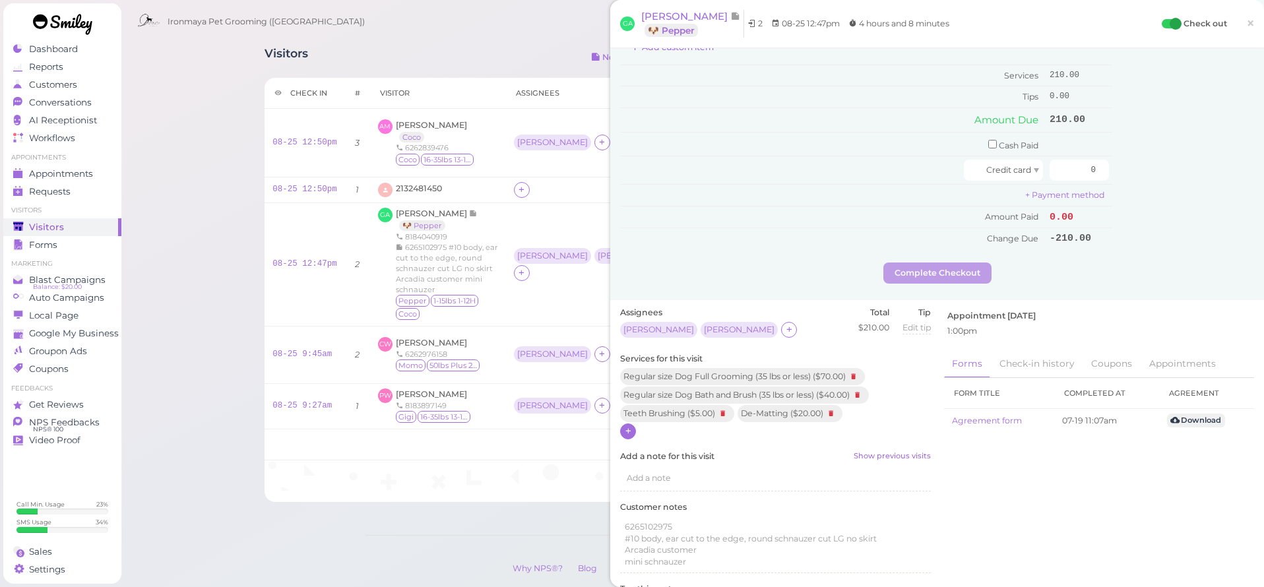
scroll to position [4, 0]
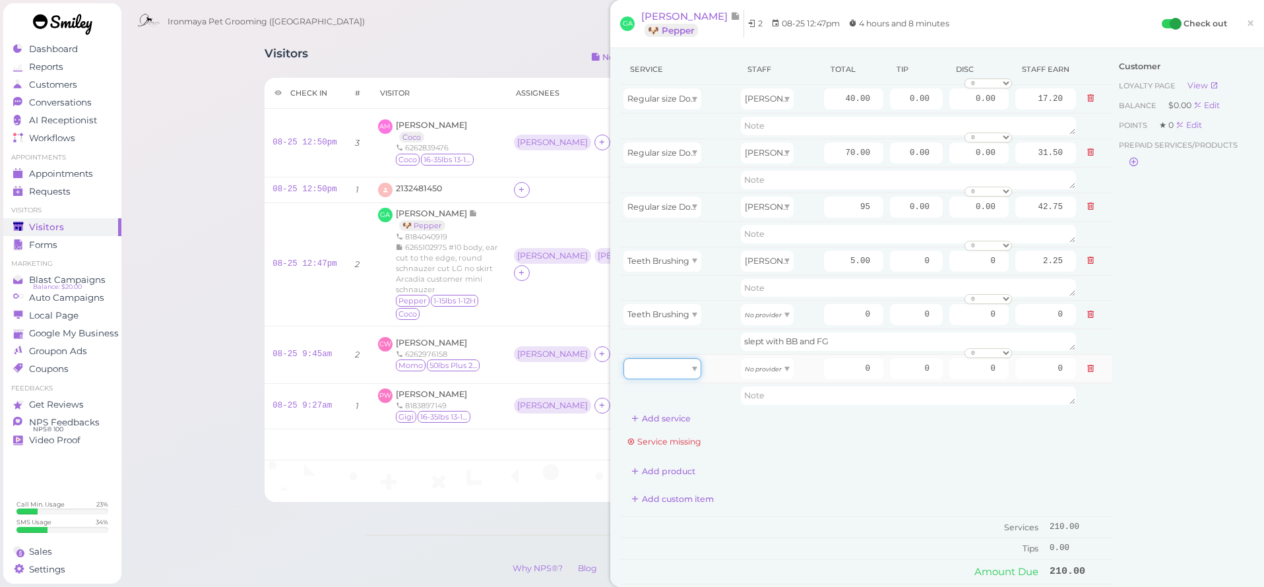
click at [678, 372] on div at bounding box center [662, 368] width 78 height 21
drag, startPoint x: 668, startPoint y: 457, endPoint x: 681, endPoint y: 447, distance: 16.5
type input "20.00"
click at [769, 361] on div "No provider" at bounding box center [767, 368] width 53 height 21
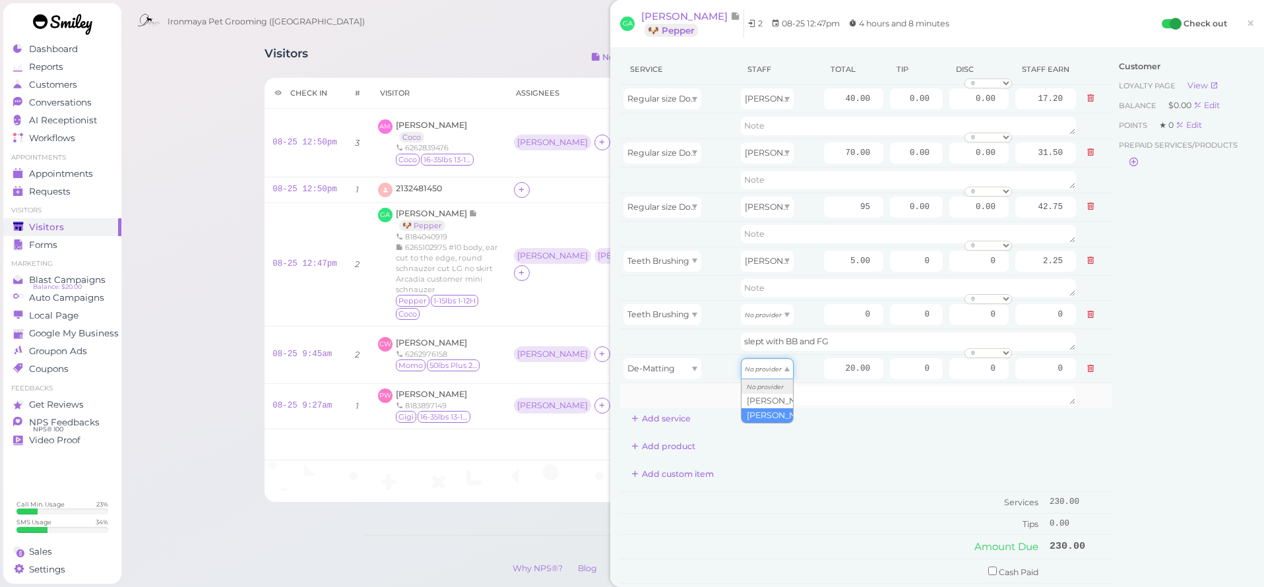
type input "9.00"
drag, startPoint x: 829, startPoint y: 375, endPoint x: 783, endPoint y: 364, distance: 47.5
click at [783, 364] on tr "De-Matting Isaac 20.00 0 0 0 10% off 15% off 20% off 25% off 30% off 50% off" at bounding box center [866, 369] width 492 height 28
type input "10"
type input "4.50"
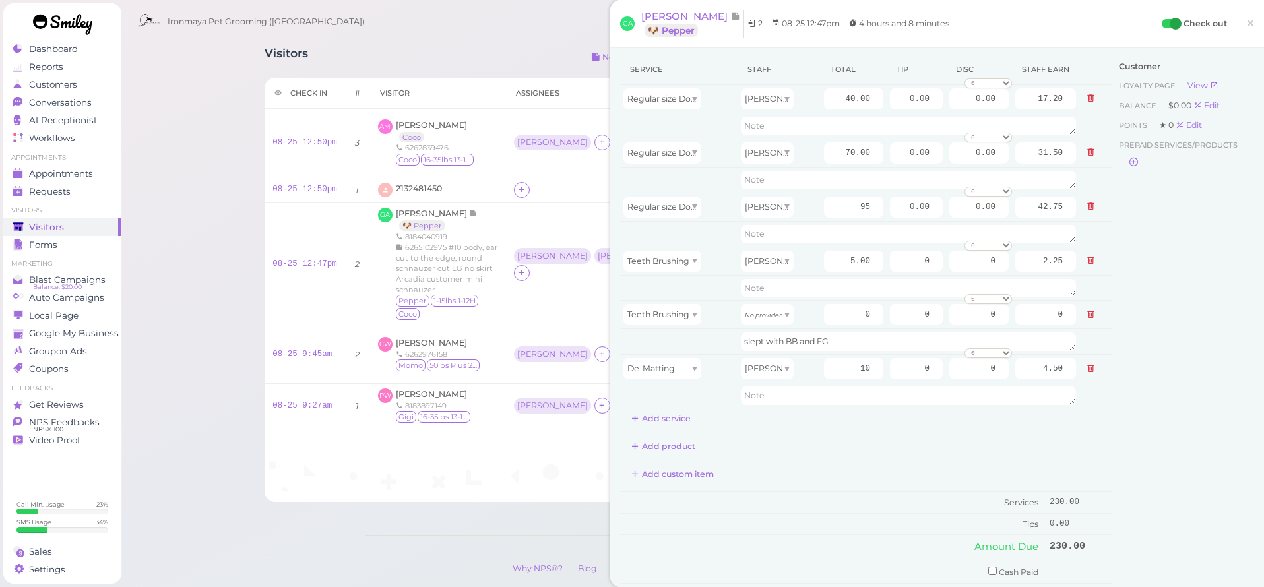
click at [777, 418] on div "Service Staff Total Tip Disc Staff earn Regular size Dog Bath and Brush (35 lbs…" at bounding box center [866, 241] width 492 height 375
drag, startPoint x: 838, startPoint y: 98, endPoint x: 888, endPoint y: 102, distance: 50.2
click at [888, 102] on tr "Regular size Dog Bath and Brush (35 lbs or less) Ida 40.00 0.00 0.00 0 10% off …" at bounding box center [866, 99] width 492 height 28
type input "52.5"
type input "22.58"
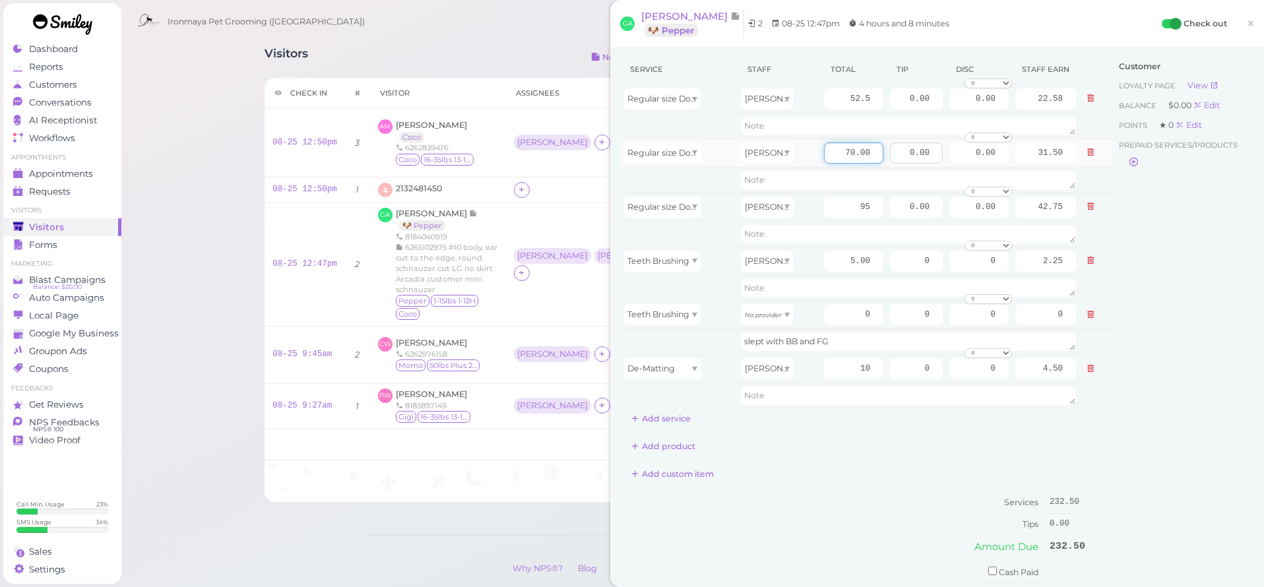
drag, startPoint x: 839, startPoint y: 148, endPoint x: 920, endPoint y: 156, distance: 80.8
click at [920, 156] on tr "Regular size Dog Full Grooming (35 lbs or less) Isaac 70.00 0.00 0.00 0 10% off…" at bounding box center [866, 153] width 492 height 28
type input "52.5"
type input "23.63"
click at [989, 437] on div "Add product" at bounding box center [866, 446] width 492 height 21
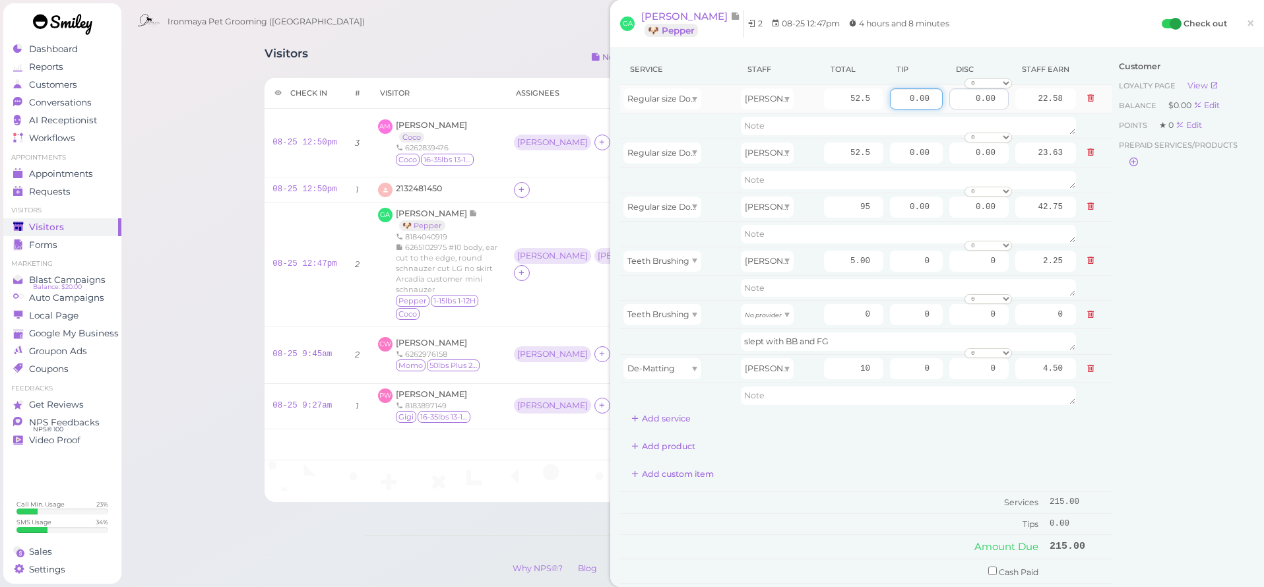
drag, startPoint x: 908, startPoint y: 98, endPoint x: 953, endPoint y: 106, distance: 45.7
click at [952, 105] on tr "Regular size Dog Bath and Brush (35 lbs or less) Ida 52.5 0.00 0.00 0 10% off 1…" at bounding box center [866, 99] width 492 height 28
type input "5"
drag, startPoint x: 901, startPoint y: 155, endPoint x: 949, endPoint y: 156, distance: 47.5
click at [949, 156] on tr "Regular size Dog Full Grooming (35 lbs or less) Isaac 52.5 0.00 0.00 0 10% off …" at bounding box center [866, 153] width 492 height 28
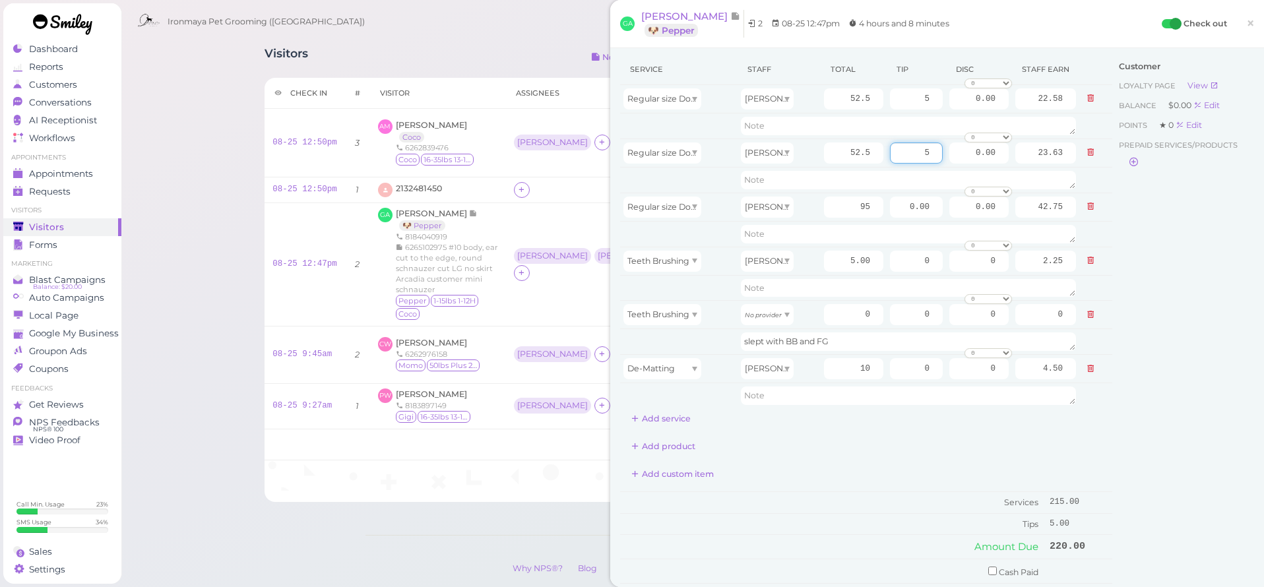
type input "5"
click at [923, 431] on div "Service Staff Total Tip Disc Staff earn Regular size Dog Bath and Brush (35 lbs…" at bounding box center [866, 365] width 492 height 622
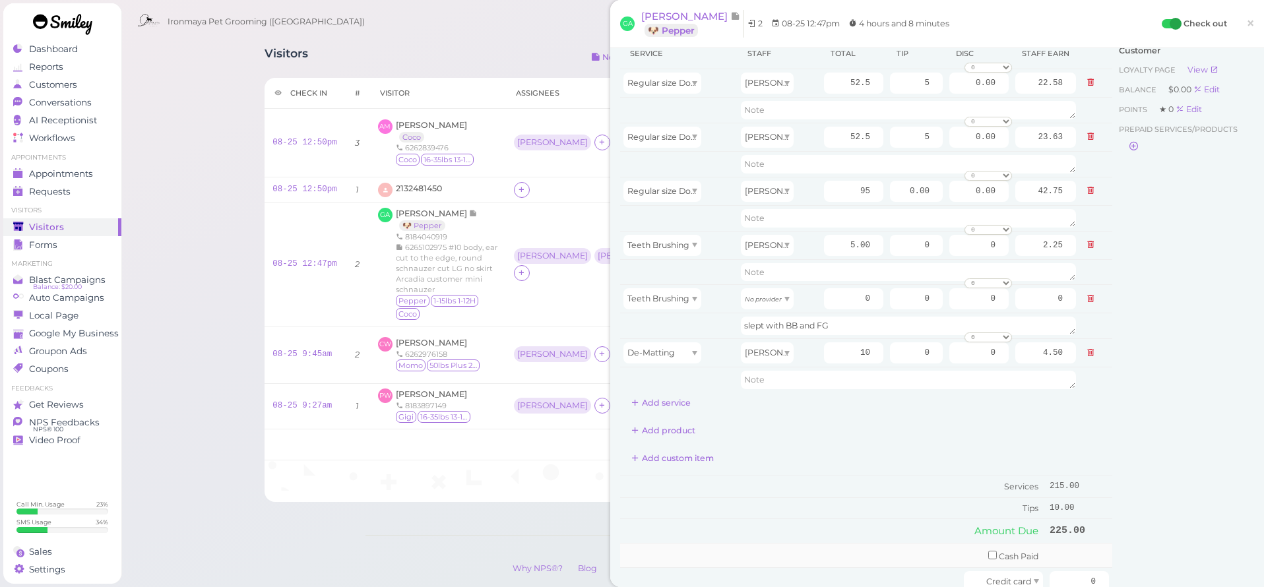
scroll to position [129, 0]
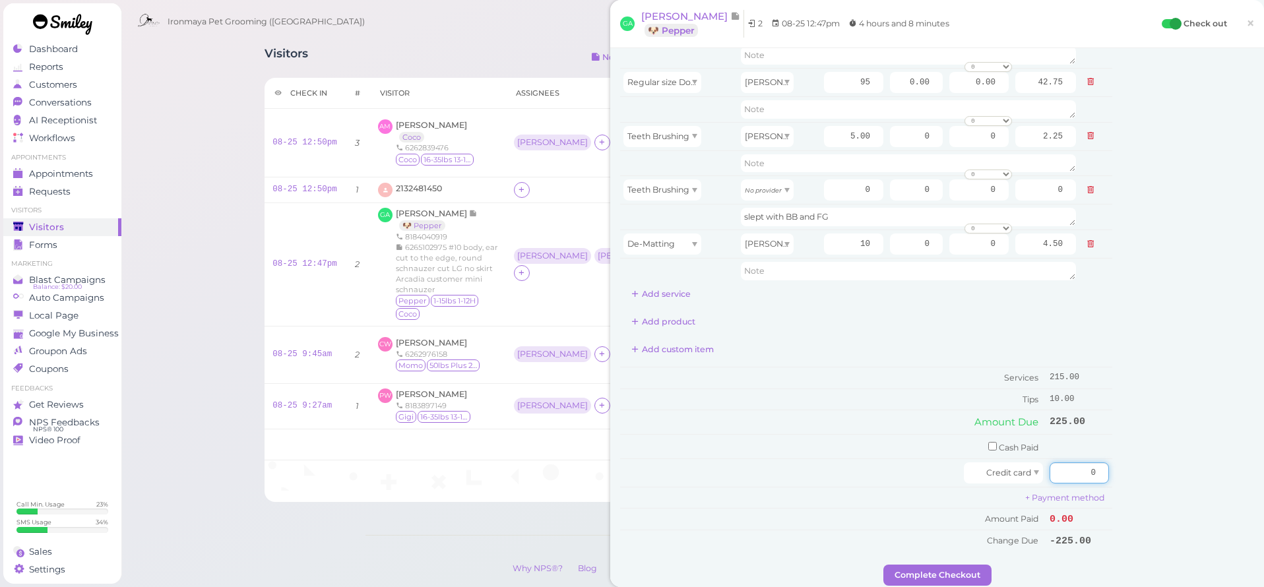
drag, startPoint x: 1081, startPoint y: 470, endPoint x: 1129, endPoint y: 472, distance: 48.9
click at [1129, 473] on div "Service Staff Total Tip Disc Staff earn Regular size Dog Bath and Brush (35 lbs…" at bounding box center [937, 246] width 634 height 635
type input "225"
click at [1159, 460] on div "Customer Loyalty page View Balance $0.00 Edit Points ★ 0 Edit Prepaid services/…" at bounding box center [1183, 246] width 142 height 635
click at [969, 565] on button "Complete Checkout" at bounding box center [937, 575] width 108 height 21
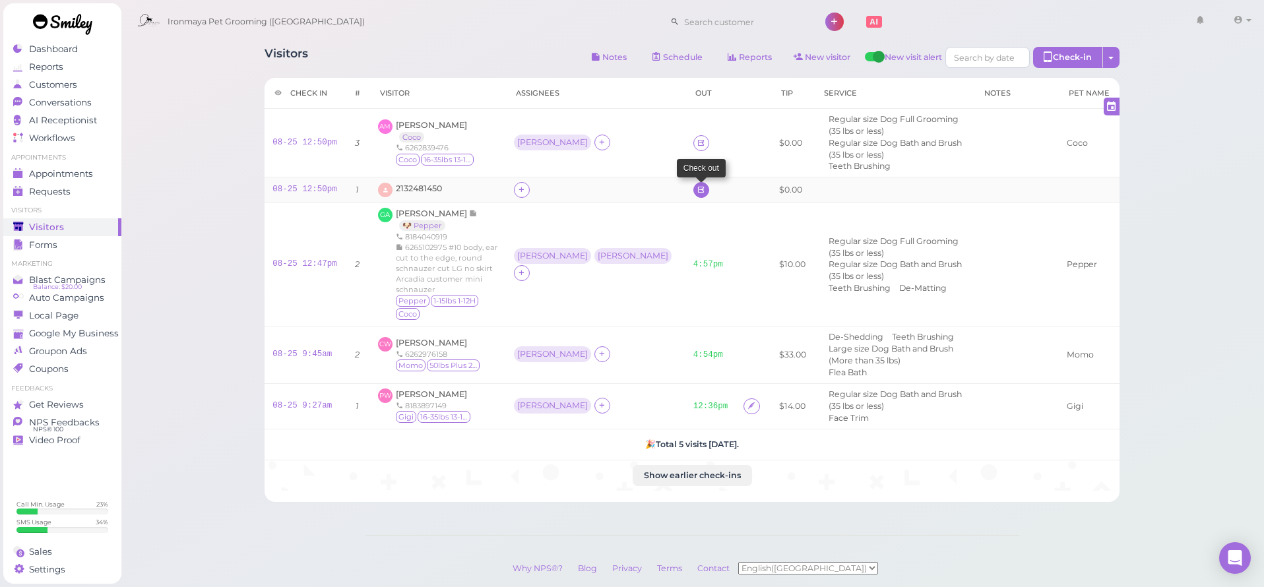
click at [693, 183] on link at bounding box center [701, 190] width 16 height 16
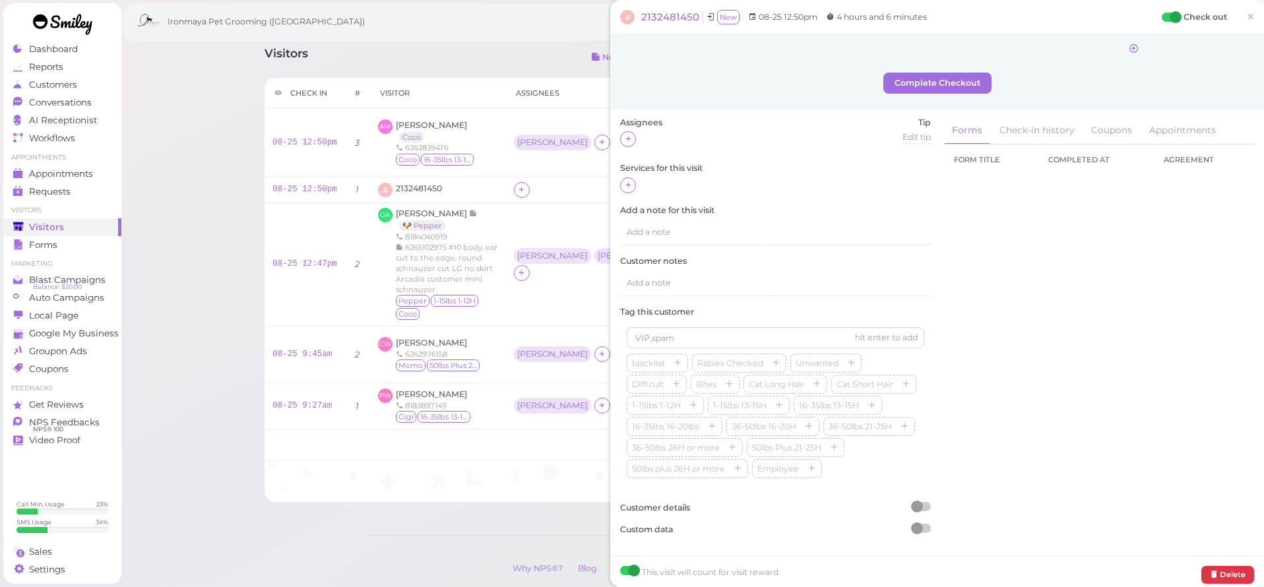
scroll to position [30, 0]
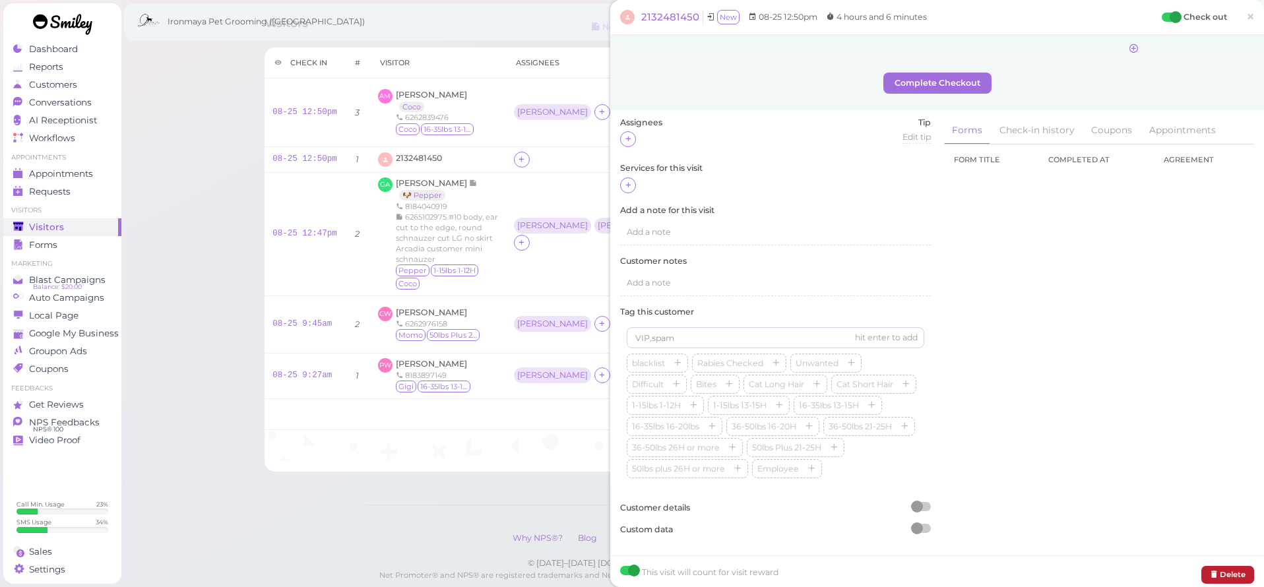
click at [1226, 571] on button "Delete" at bounding box center [1227, 575] width 53 height 18
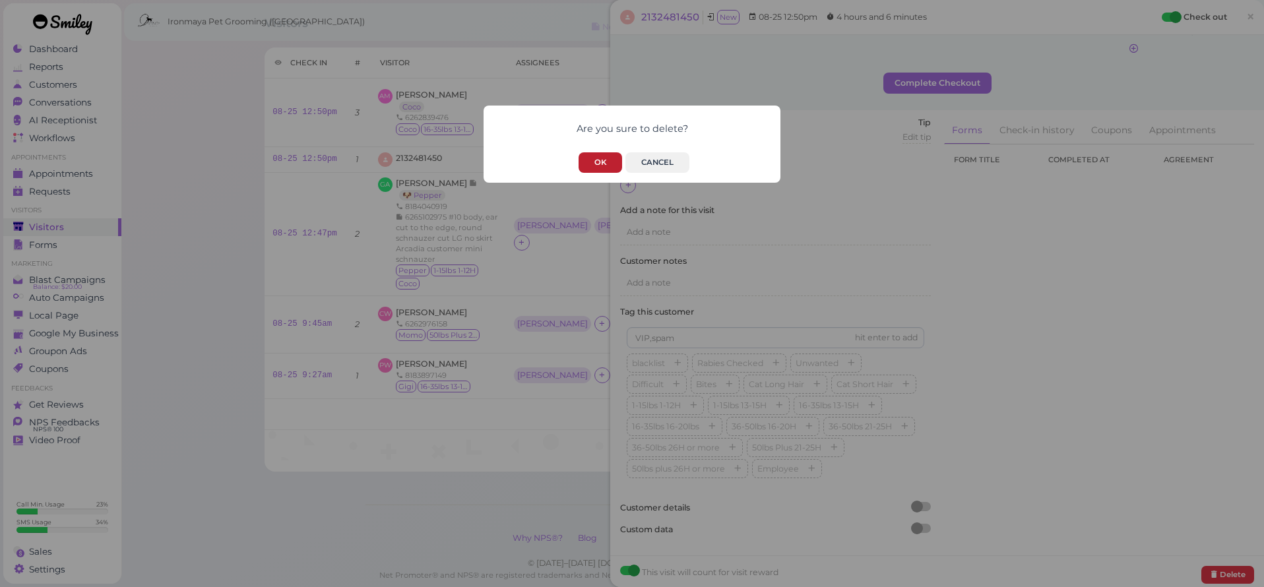
click at [591, 164] on button "OK" at bounding box center [601, 162] width 44 height 20
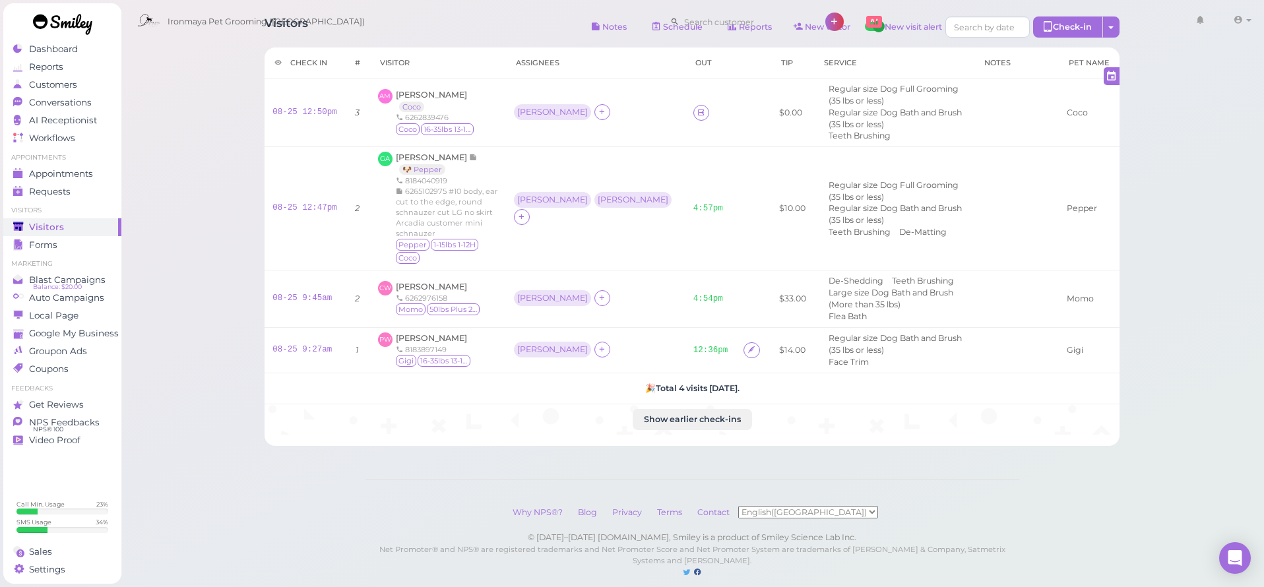
scroll to position [5, 0]
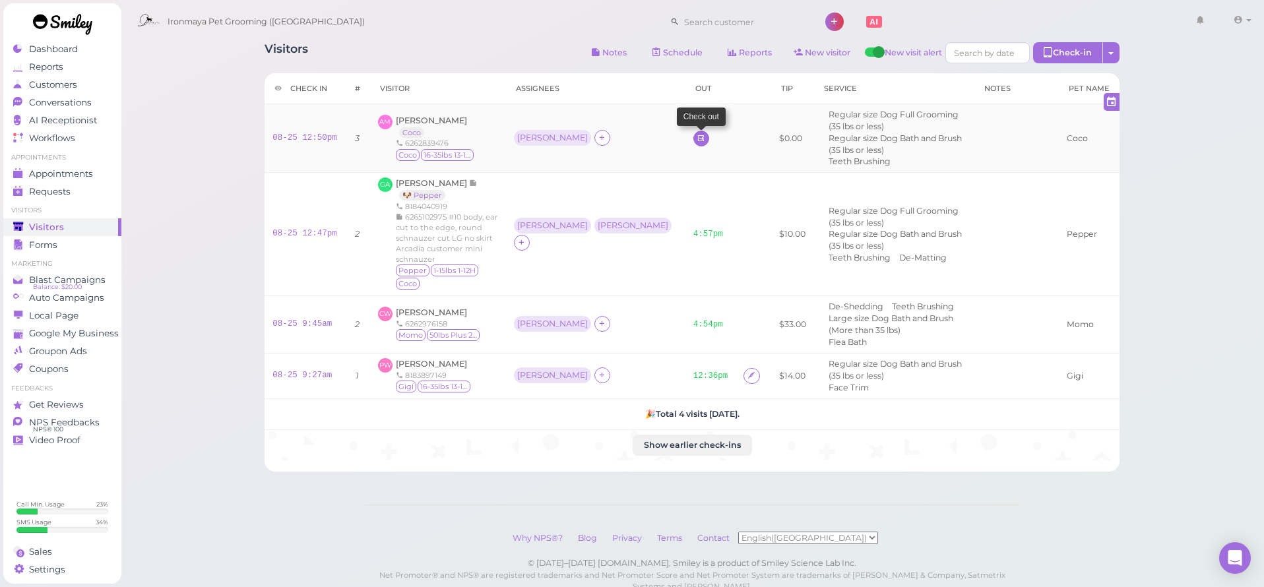
click at [697, 139] on icon at bounding box center [701, 138] width 9 height 10
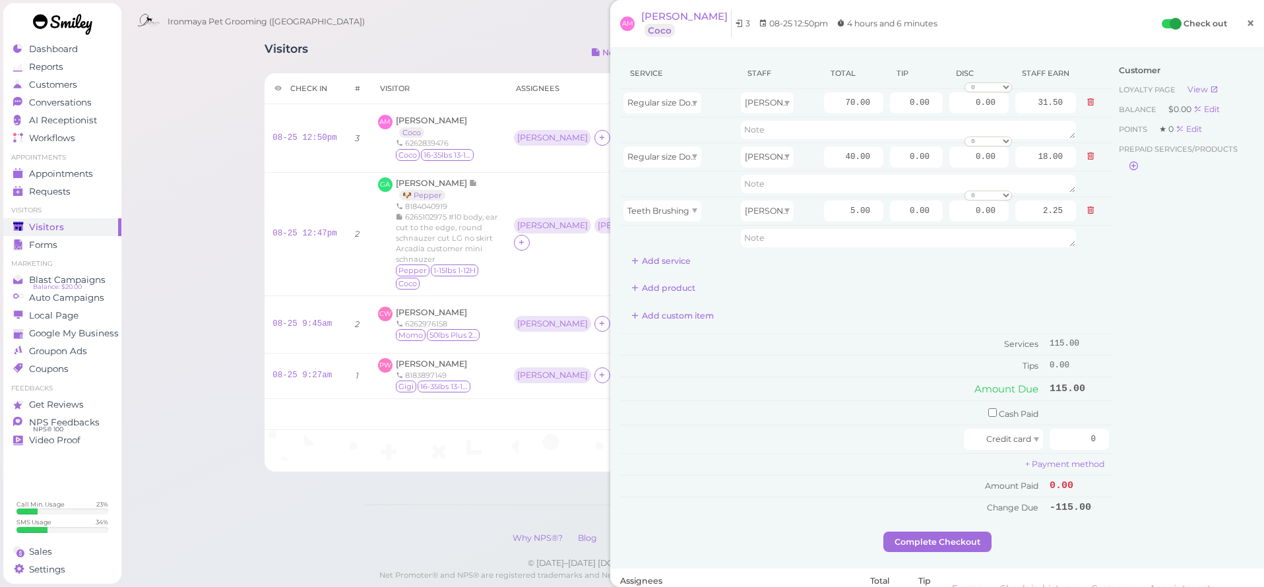
click at [1247, 22] on span "×" at bounding box center [1250, 23] width 9 height 18
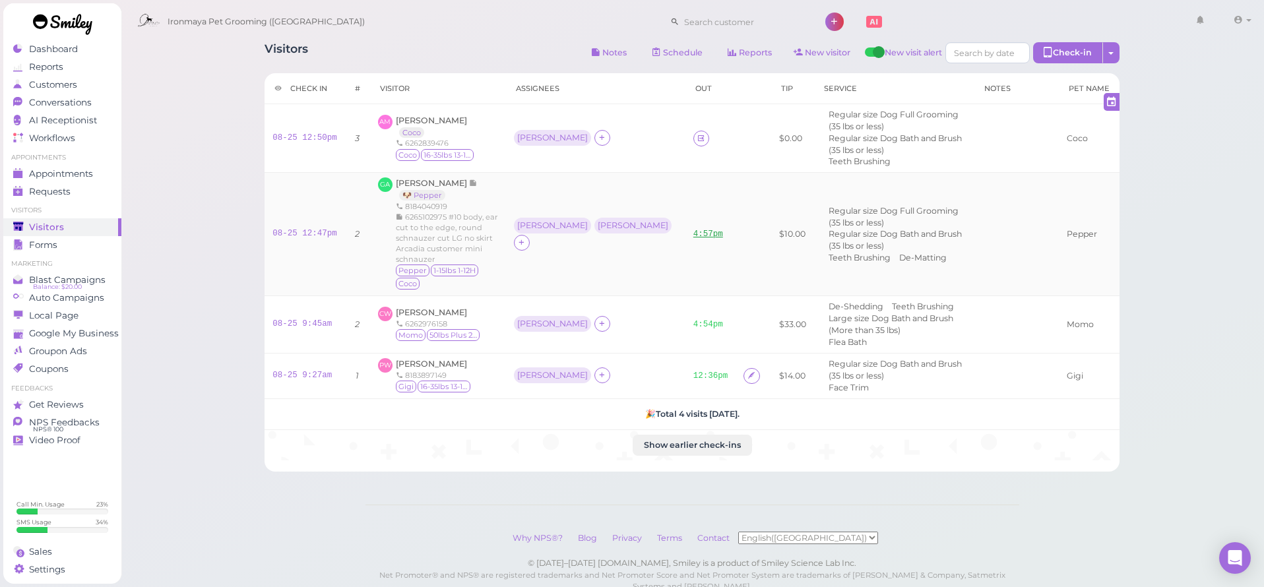
drag, startPoint x: 599, startPoint y: 212, endPoint x: 594, endPoint y: 218, distance: 7.5
click at [693, 230] on link "4:57pm" at bounding box center [708, 234] width 30 height 9
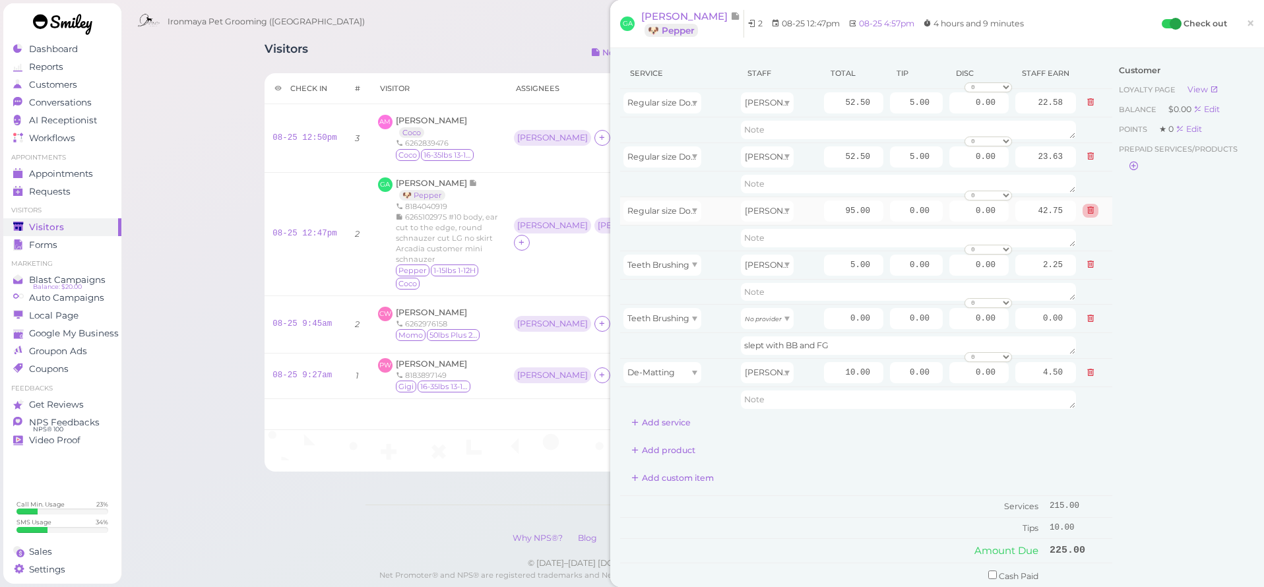
click at [1094, 212] on icon at bounding box center [1090, 210] width 8 height 9
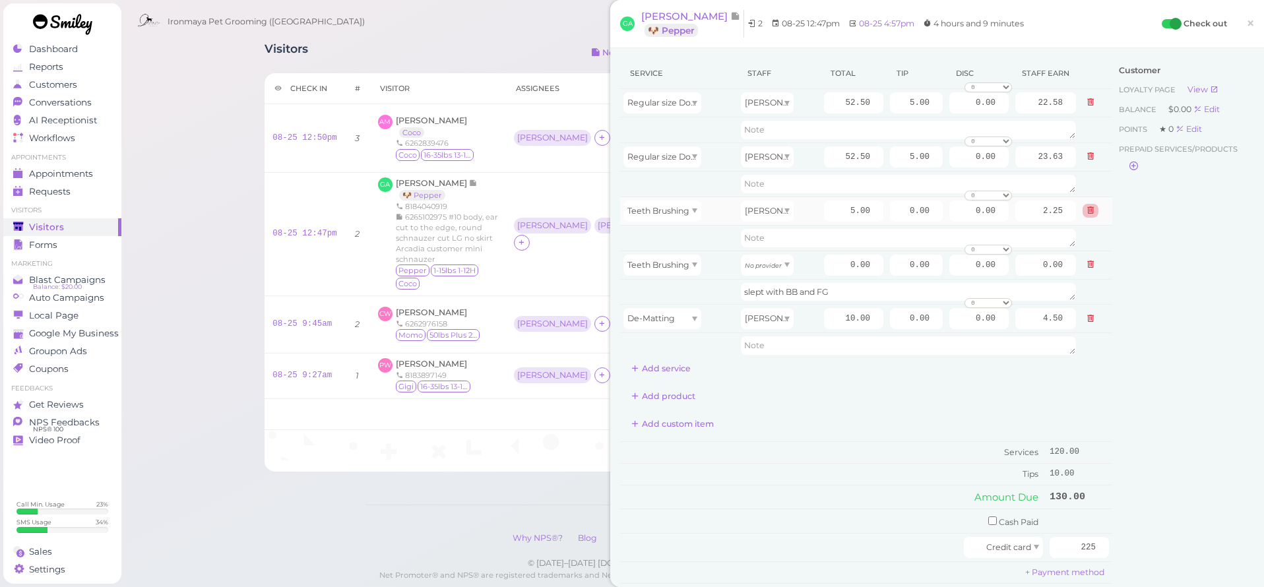
click at [1094, 213] on icon at bounding box center [1090, 210] width 8 height 9
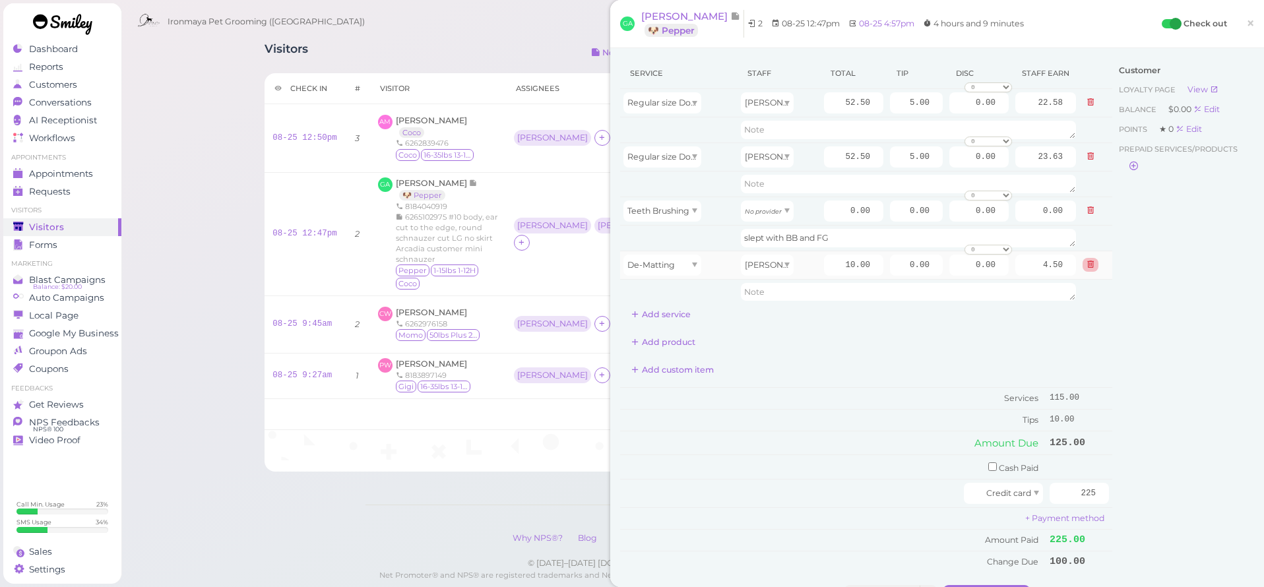
click at [1083, 266] on button at bounding box center [1091, 265] width 16 height 14
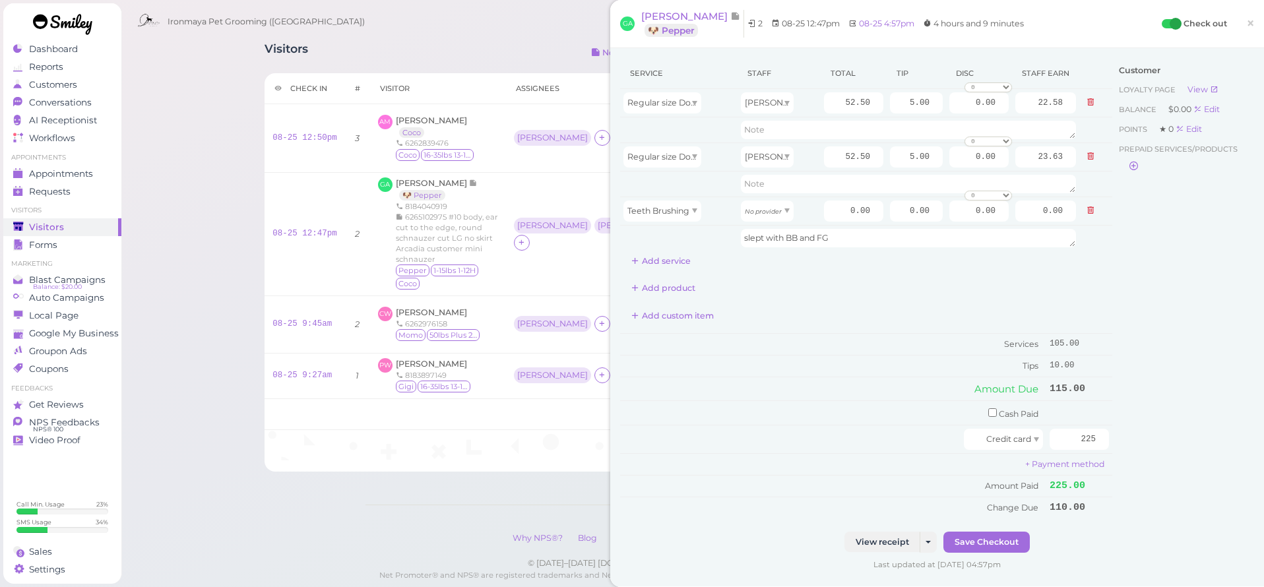
click at [1150, 292] on div "Customer Loyalty page View Balance $0.00 Edit Points ★ 0 Edit Prepaid services/…" at bounding box center [1183, 295] width 142 height 474
drag, startPoint x: 915, startPoint y: 165, endPoint x: 1021, endPoint y: 180, distance: 107.3
click at [1021, 180] on tbody "Regular size Dog Bath and Brush (35 lbs or less) Ida 52.50 5.00 0.00 0 10% off …" at bounding box center [866, 170] width 492 height 162
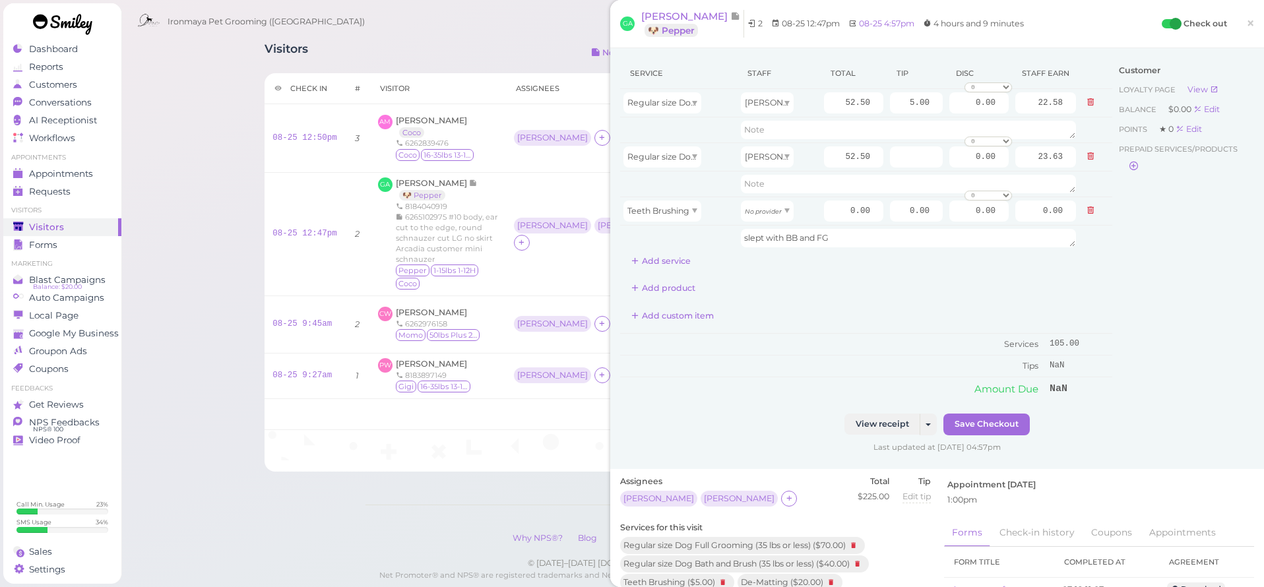
click at [1126, 293] on div "Customer Loyalty page View Balance $0.00 Edit Points ★ 0 Edit Prepaid services/…" at bounding box center [1183, 236] width 142 height 356
click at [910, 163] on input "number" at bounding box center [916, 156] width 53 height 21
type input "0"
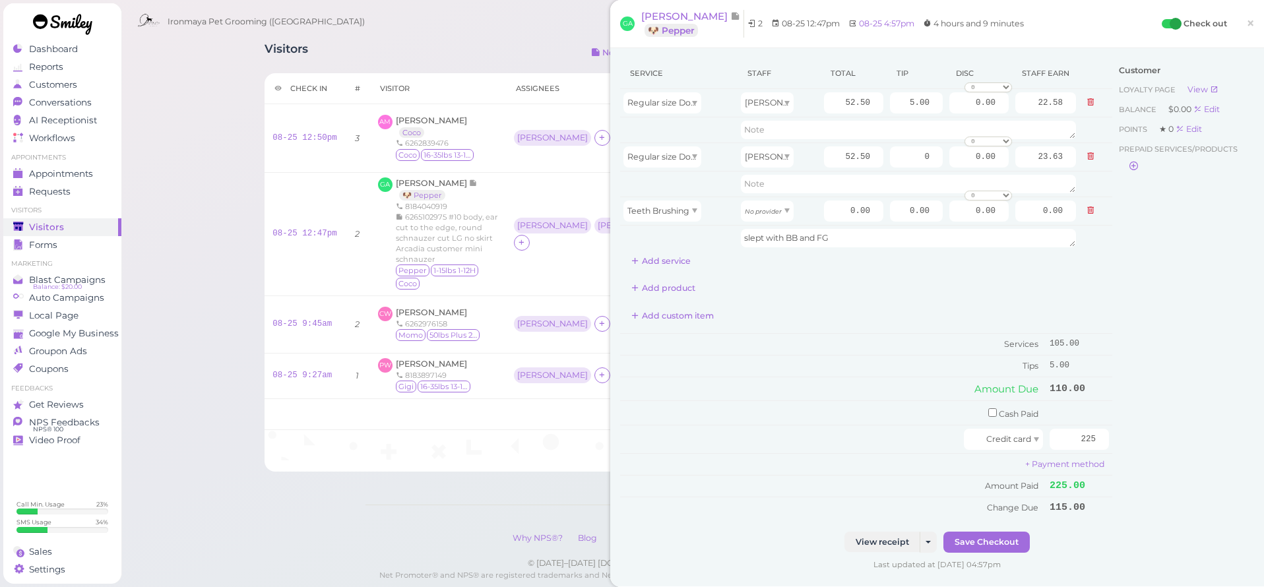
click at [1002, 274] on div "Service Staff Total Tip Disc Staff earn Regular size Dog Bath and Brush (35 lbs…" at bounding box center [866, 288] width 492 height 460
drag, startPoint x: 1069, startPoint y: 433, endPoint x: 1121, endPoint y: 445, distance: 53.4
click at [1122, 445] on div "Service Staff Total Tip Disc Staff earn Regular size Dog Bath and Brush (35 lbs…" at bounding box center [937, 295] width 634 height 474
type input "110"
click at [1138, 411] on div "Customer Loyalty page View Balance $0.00 Edit Points ★ 0 Edit Prepaid services/…" at bounding box center [1183, 295] width 142 height 474
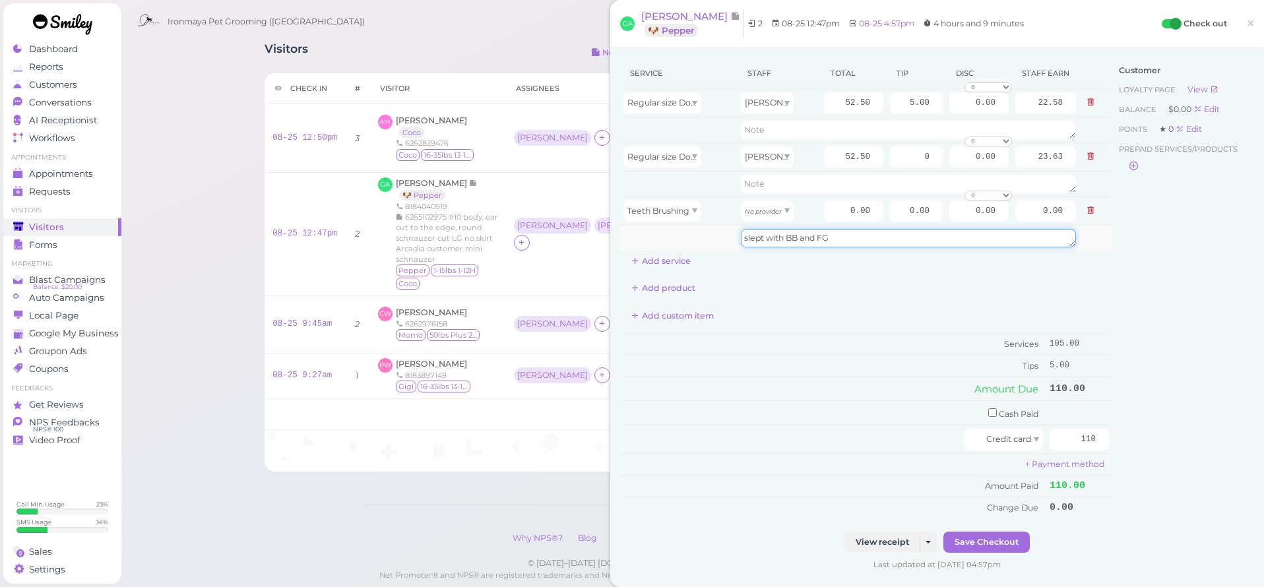
drag, startPoint x: 763, startPoint y: 239, endPoint x: 751, endPoint y: 240, distance: 11.3
click at [751, 240] on textarea "slept with BB and FG" at bounding box center [908, 238] width 335 height 18
drag, startPoint x: 1059, startPoint y: 312, endPoint x: 831, endPoint y: 243, distance: 238.5
click at [831, 243] on textarea "slept with BB and FG" at bounding box center [908, 238] width 335 height 18
click at [763, 235] on textarea "slept with BB and FG" at bounding box center [908, 238] width 335 height 18
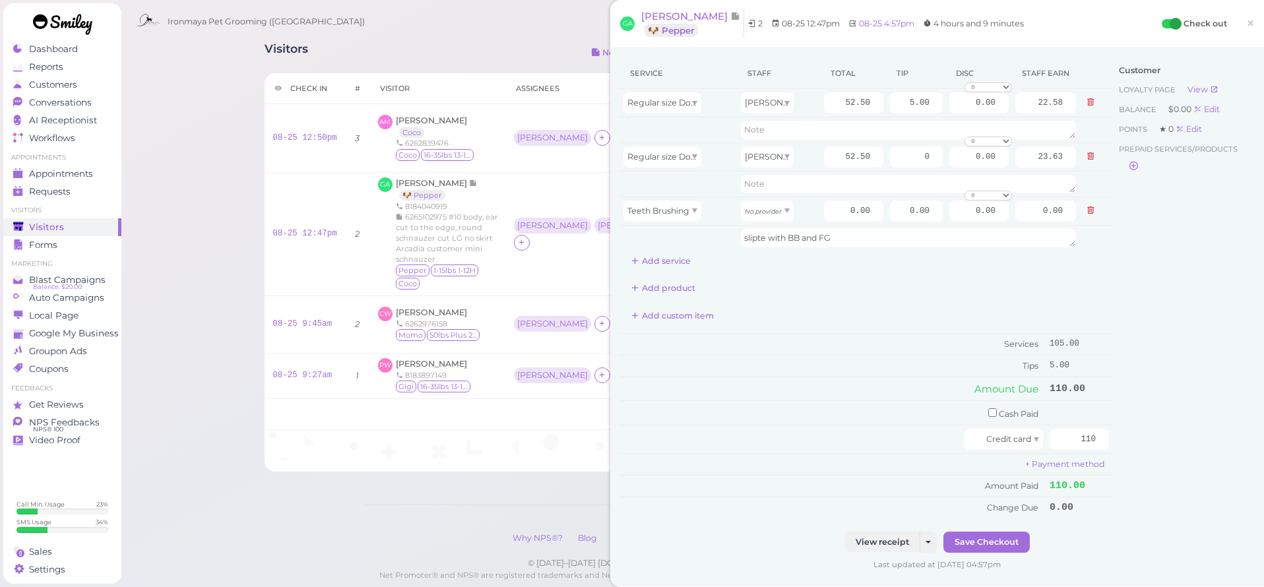
click at [924, 294] on div "Add product" at bounding box center [866, 288] width 492 height 21
click at [757, 238] on textarea "slipte with BB and FG" at bounding box center [908, 238] width 335 height 18
type textarea "slipt with BB and FG"
click at [836, 280] on div "Add product" at bounding box center [866, 288] width 492 height 21
click at [1010, 532] on button "Save Checkout" at bounding box center [986, 542] width 86 height 21
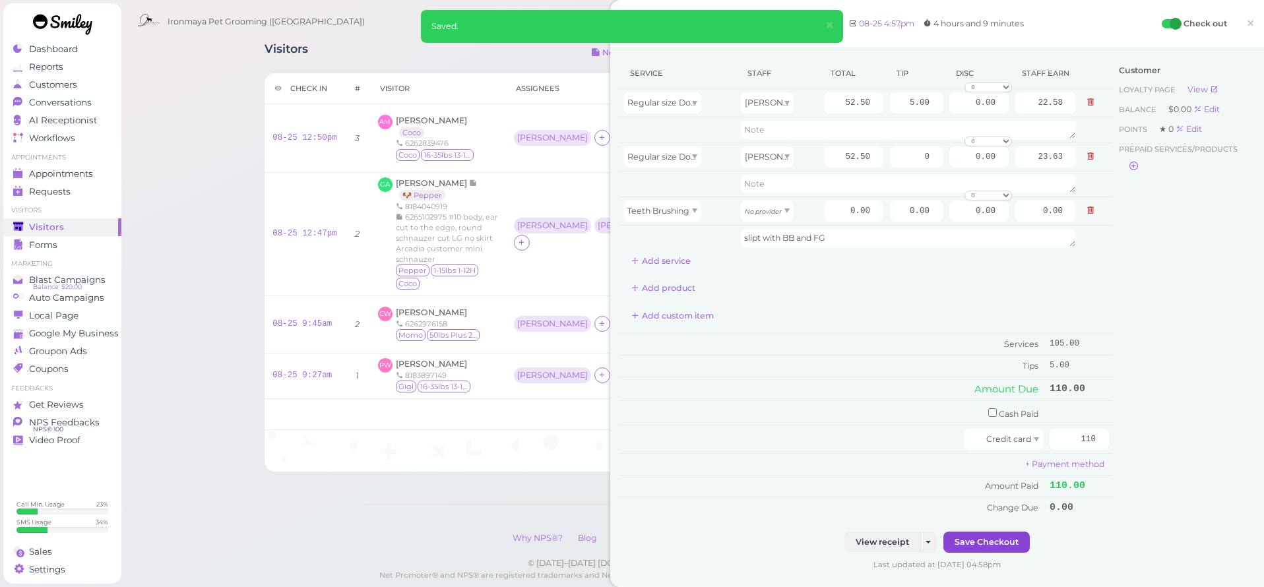
click at [1010, 538] on button "Save Checkout" at bounding box center [986, 542] width 86 height 21
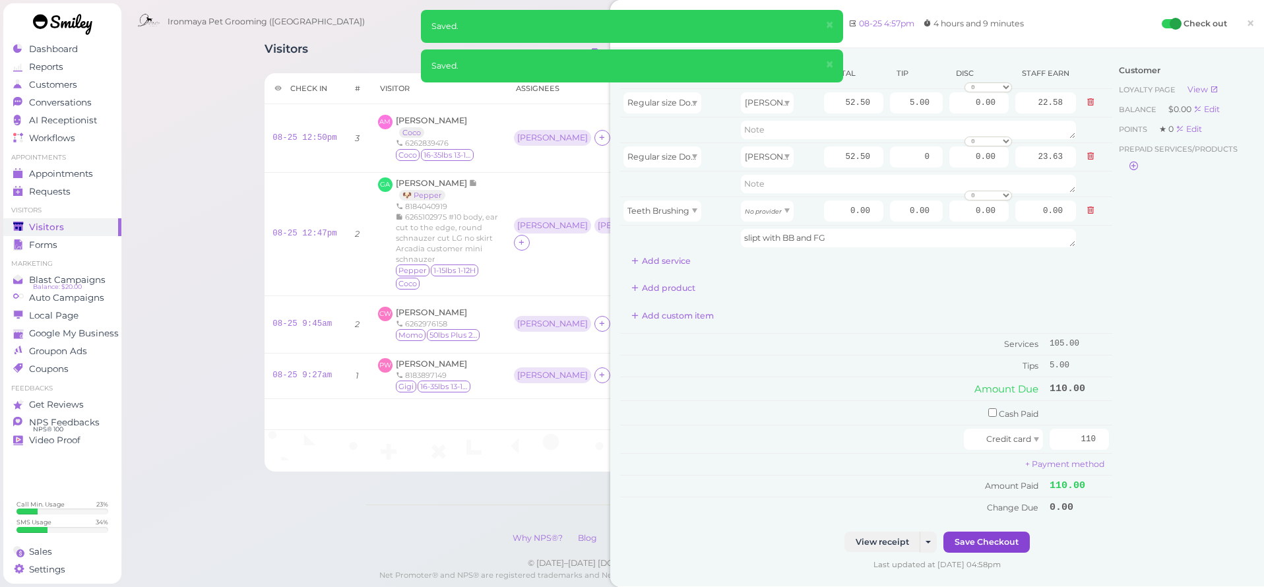
click at [1011, 536] on button "Save Checkout" at bounding box center [986, 542] width 86 height 21
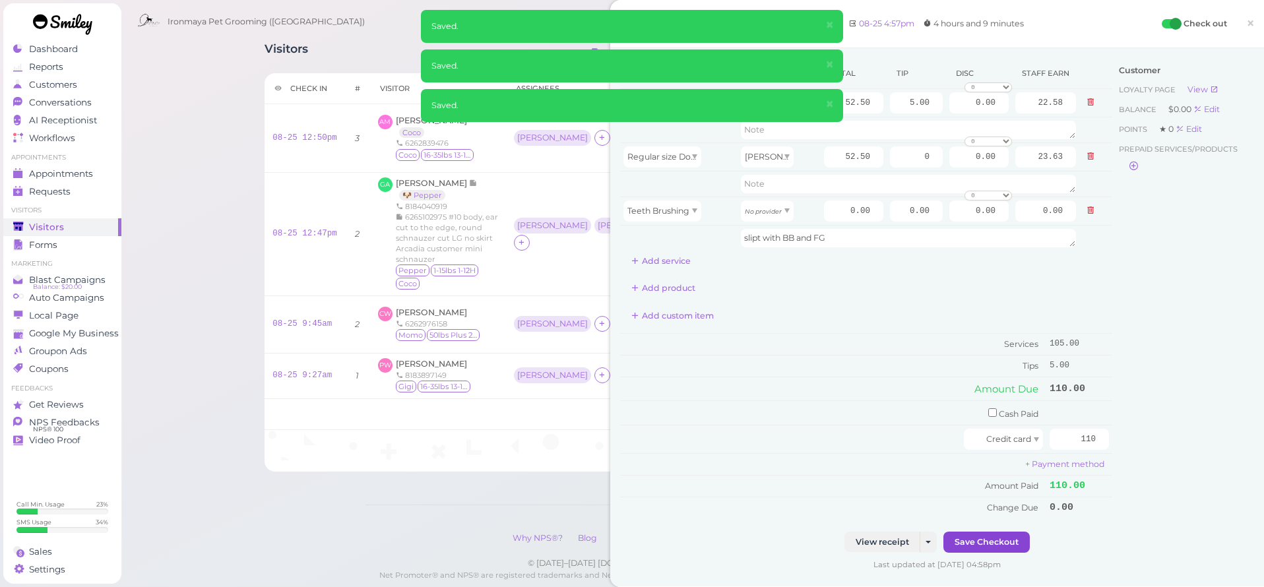
click at [1012, 536] on button "Save Checkout" at bounding box center [986, 542] width 86 height 21
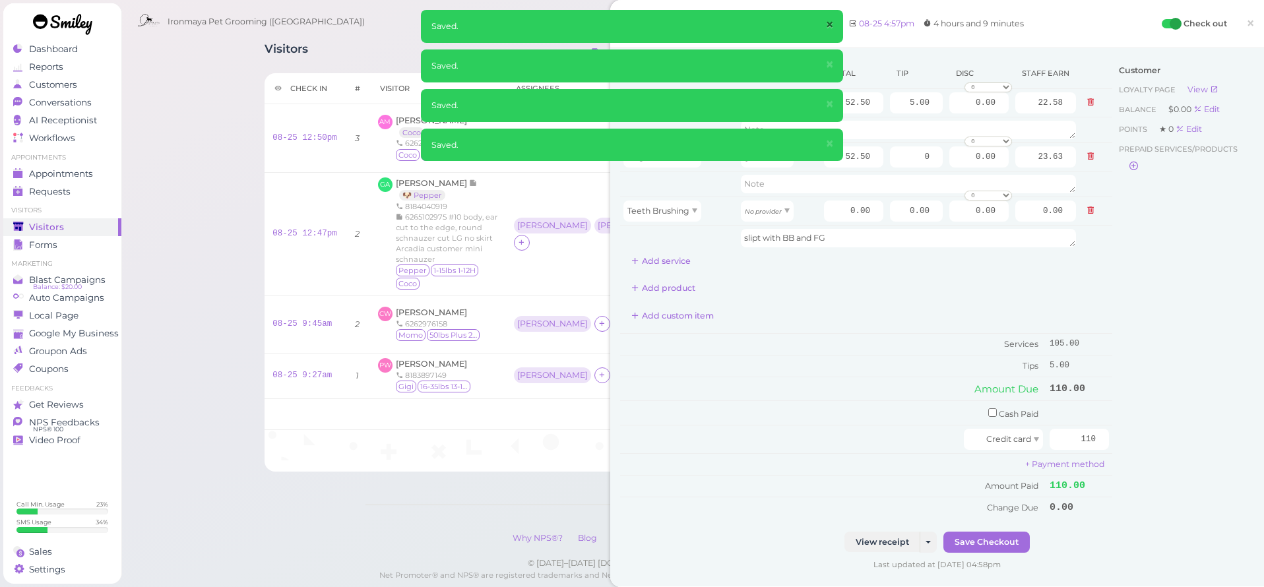
click at [824, 24] on button "×" at bounding box center [829, 25] width 24 height 31
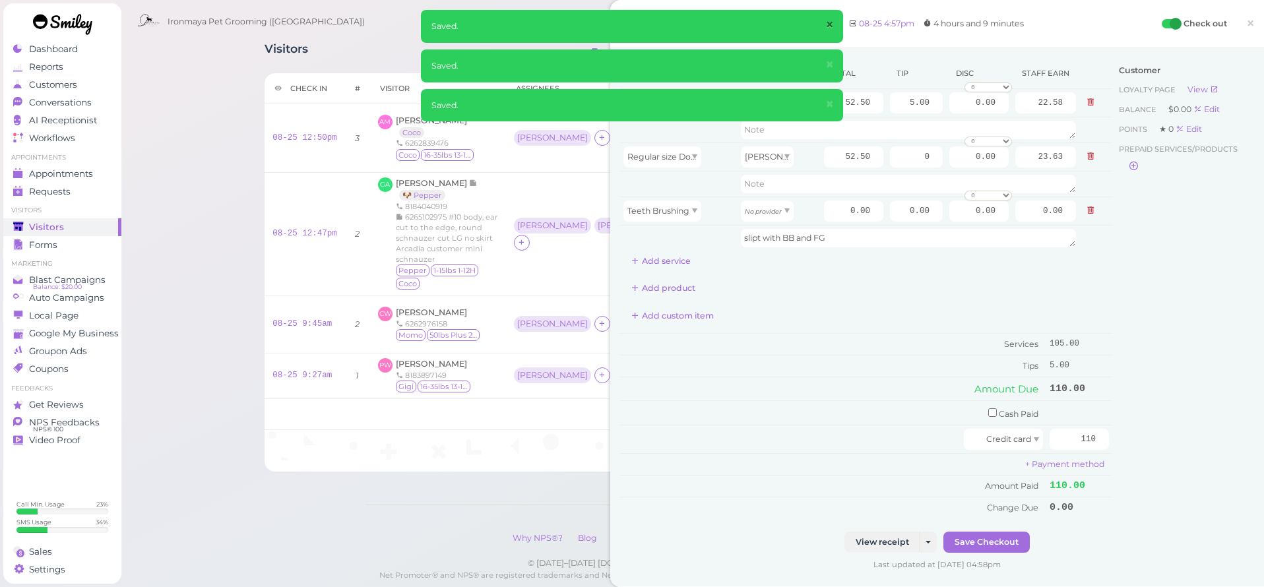
click at [831, 28] on span "×" at bounding box center [829, 25] width 9 height 18
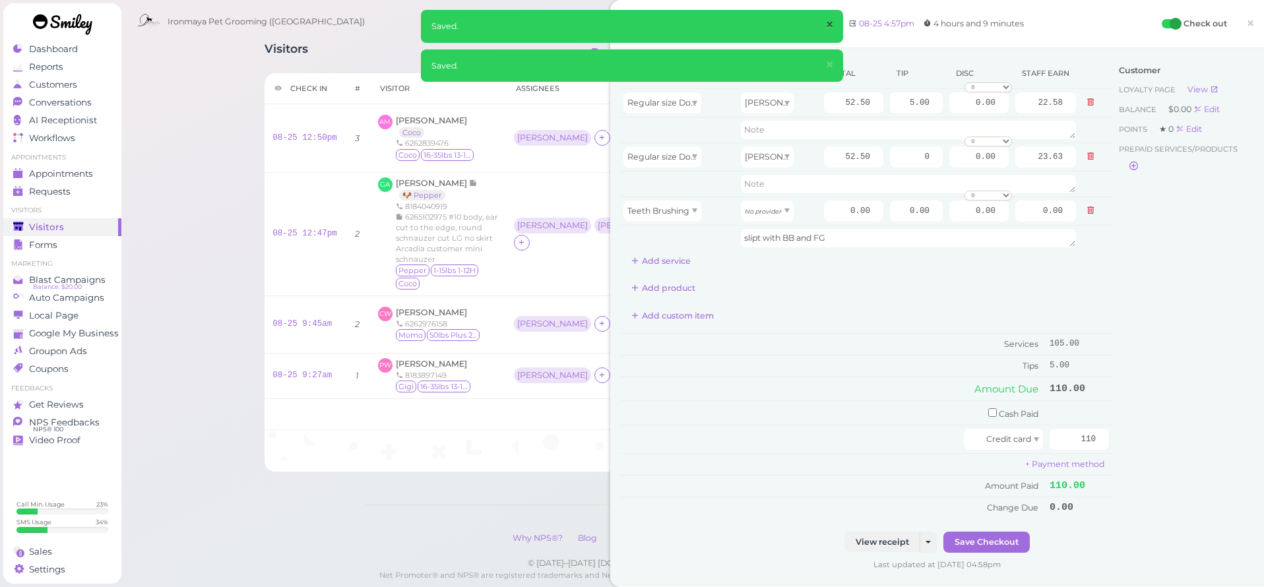
click at [829, 30] on span "×" at bounding box center [829, 25] width 9 height 18
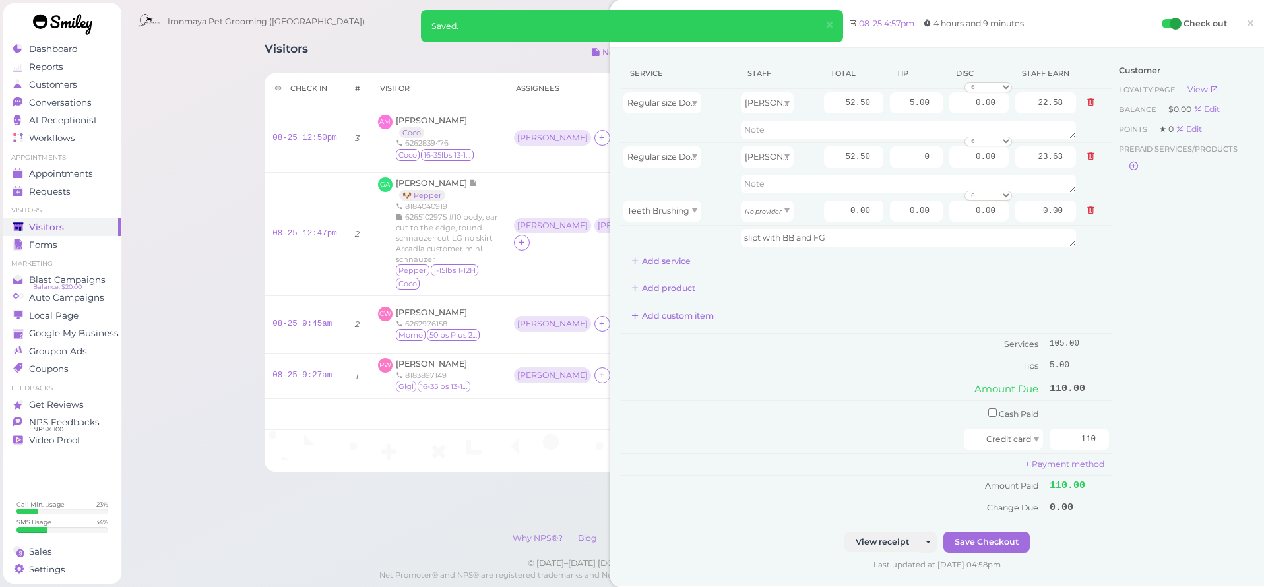
click at [829, 27] on span "×" at bounding box center [829, 25] width 9 height 18
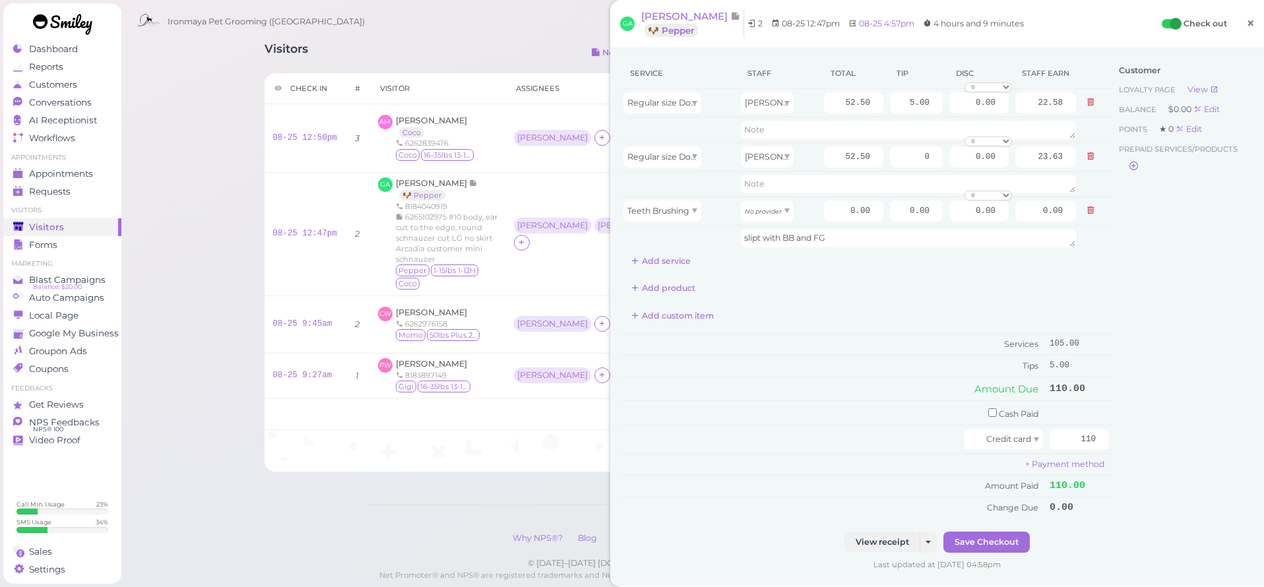
click at [1247, 22] on span "×" at bounding box center [1250, 23] width 9 height 18
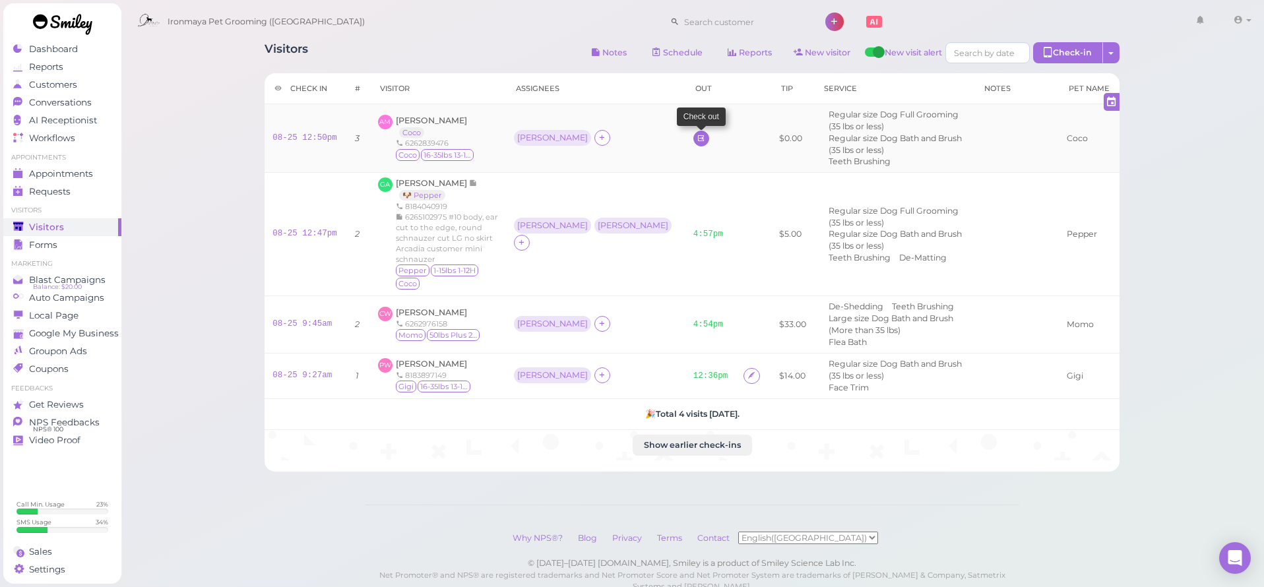
click at [697, 137] on icon at bounding box center [701, 138] width 9 height 10
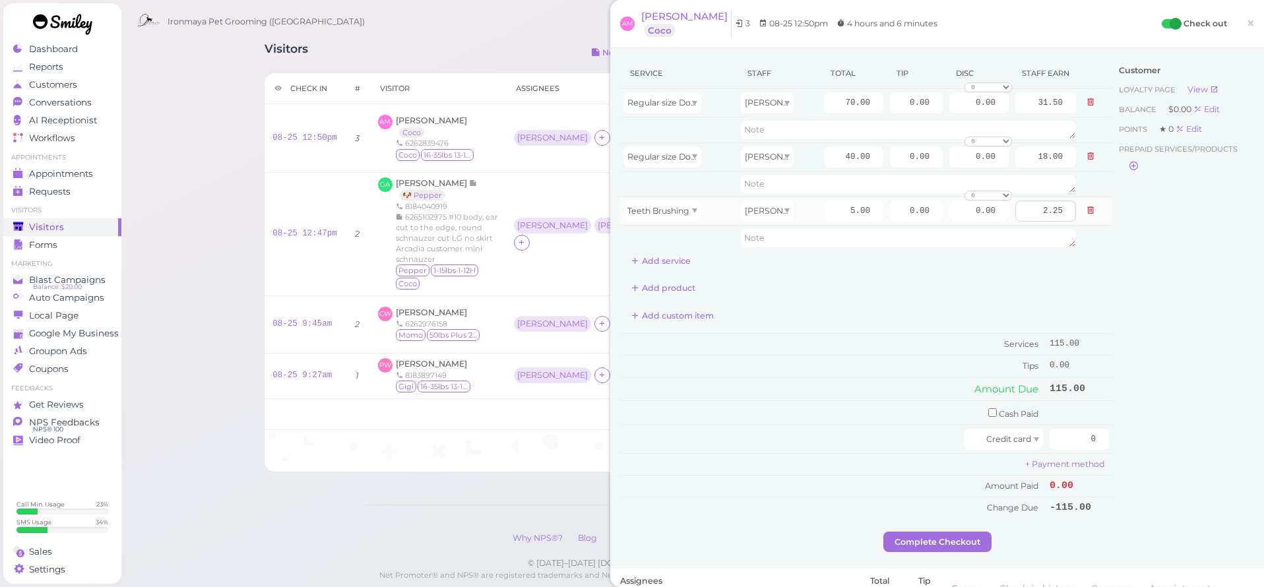
drag, startPoint x: 1089, startPoint y: 160, endPoint x: 1036, endPoint y: 149, distance: 54.5
click at [1089, 160] on icon at bounding box center [1090, 156] width 8 height 9
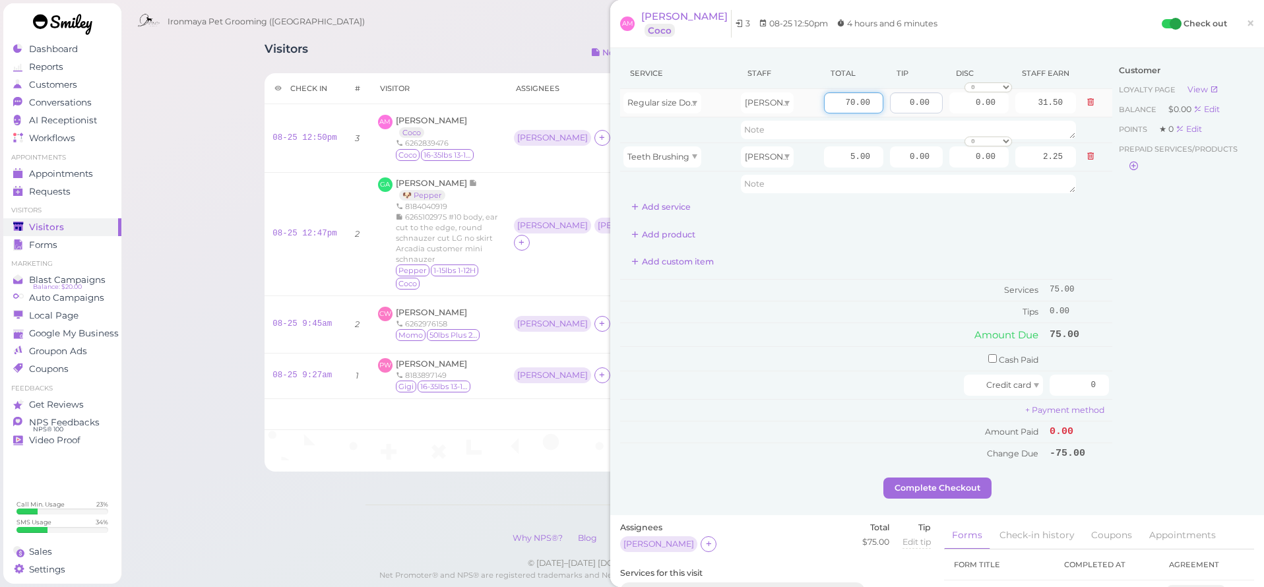
drag, startPoint x: 846, startPoint y: 103, endPoint x: 902, endPoint y: 106, distance: 55.5
click at [902, 106] on tr "Regular size Dog Full Grooming (35 lbs or less) Isaac 70.00 0.00 0.00 0 10% off…" at bounding box center [866, 103] width 492 height 28
type input "95"
type input "42.75"
click at [786, 208] on div "Service Staff Total Tip Disc Staff earn Regular size Dog Full Grooming (35 lbs …" at bounding box center [866, 138] width 492 height 160
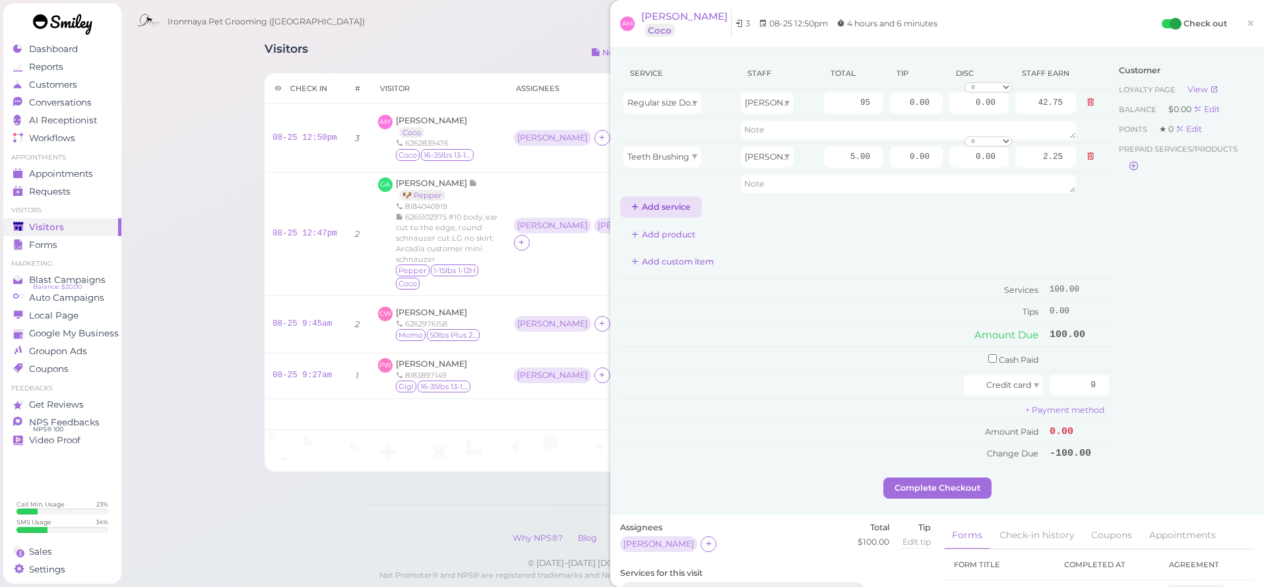
click at [646, 204] on button "Add service" at bounding box center [661, 207] width 82 height 21
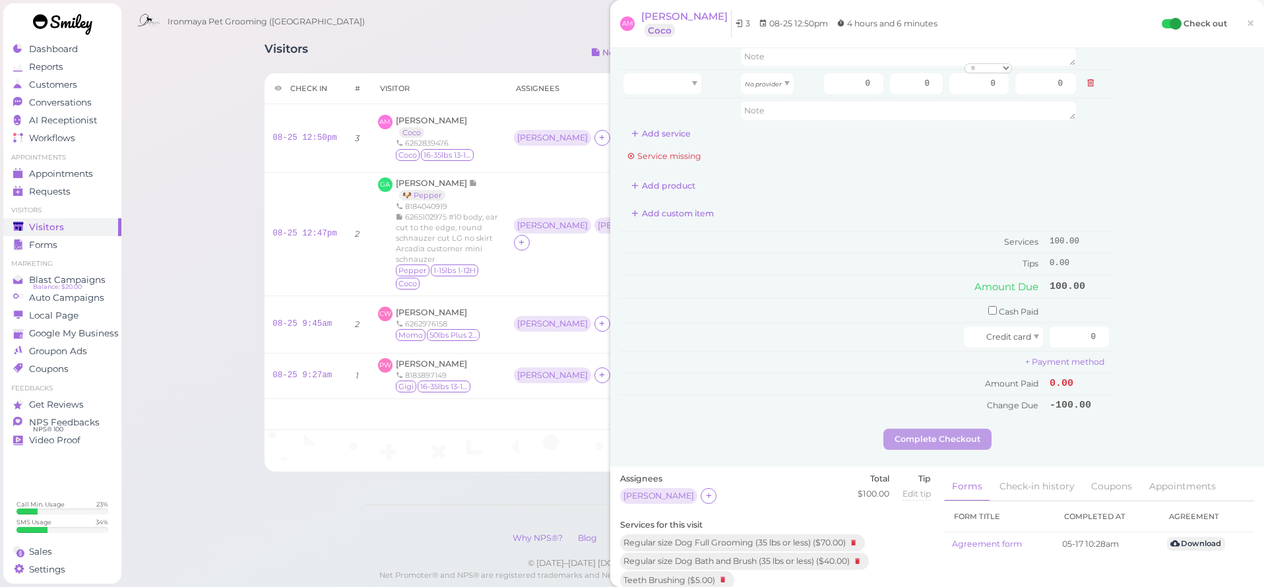
scroll to position [144, 0]
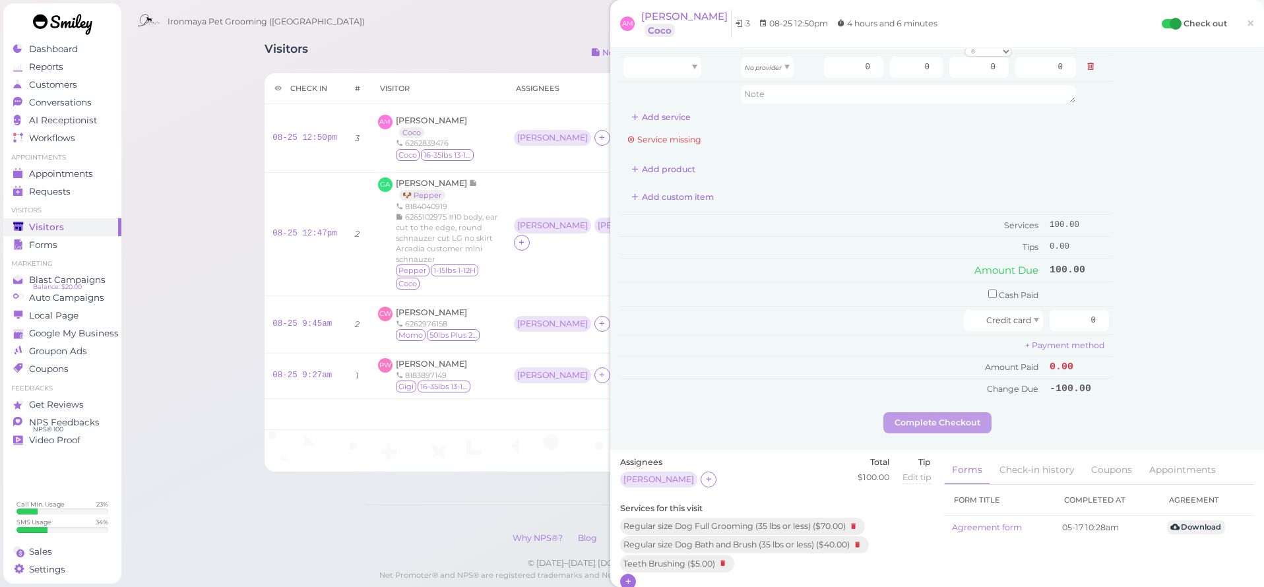
click at [630, 577] on icon at bounding box center [628, 582] width 9 height 10
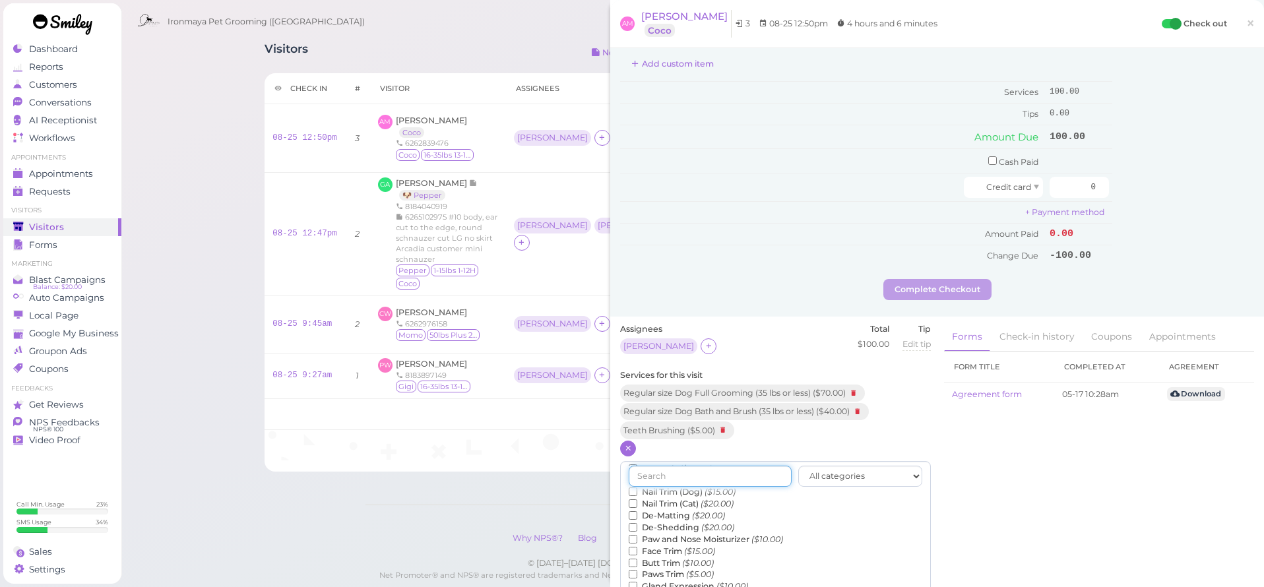
click at [705, 469] on input "text" at bounding box center [710, 476] width 163 height 21
type input "de"
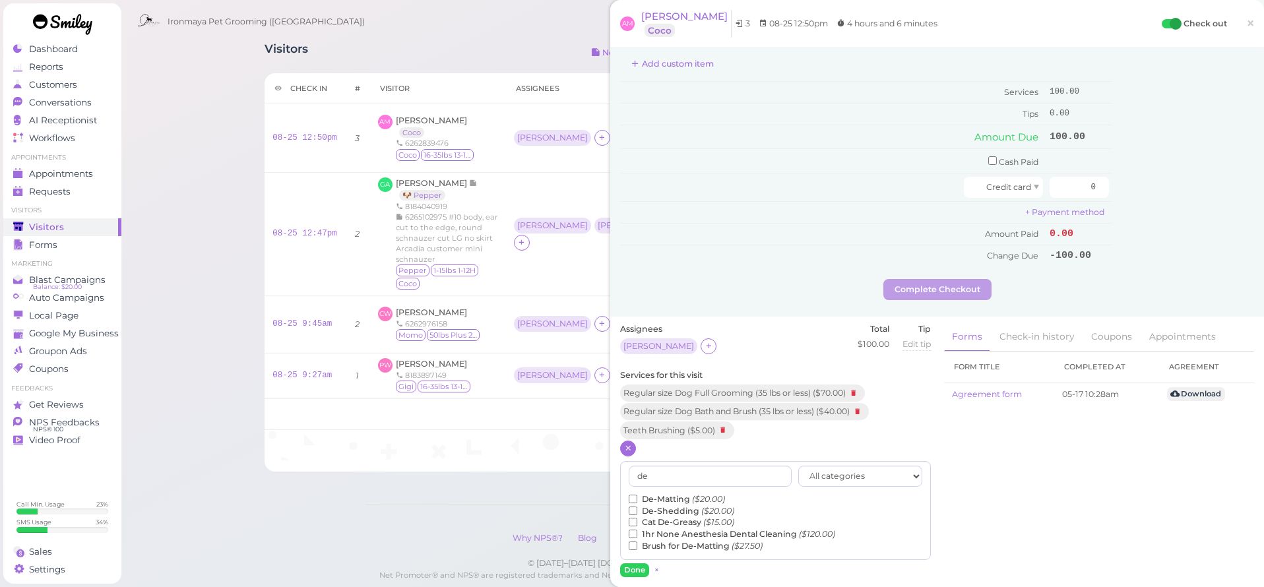
click at [633, 495] on input "De-Matting ($20.00)" at bounding box center [633, 499] width 9 height 9
click at [626, 563] on button "Done" at bounding box center [634, 570] width 29 height 14
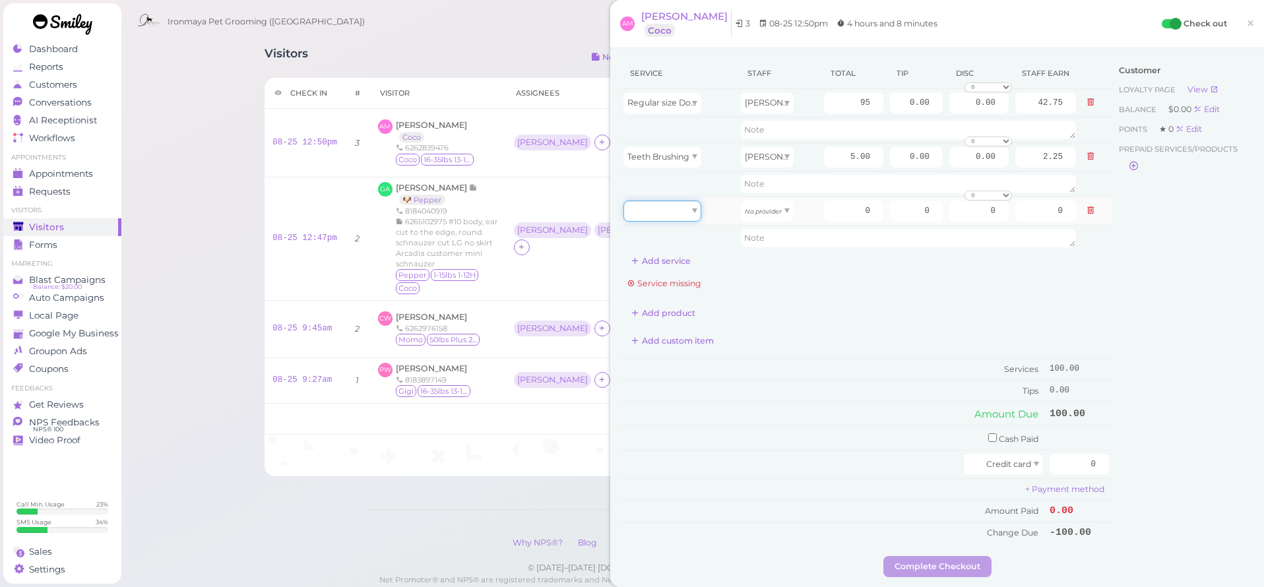
click at [654, 217] on div at bounding box center [662, 211] width 78 height 21
type input "20.00"
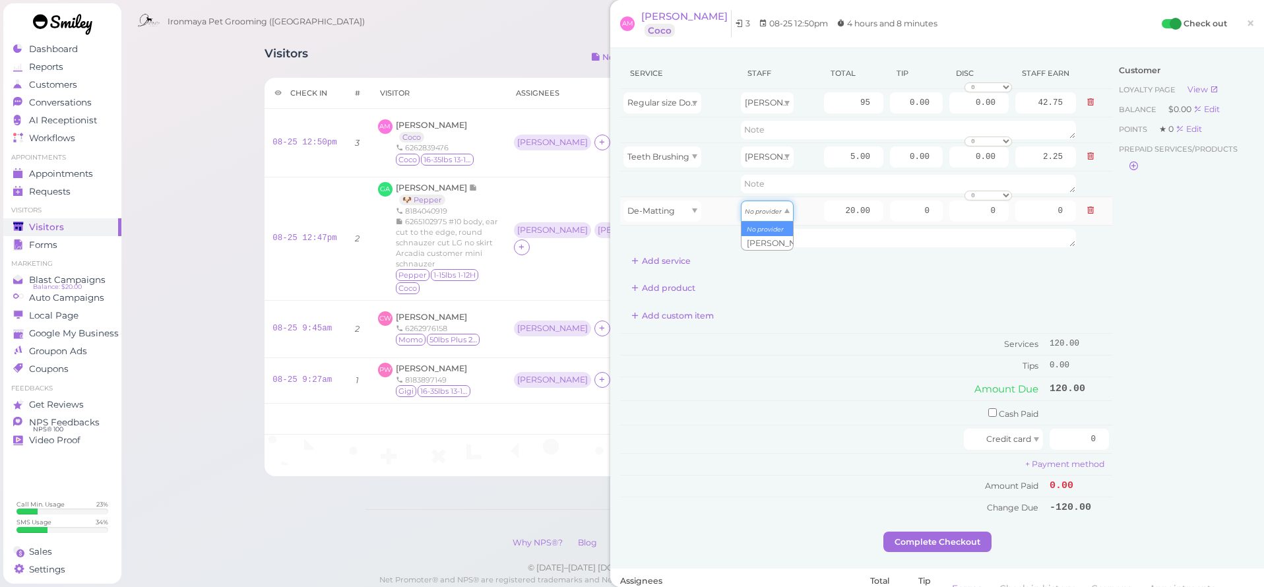
click at [772, 211] on icon "No provider" at bounding box center [763, 211] width 37 height 7
drag, startPoint x: 769, startPoint y: 247, endPoint x: 778, endPoint y: 235, distance: 16.0
type input "9.00"
drag, startPoint x: 843, startPoint y: 212, endPoint x: 901, endPoint y: 211, distance: 58.1
click at [901, 212] on tr "De-Matting Isaac 20.00 0 0 0 10% off 15% off 20% off 25% off 30% off 50% off" at bounding box center [866, 211] width 492 height 28
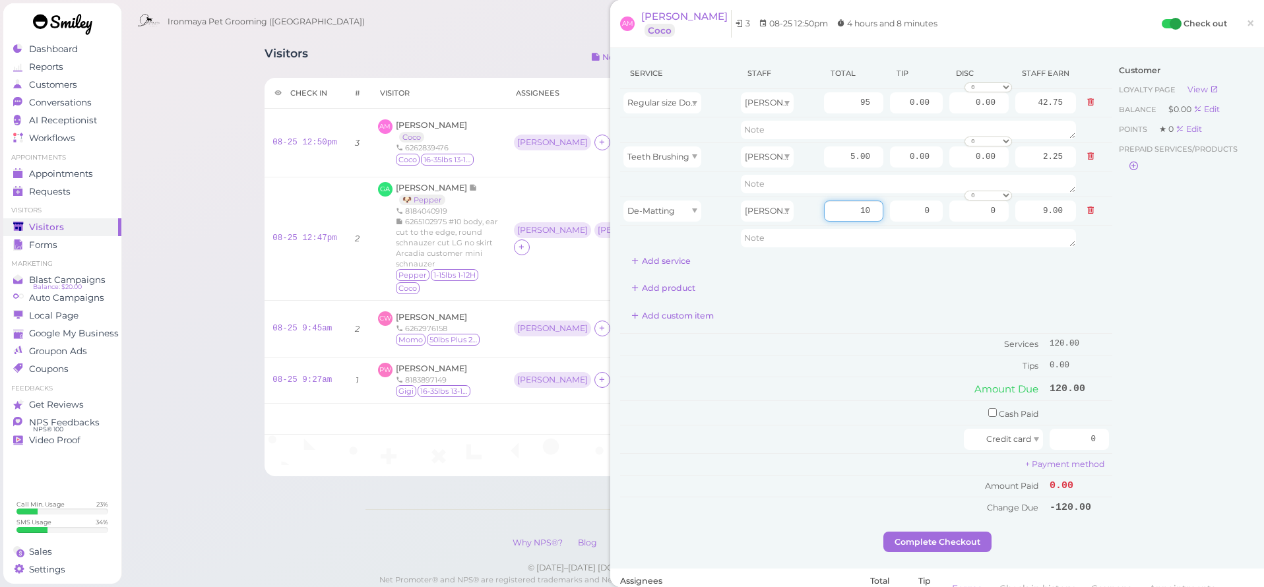
type input "10"
type input "4.50"
click at [876, 288] on div "Add product" at bounding box center [866, 288] width 492 height 21
click at [886, 262] on div "Service Staff Total Tip Disc Staff earn Regular size Dog Full Grooming (35 lbs …" at bounding box center [866, 164] width 492 height 213
drag, startPoint x: 926, startPoint y: 101, endPoint x: 947, endPoint y: 104, distance: 21.9
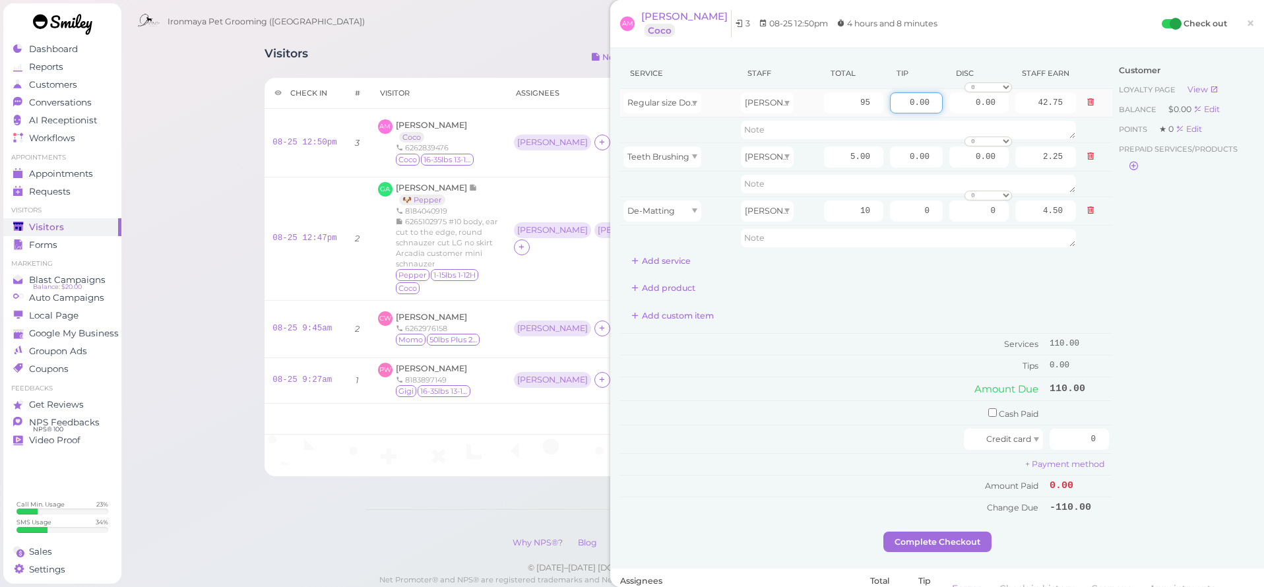
click at [947, 104] on tr "Regular size Dog Full Grooming (35 lbs or less) Isaac 95 0.00 0.00 0 10% off 15…" at bounding box center [866, 103] width 492 height 28
type input "5"
click at [941, 261] on div "Service Staff Total Tip Disc Staff earn Regular size Dog Full Grooming (35 lbs …" at bounding box center [866, 164] width 492 height 213
drag, startPoint x: 1061, startPoint y: 431, endPoint x: 1133, endPoint y: 447, distance: 73.5
click at [1133, 449] on div "Service Staff Total Tip Disc Staff earn Regular size Dog Full Grooming (35 lbs …" at bounding box center [937, 295] width 634 height 474
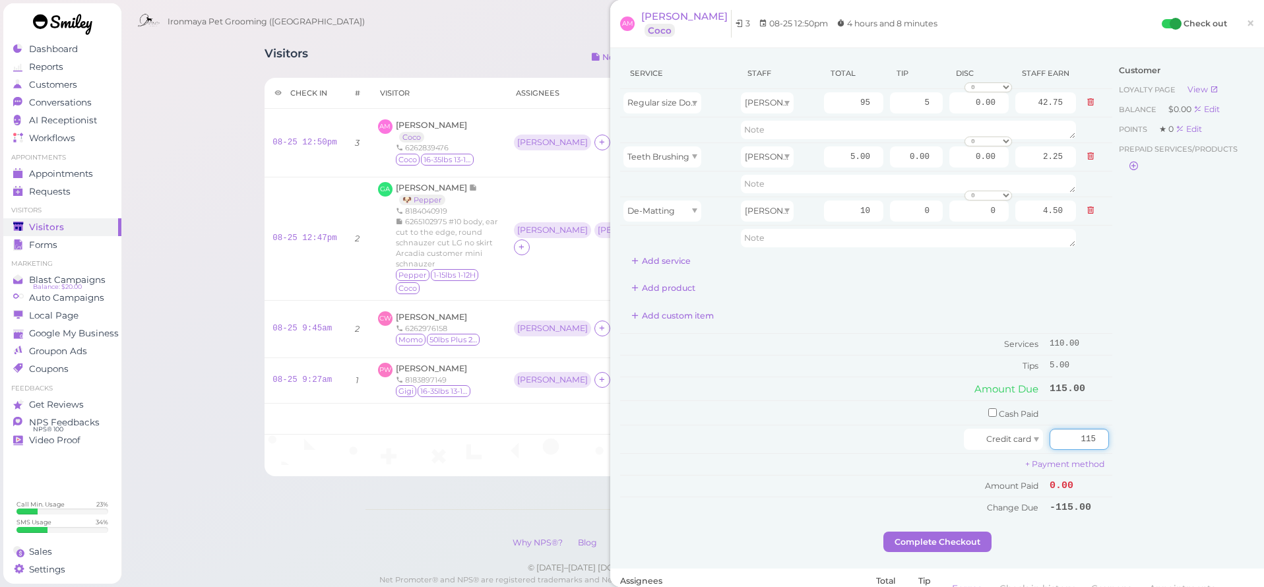
type input "115"
click at [1164, 373] on div "Customer Loyalty page View Balance $0.00 Edit Points ★ 0 Edit Prepaid services/…" at bounding box center [1183, 295] width 142 height 474
click at [945, 532] on button "Complete Checkout" at bounding box center [937, 542] width 108 height 21
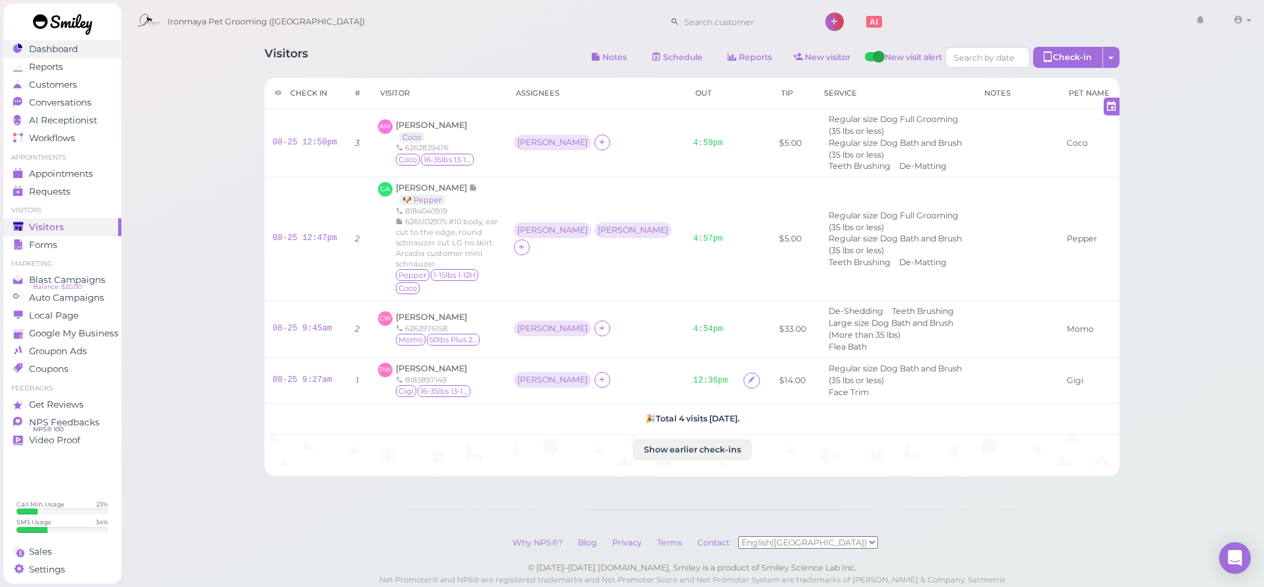
click at [59, 55] on link "Dashboard" at bounding box center [62, 49] width 118 height 18
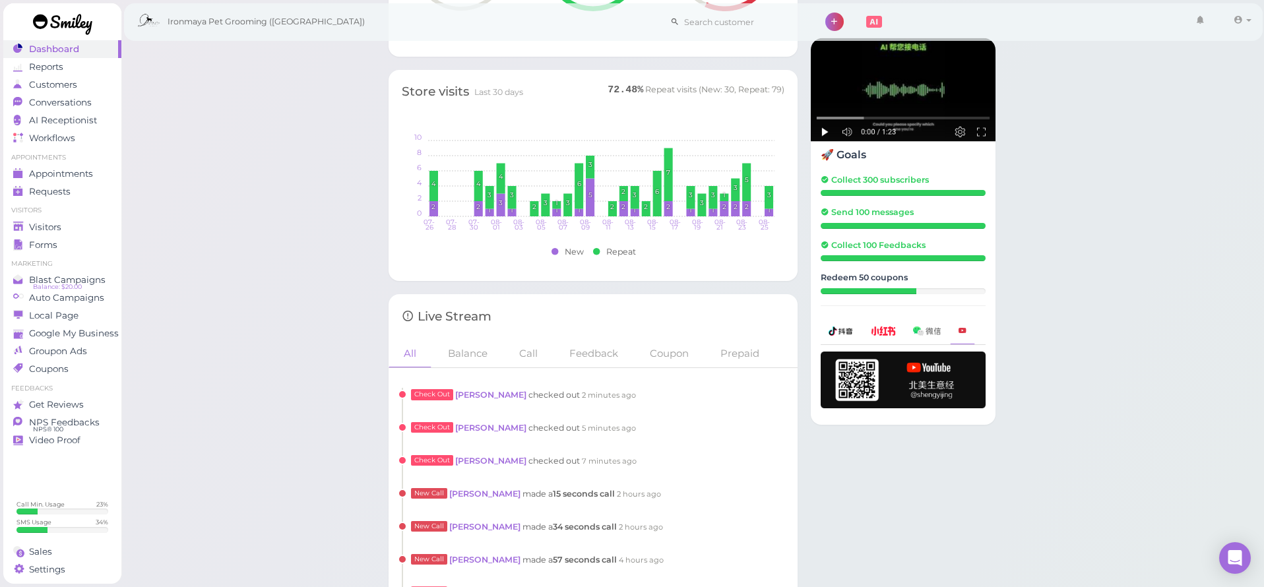
scroll to position [1167, 0]
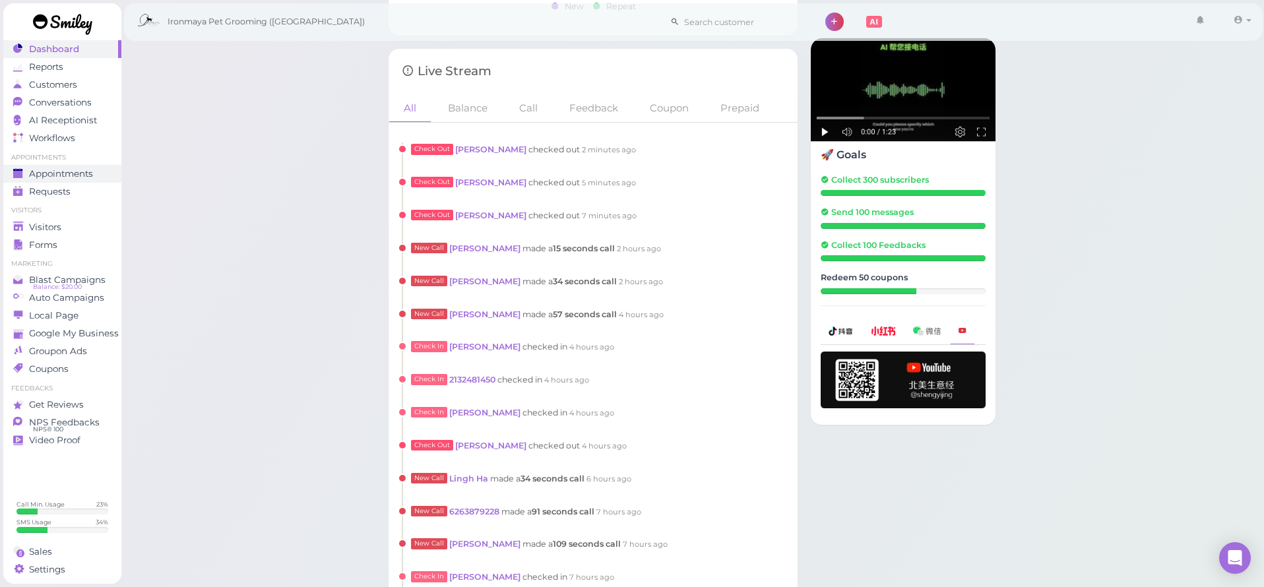
click at [95, 178] on div "Appointments" at bounding box center [60, 173] width 95 height 11
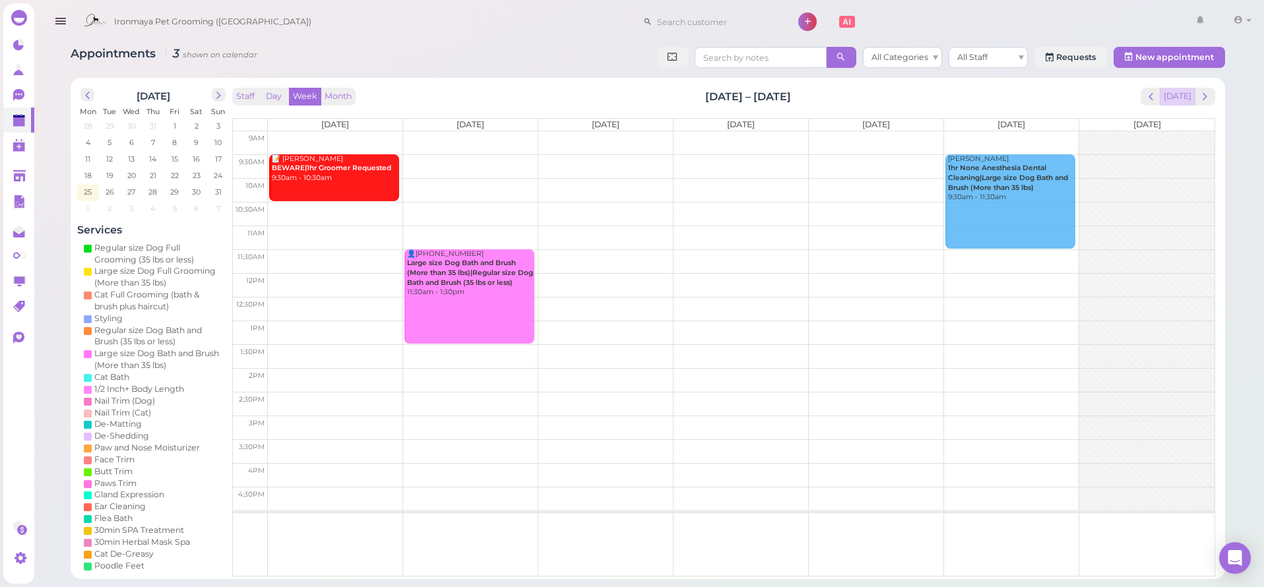
click at [1181, 96] on button "[DATE]" at bounding box center [1178, 97] width 36 height 18
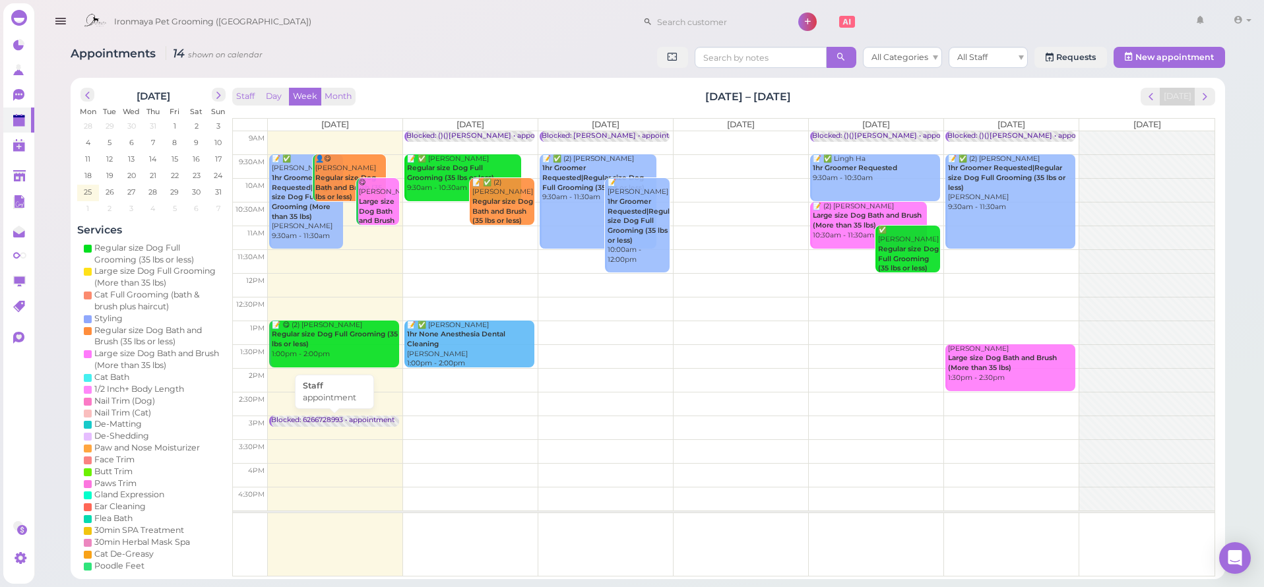
click at [321, 420] on div "Blocked: 6266728993 • appointment" at bounding box center [332, 421] width 123 height 10
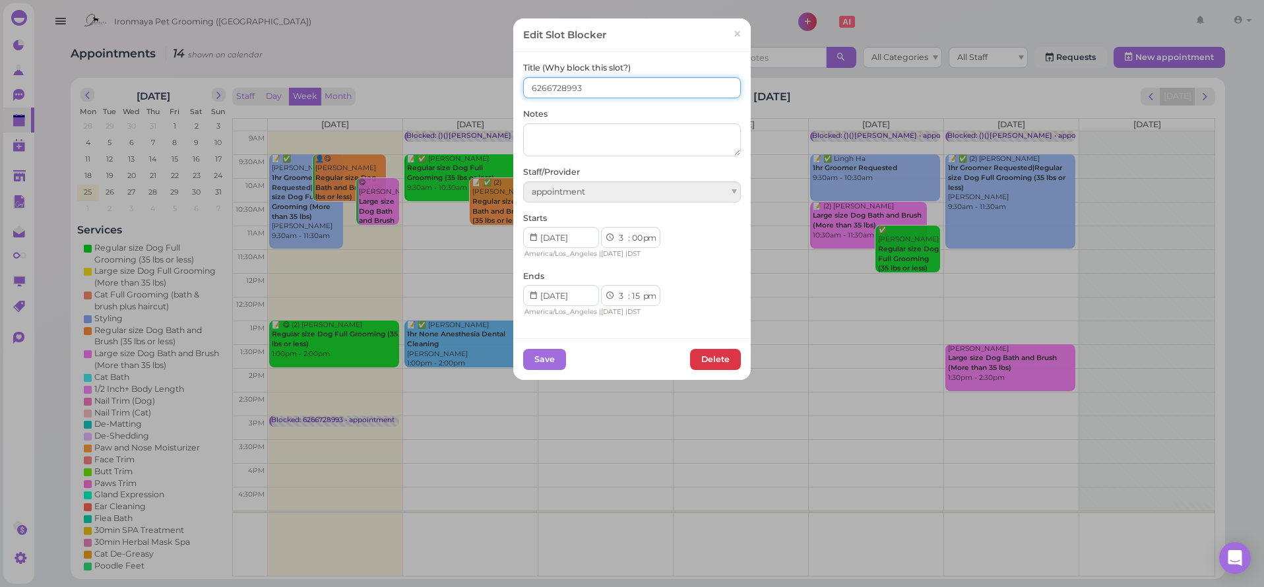
drag, startPoint x: 586, startPoint y: 93, endPoint x: 520, endPoint y: 88, distance: 66.1
click at [520, 88] on div "Title (Why block this slot?) 6266728993 Notes Staff/Provider appointment Starts…" at bounding box center [631, 195] width 237 height 286
click at [737, 33] on span "×" at bounding box center [737, 34] width 9 height 18
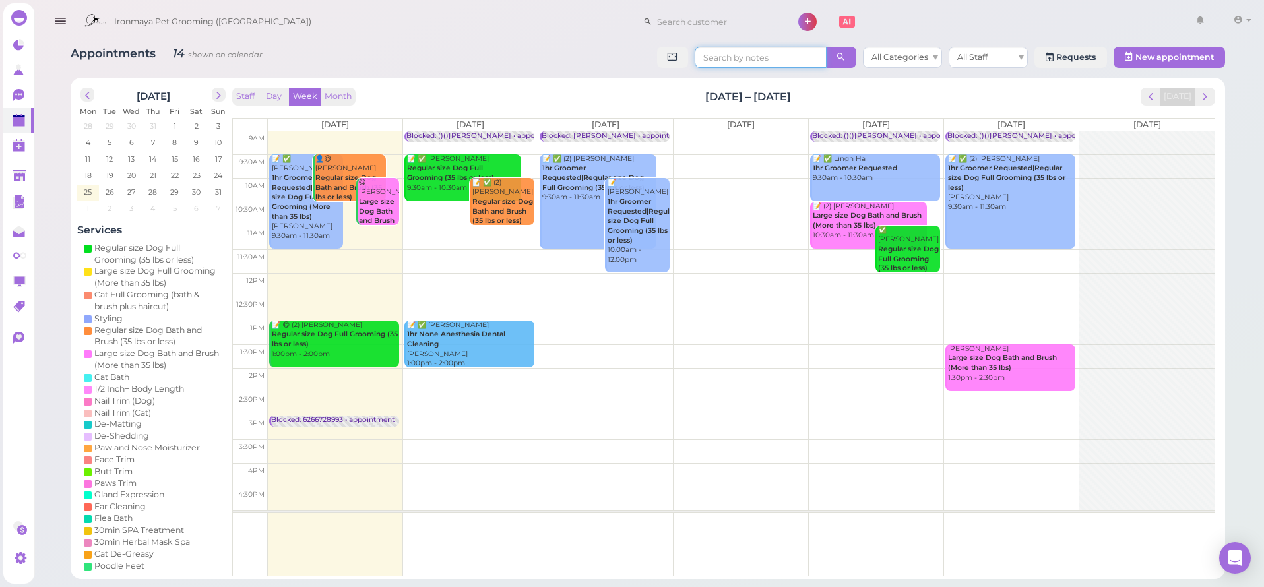
click at [734, 59] on input at bounding box center [761, 57] width 132 height 21
paste input "6266728993"
click at [769, 59] on input "6266728993" at bounding box center [761, 57] width 132 height 21
click at [758, 135] on td at bounding box center [741, 143] width 947 height 24
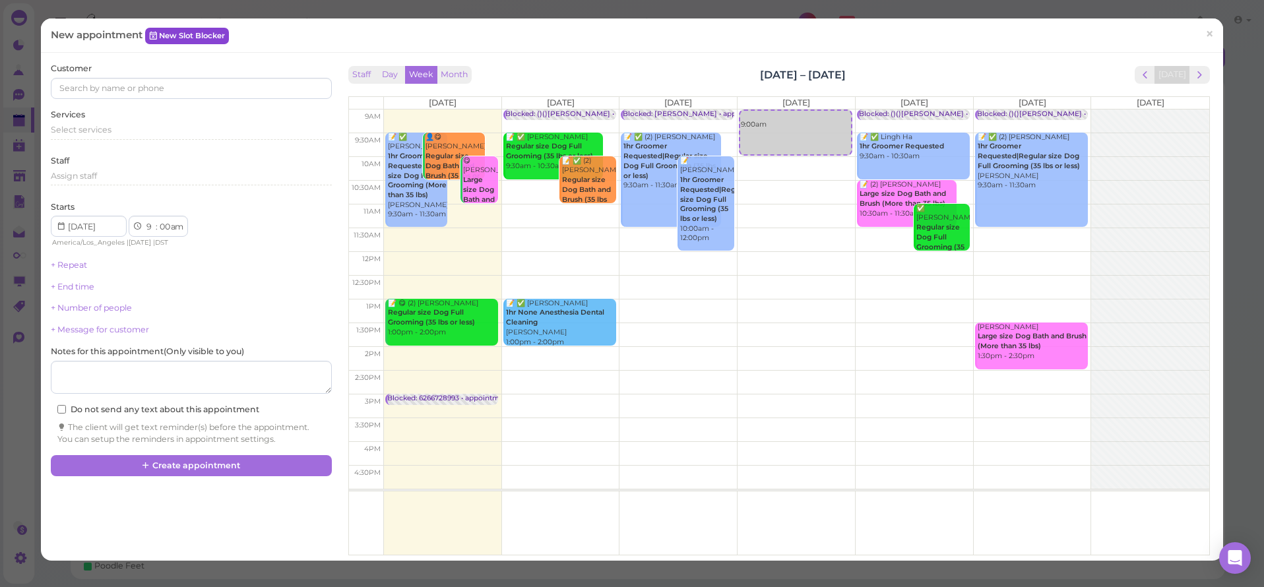
type input "6266728993"
click at [172, 37] on link "New Slot Blocker" at bounding box center [187, 36] width 84 height 16
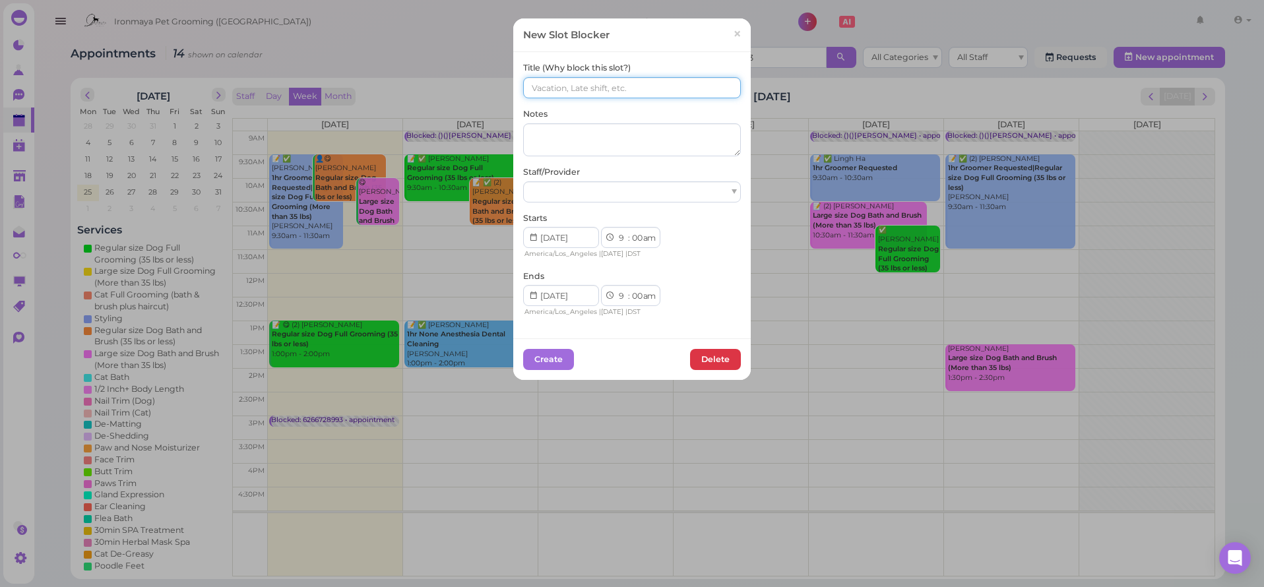
click at [582, 93] on input at bounding box center [632, 87] width 218 height 21
type input "()()Isaac Ida"
select select "15"
click at [561, 358] on button "Create" at bounding box center [548, 359] width 51 height 21
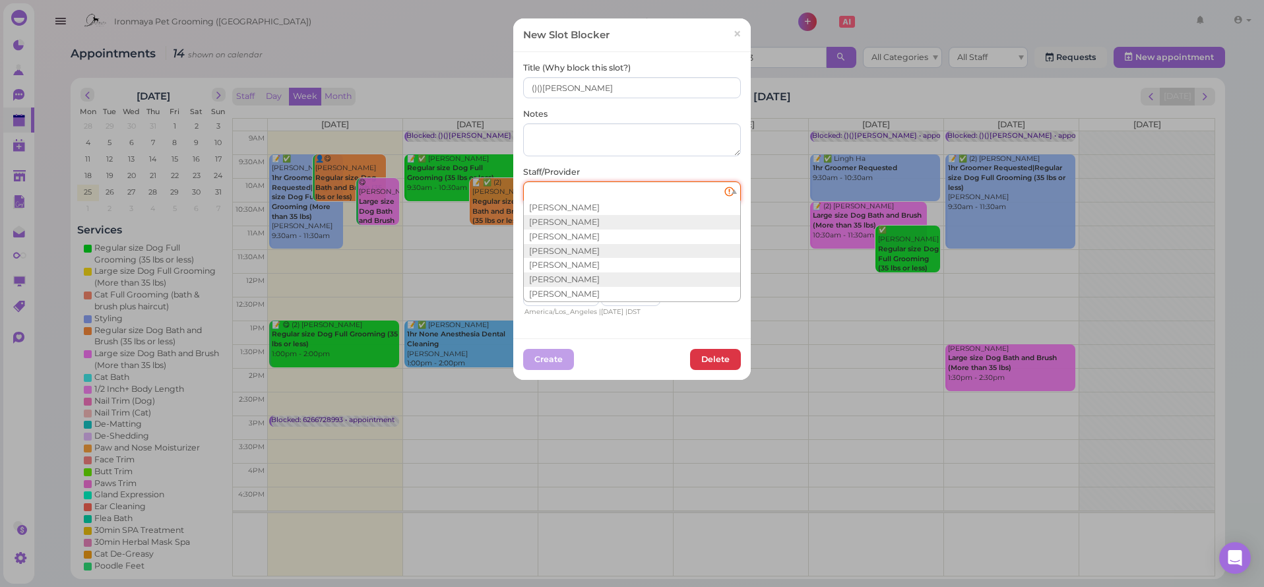
click at [703, 191] on div at bounding box center [632, 191] width 218 height 21
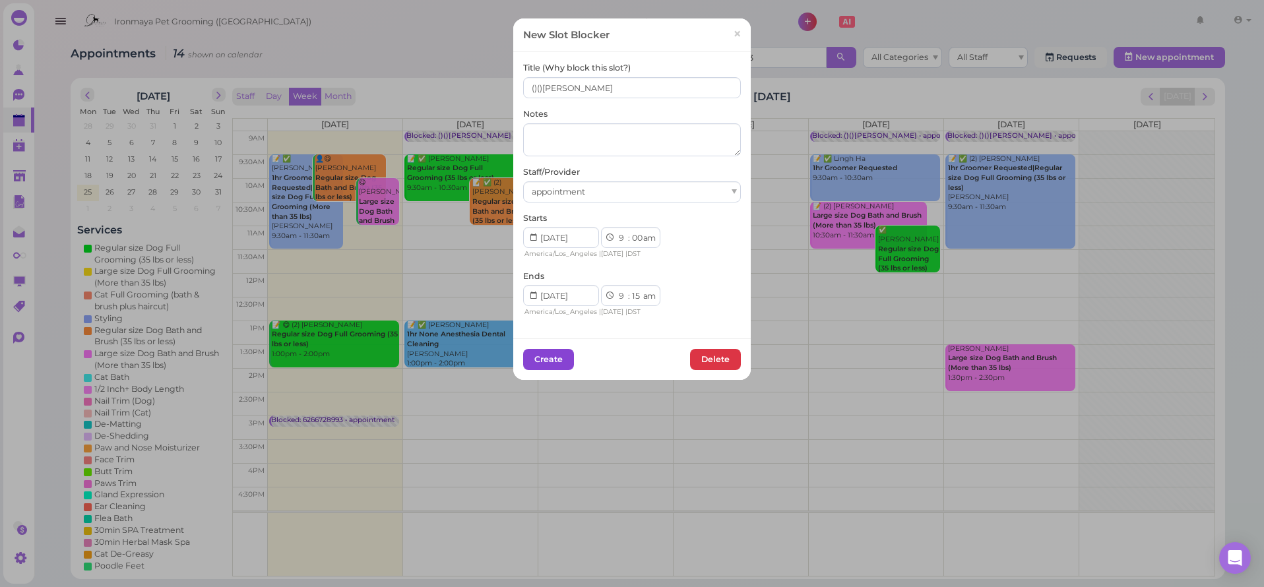
click at [560, 357] on button "Create" at bounding box center [548, 359] width 51 height 21
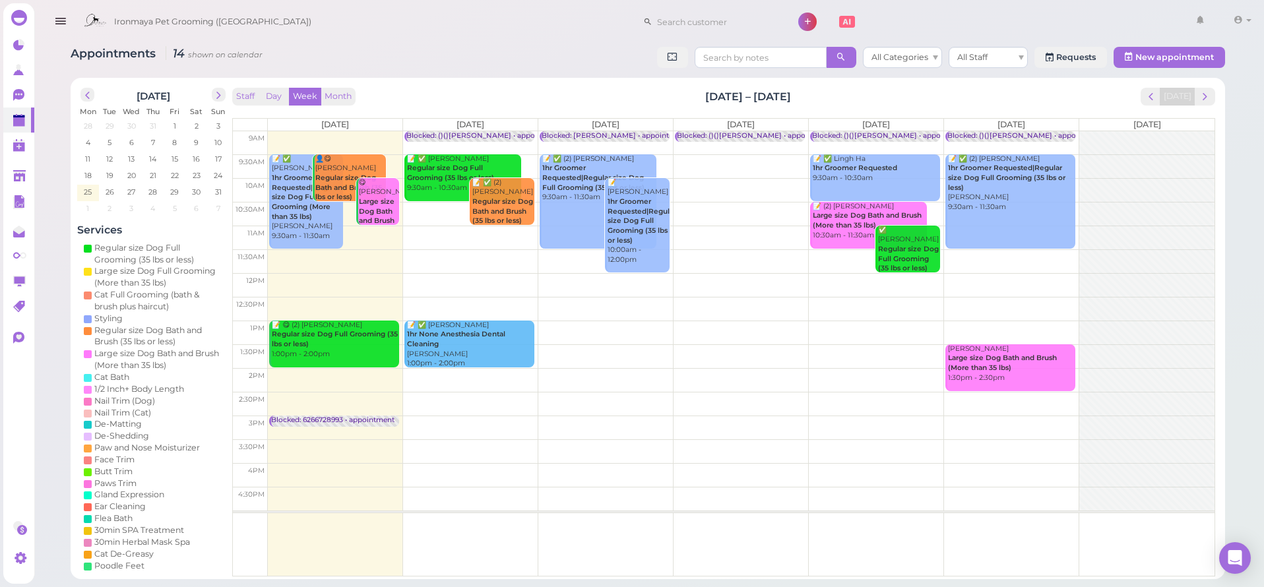
click at [57, 19] on icon "button" at bounding box center [60, 21] width 14 height 16
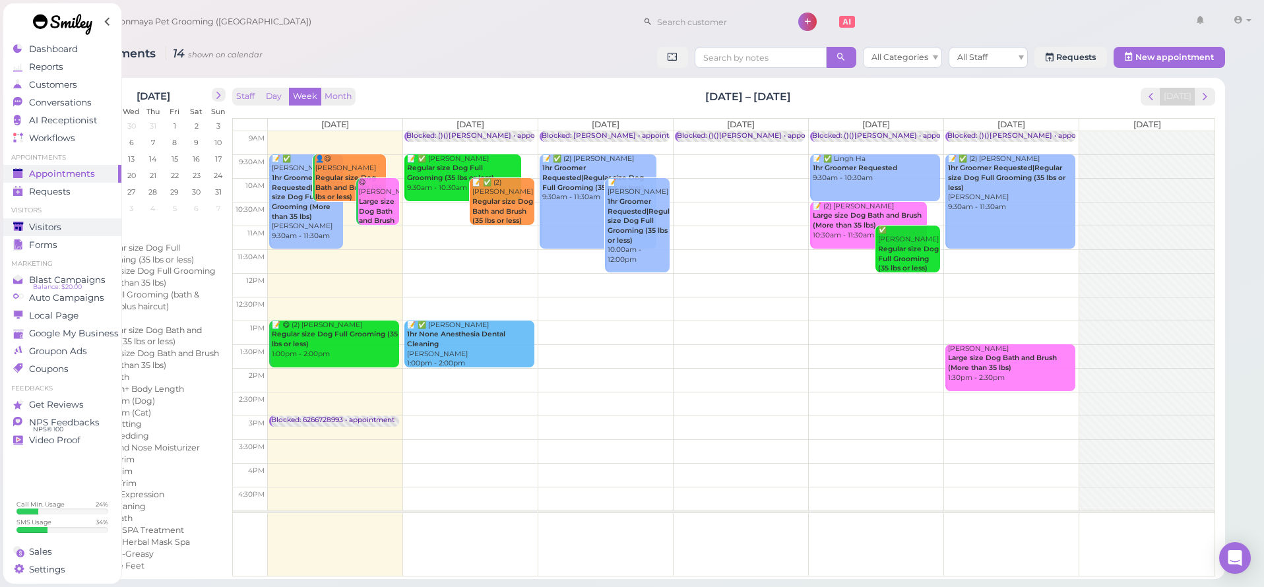
click at [65, 232] on link "Visitors" at bounding box center [62, 227] width 118 height 18
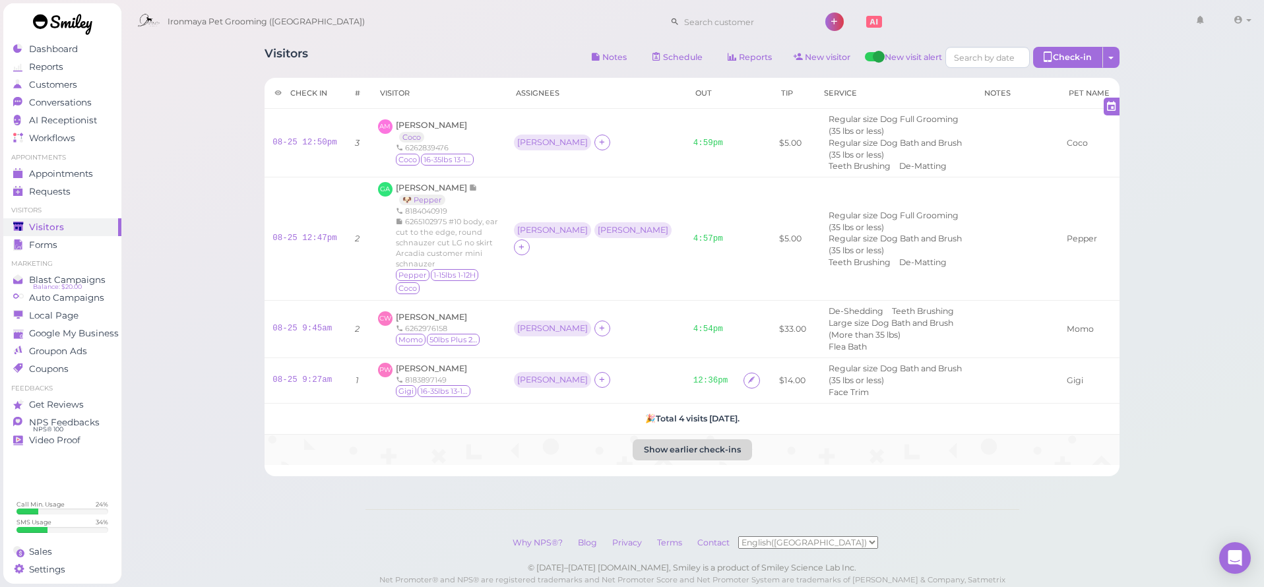
click at [708, 439] on button "Show earlier check-ins" at bounding box center [692, 449] width 119 height 21
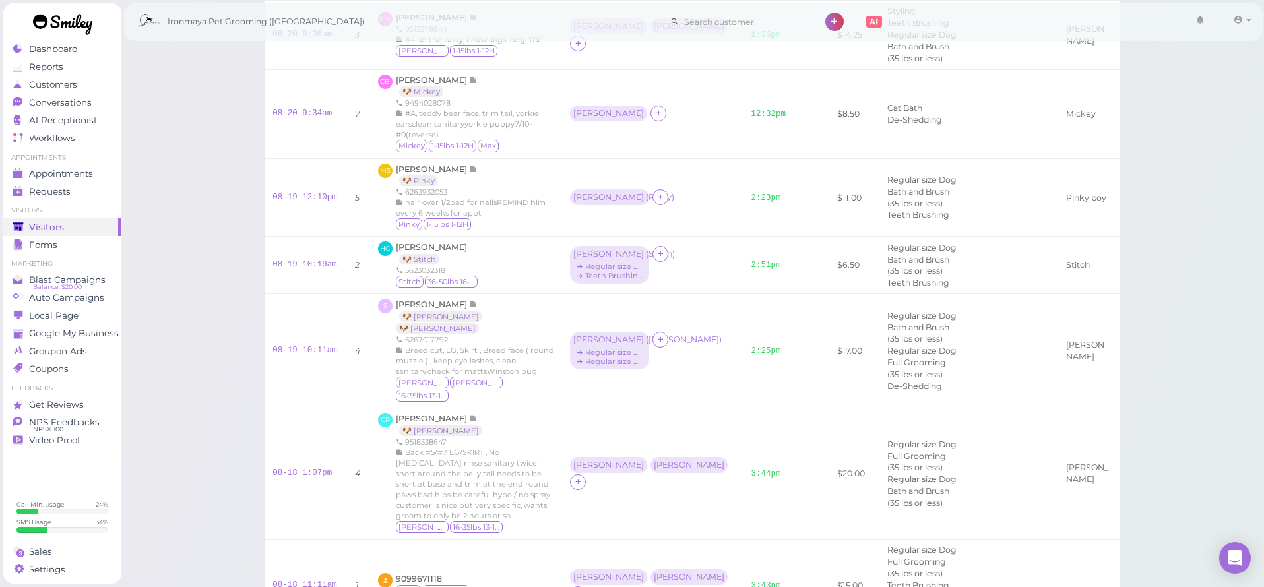
scroll to position [2198, 0]
